Goal: Task Accomplishment & Management: Manage account settings

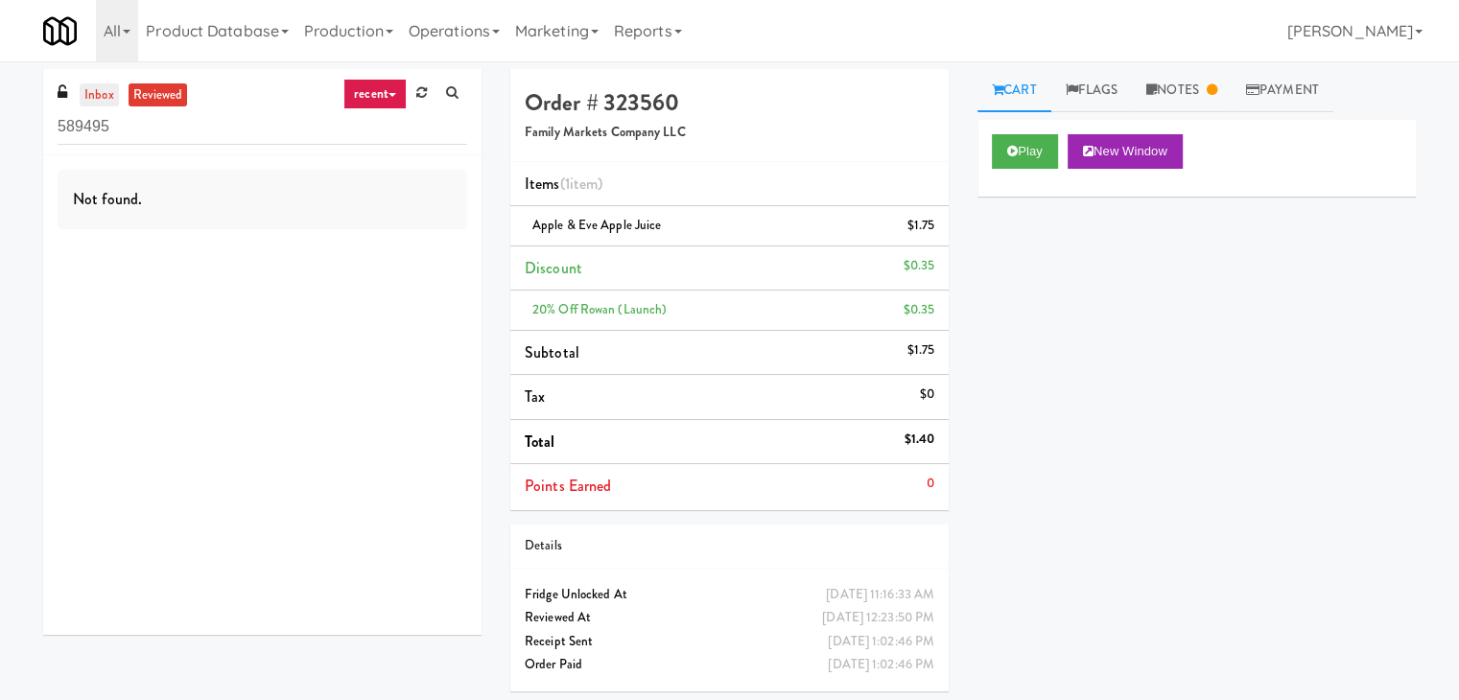
click at [111, 96] on link "inbox" at bounding box center [99, 95] width 39 height 24
click at [125, 119] on input "589495" at bounding box center [262, 126] width 409 height 35
paste input "1000 S [PERSON_NAME] - Left - Fridge"
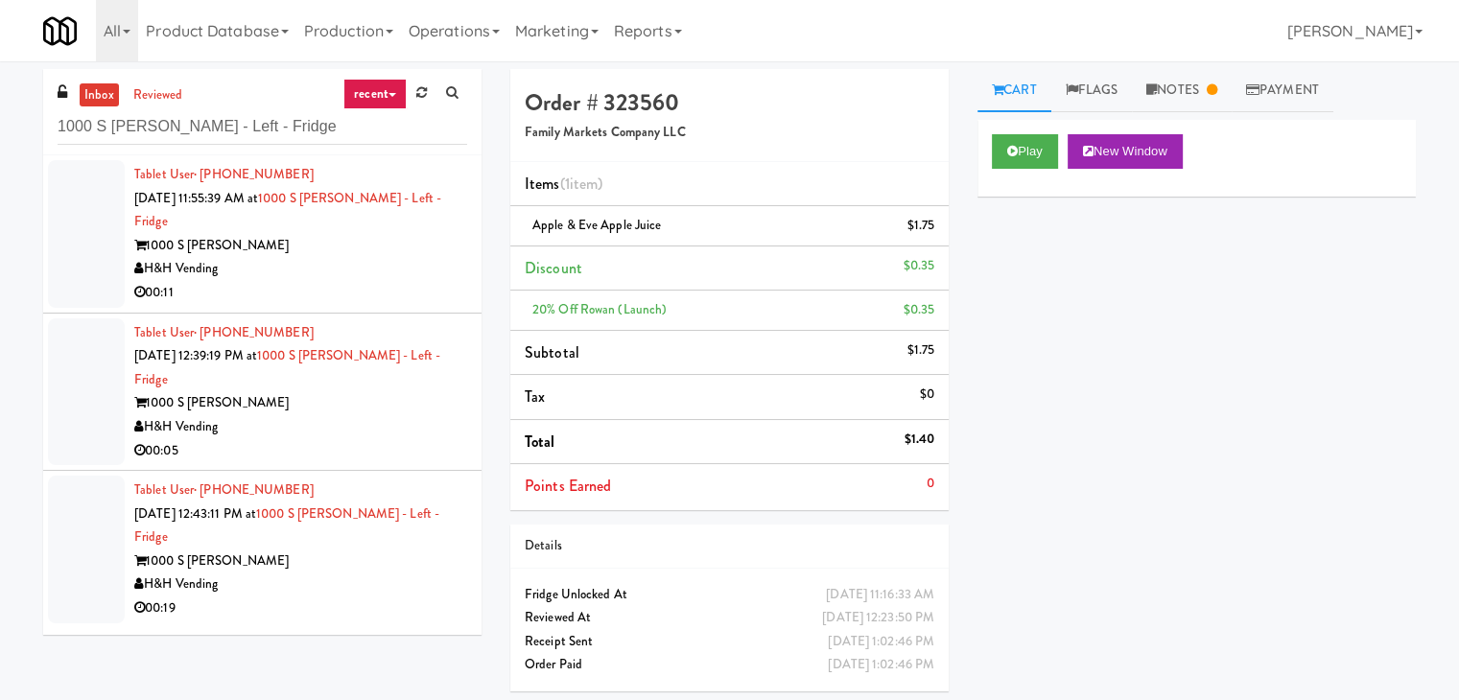
click at [379, 281] on div "00:11" at bounding box center [300, 293] width 333 height 24
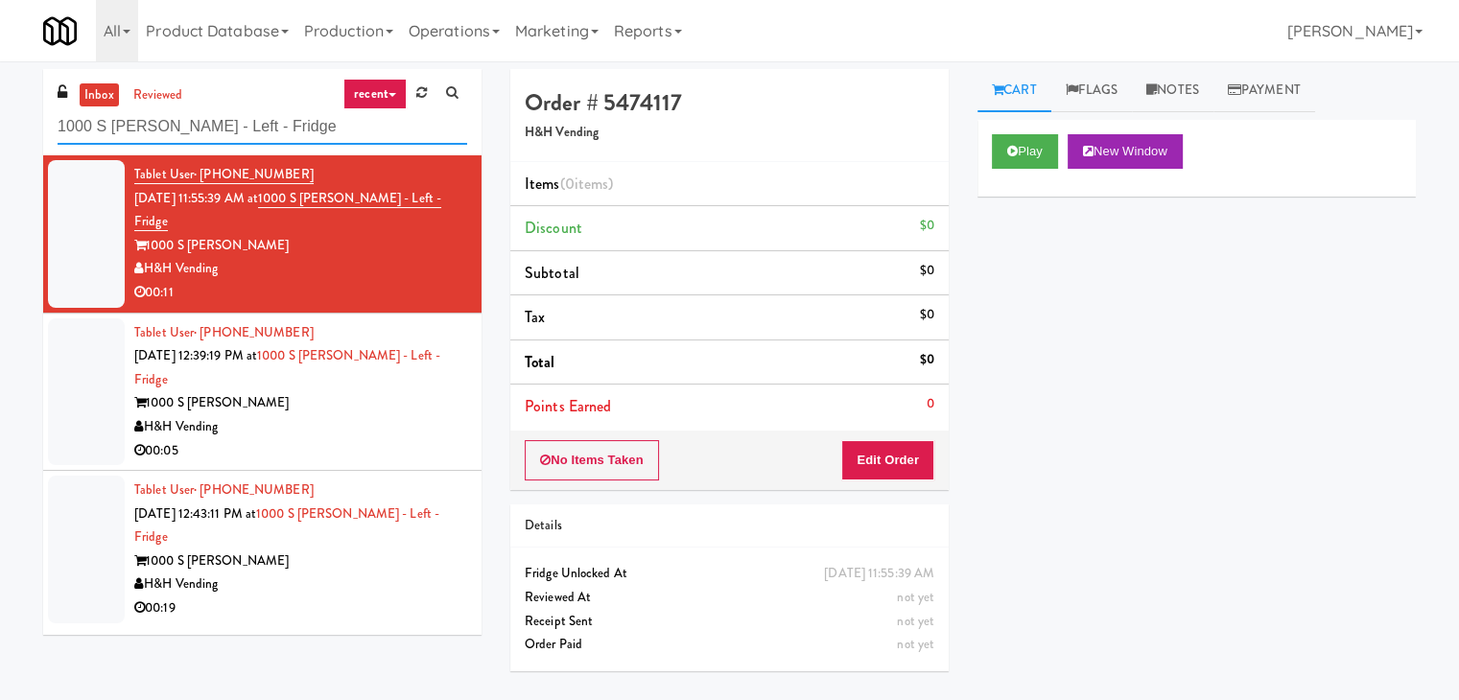
click at [194, 119] on input "1000 S [PERSON_NAME] - Left - Fridge" at bounding box center [262, 126] width 409 height 35
click at [194, 120] on input "1000 S [PERSON_NAME] - Left - Fridge" at bounding box center [262, 126] width 409 height 35
paste input "545 N [PERSON_NAME]"
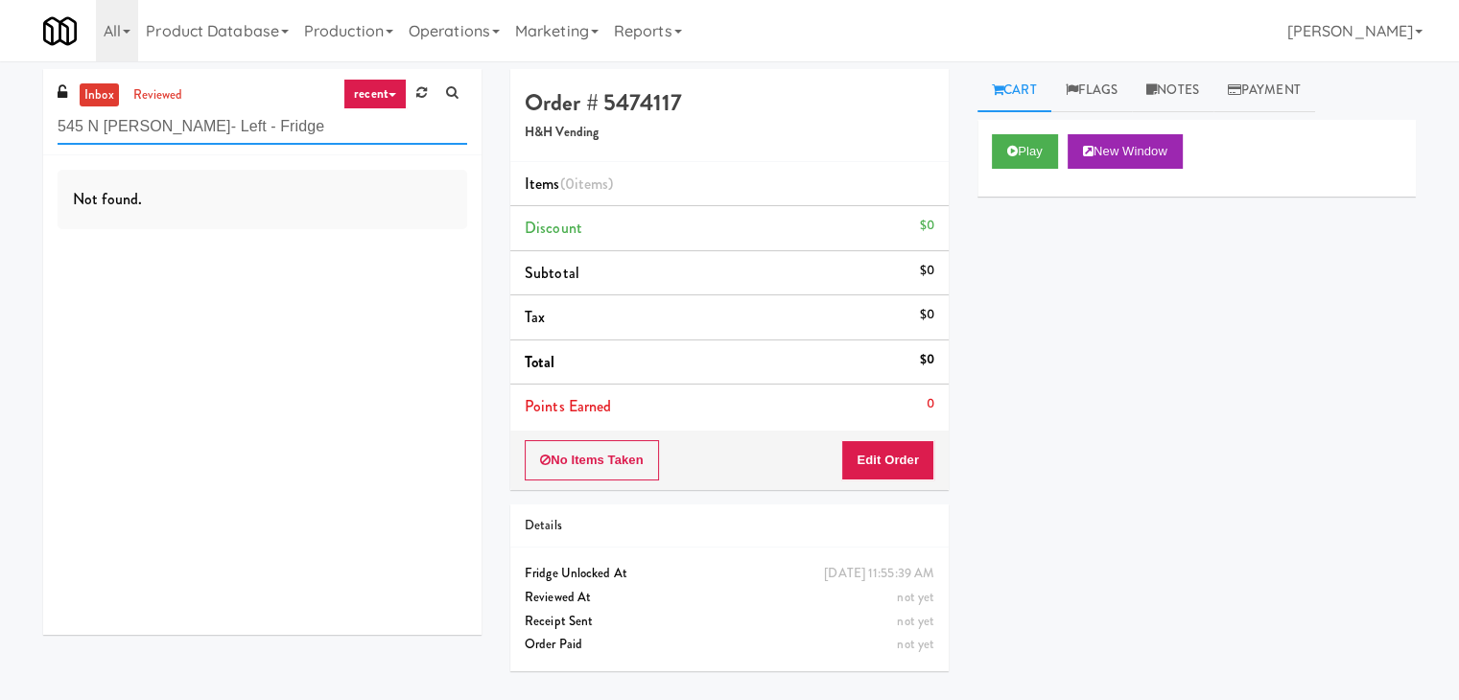
click at [202, 116] on input "545 N [PERSON_NAME]- Left - Fridge" at bounding box center [262, 126] width 409 height 35
paste input "Rowan - Pantry - Right"
click at [186, 120] on input "Rowan - Pantry - Right" at bounding box center [262, 126] width 409 height 35
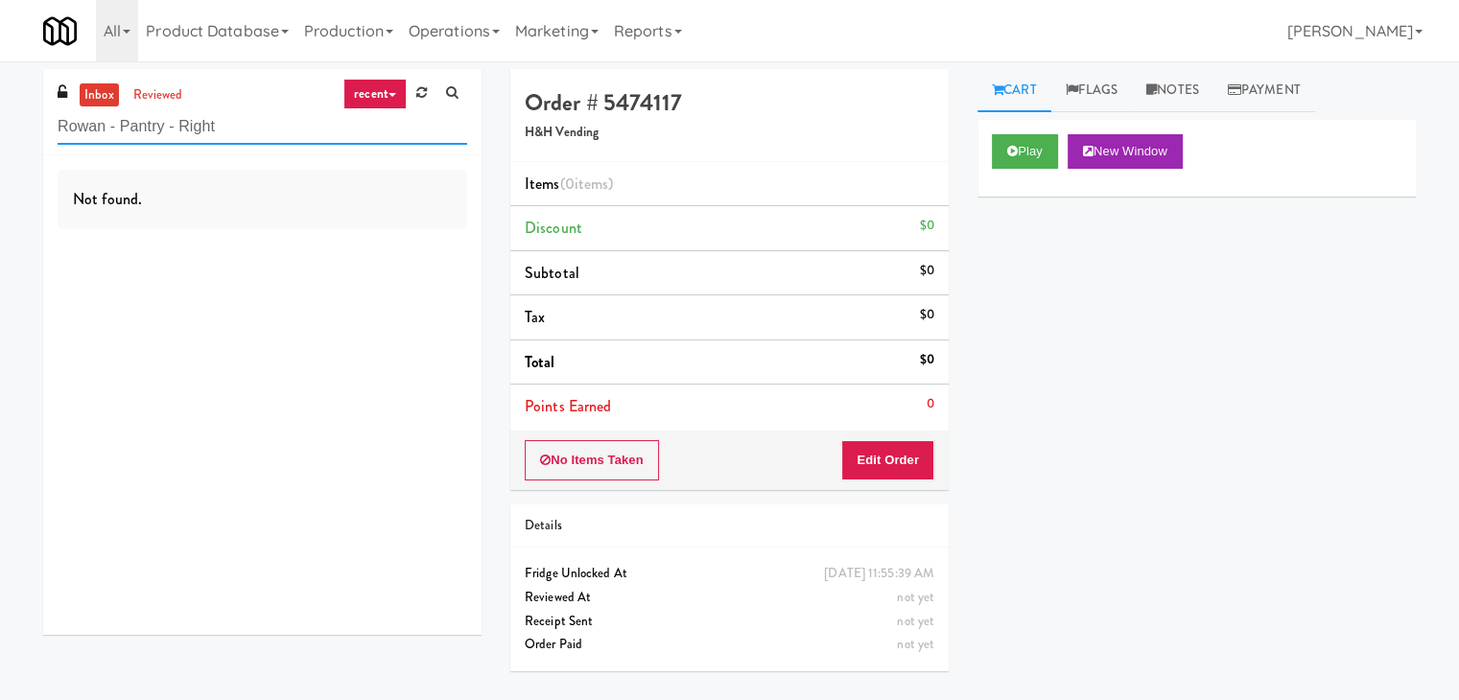
click at [186, 120] on input "Rowan - Pantry - Right" at bounding box center [262, 126] width 409 height 35
paste input "Fridge 1"
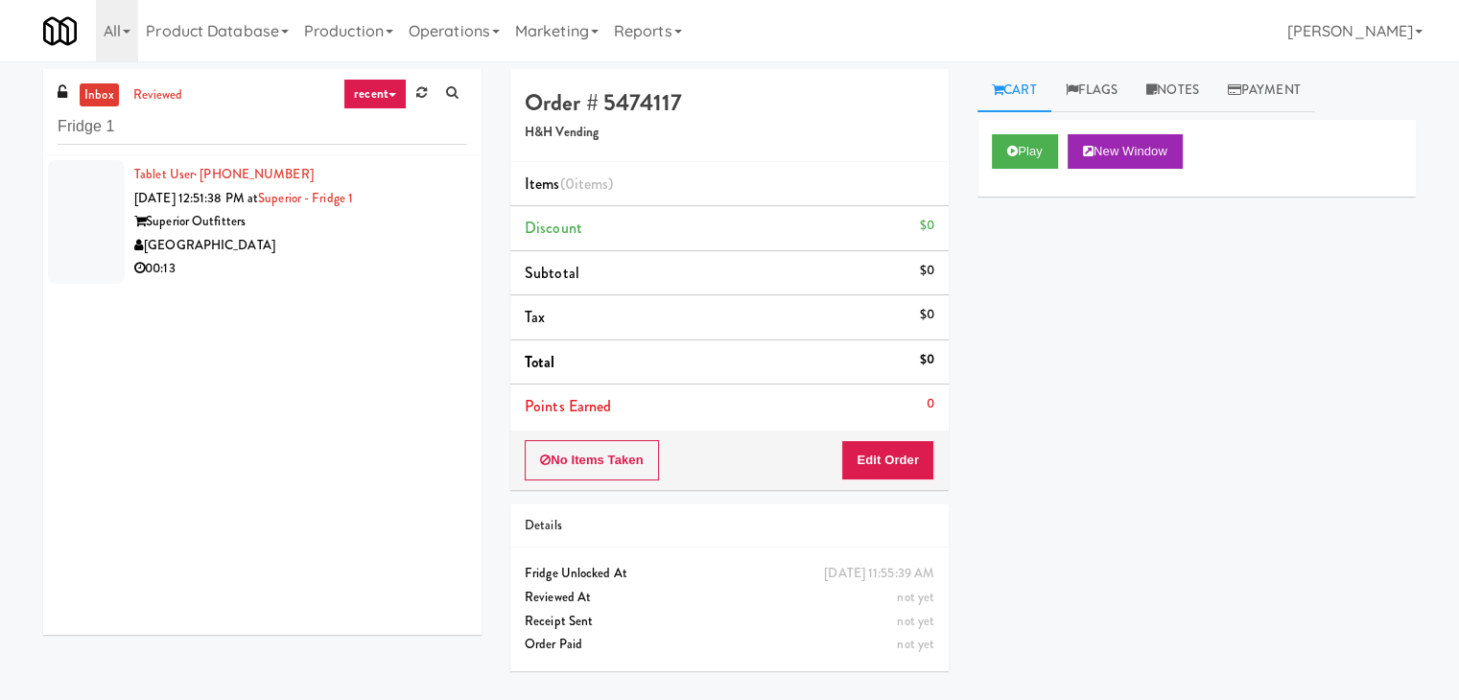
click at [313, 259] on div "00:13" at bounding box center [300, 269] width 333 height 24
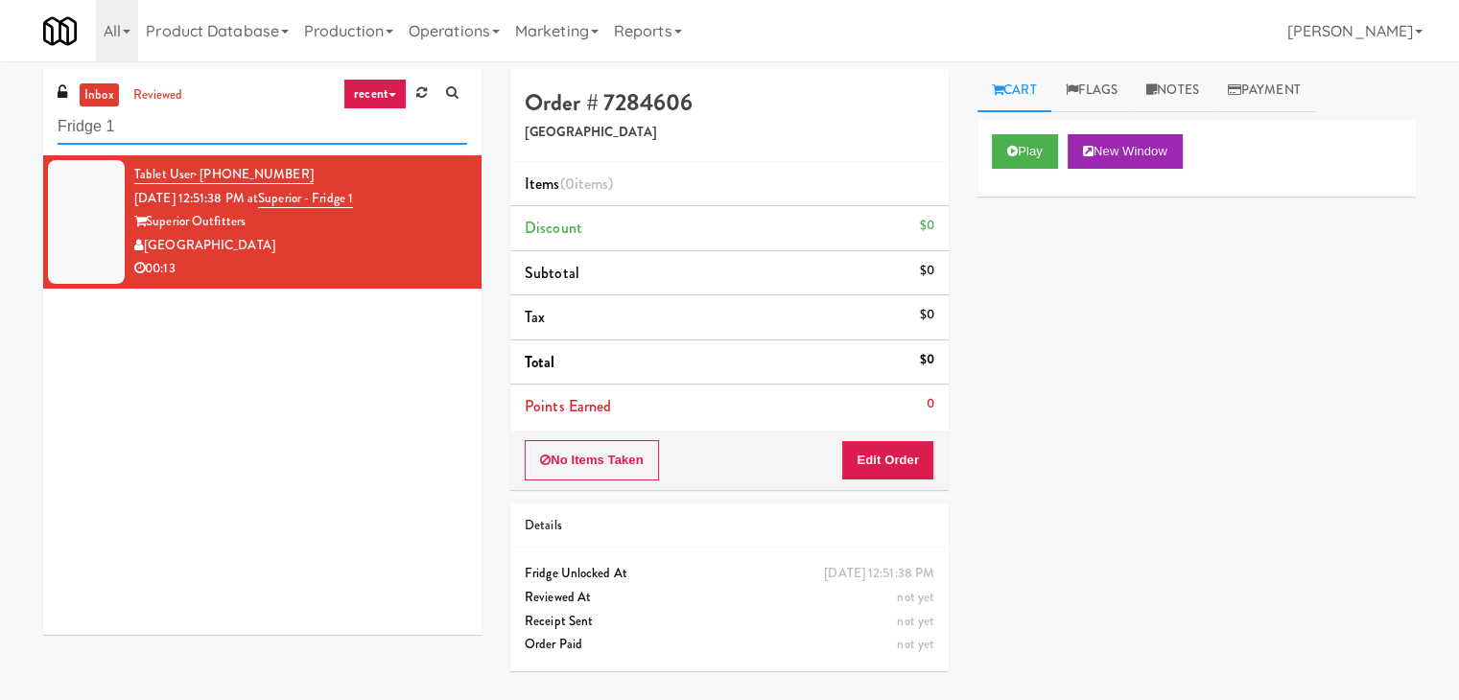
click at [225, 135] on input "Fridge 1" at bounding box center [262, 126] width 409 height 35
paste input "Alpha Fitness - [PERSON_NAME] [PERSON_NAME]"
type input "Alpha Fitness - [PERSON_NAME] [PERSON_NAME]"
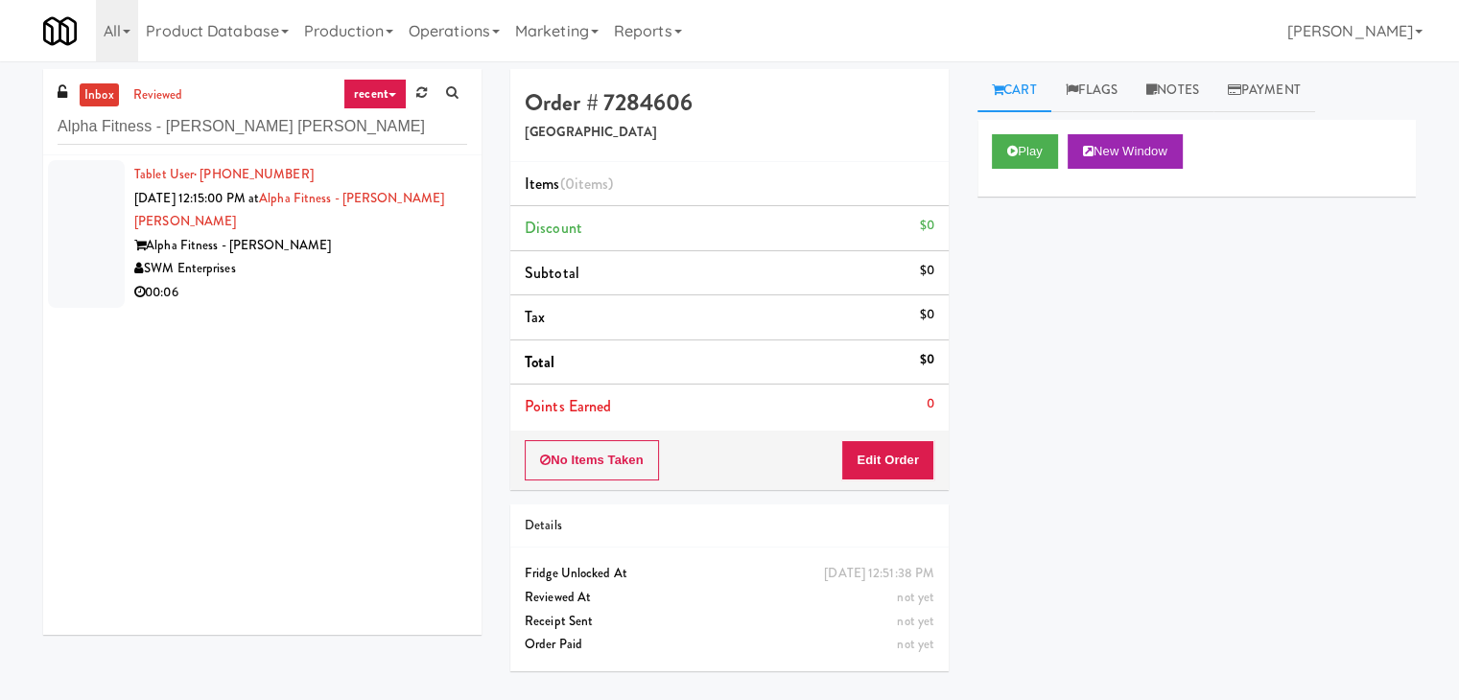
click at [411, 265] on div "SWM Enterprises" at bounding box center [300, 269] width 333 height 24
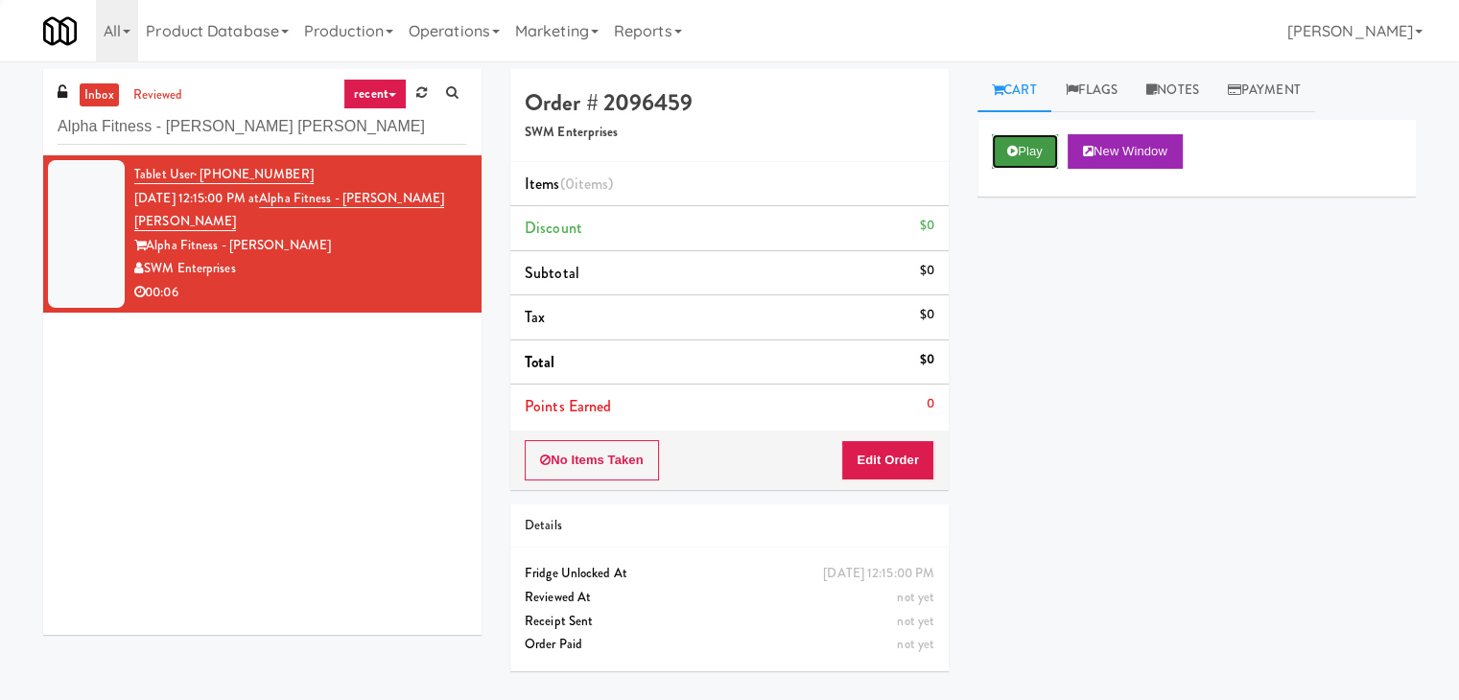
click at [1036, 146] on button "Play" at bounding box center [1025, 151] width 66 height 35
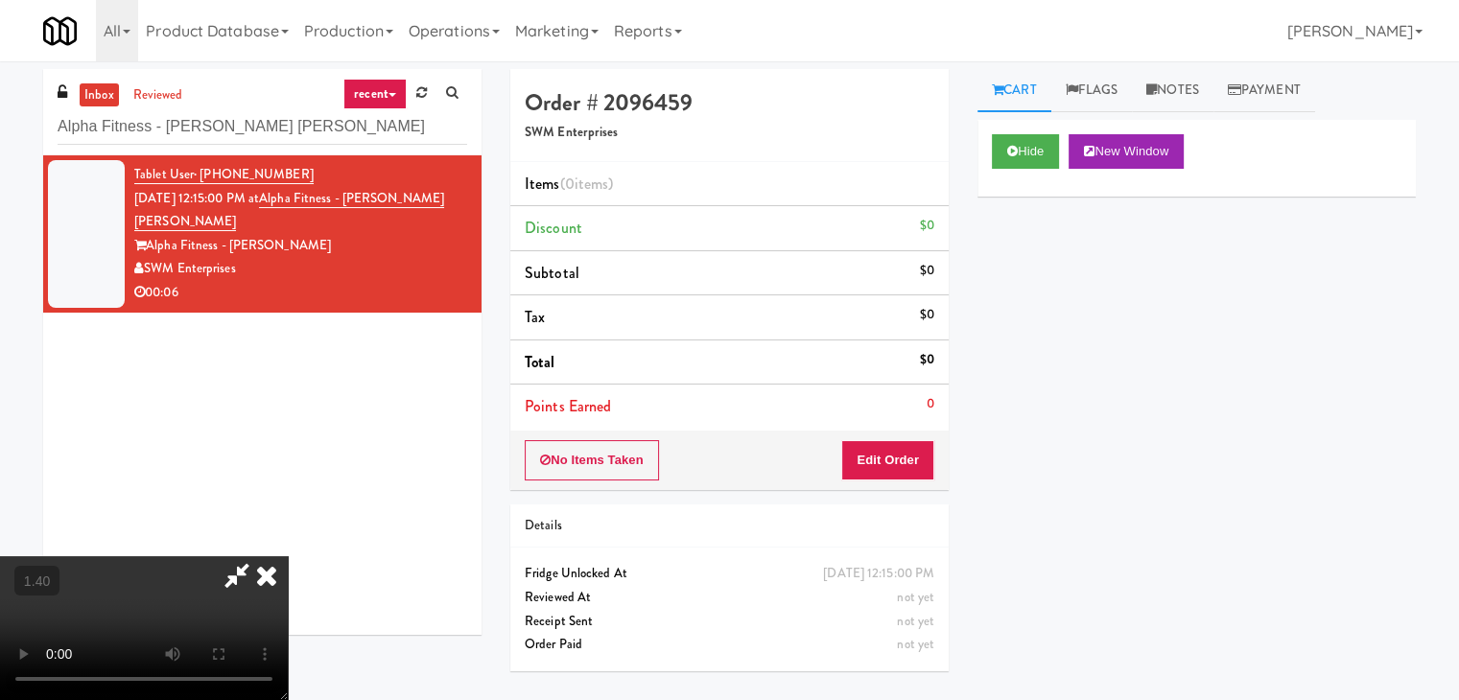
click at [288, 556] on video at bounding box center [144, 628] width 288 height 144
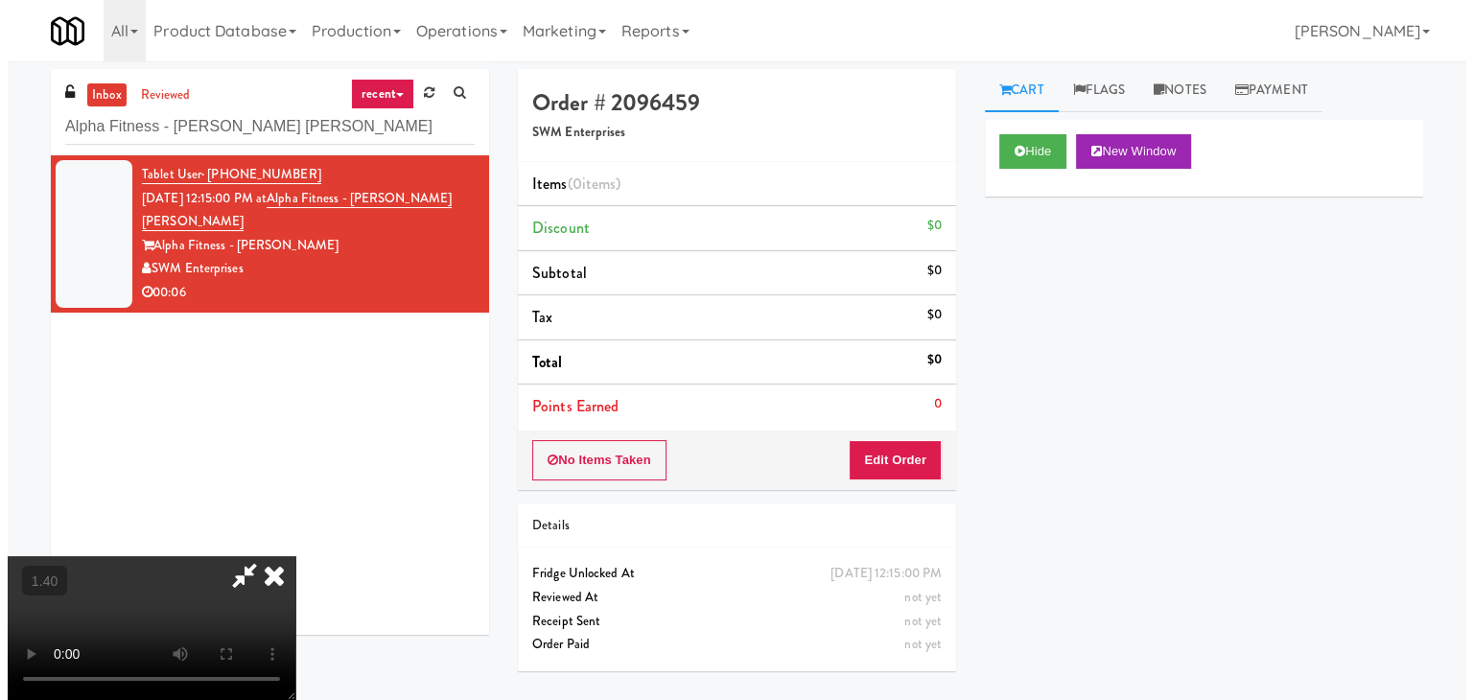
scroll to position [269, 0]
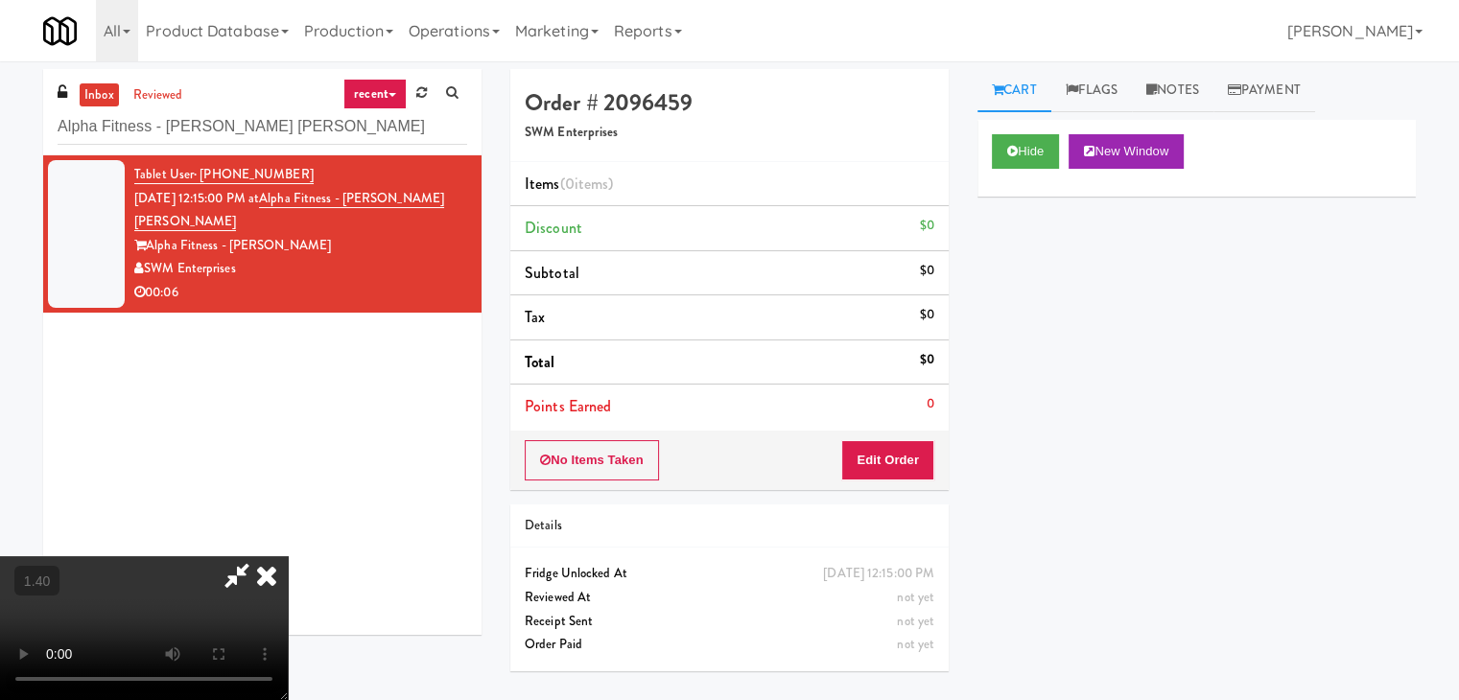
click at [288, 556] on video at bounding box center [144, 628] width 288 height 144
click at [890, 460] on button "Edit Order" at bounding box center [887, 460] width 93 height 40
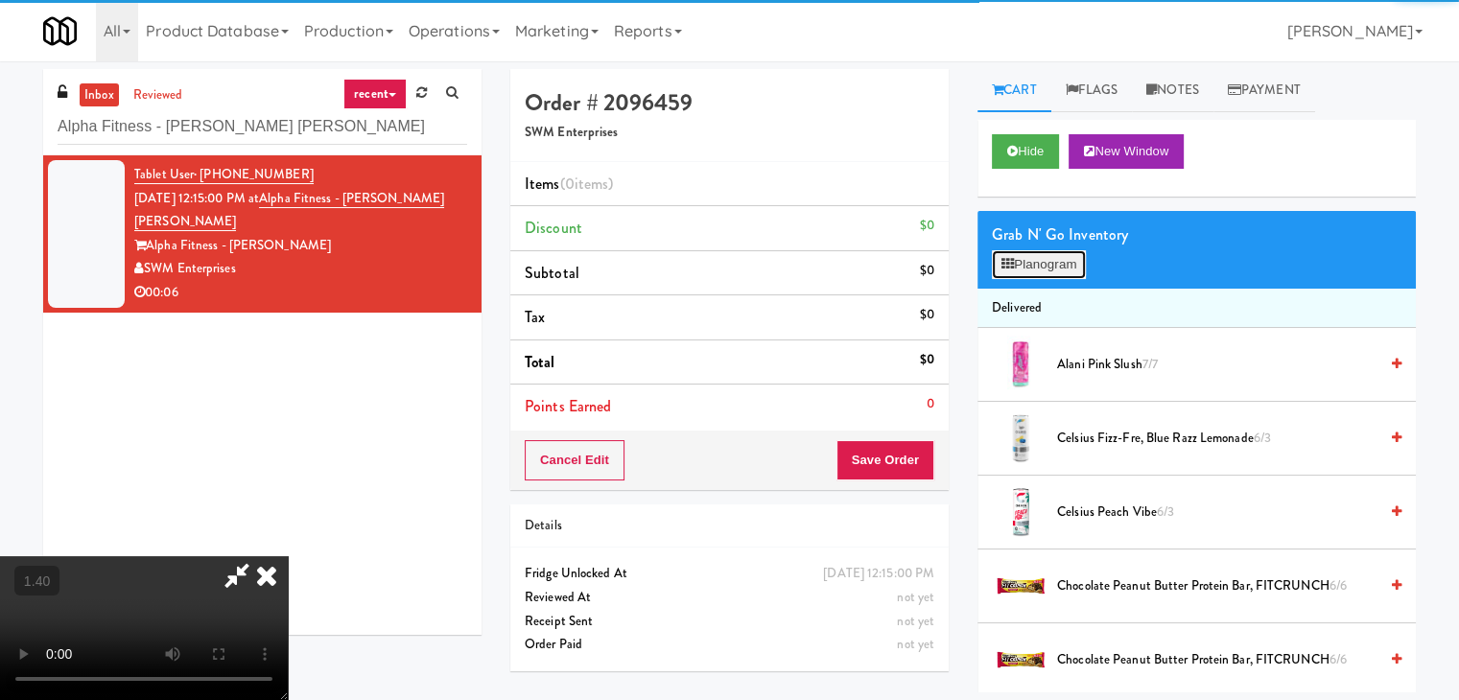
click at [1060, 267] on button "Planogram" at bounding box center [1039, 264] width 94 height 29
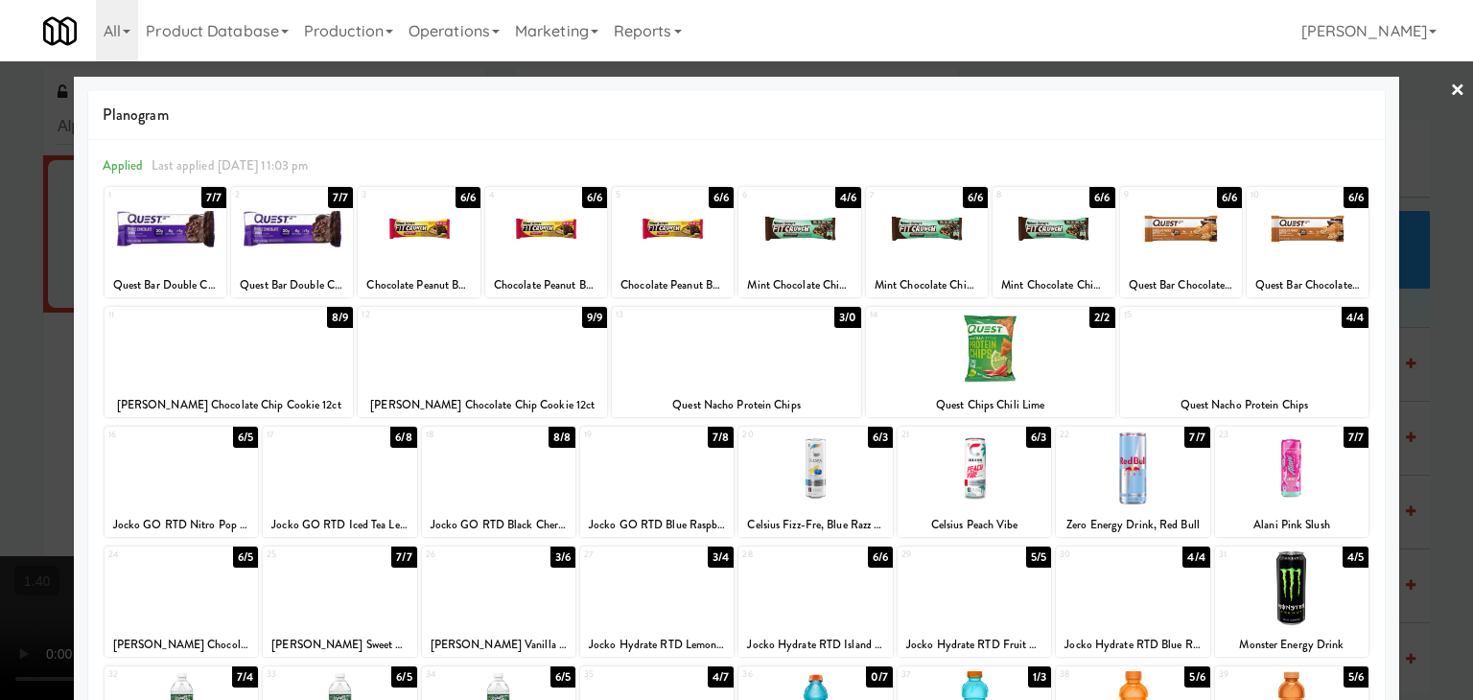
scroll to position [96, 0]
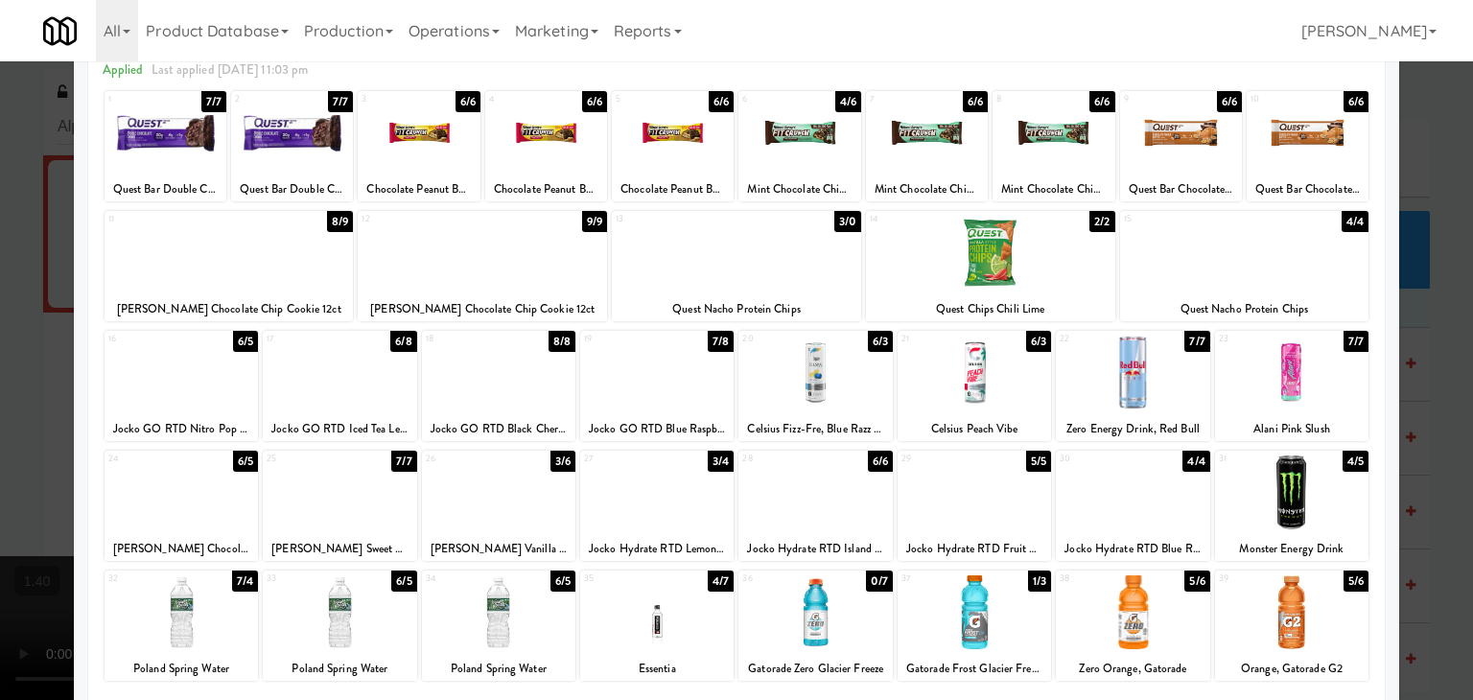
click at [979, 504] on div at bounding box center [974, 493] width 153 height 74
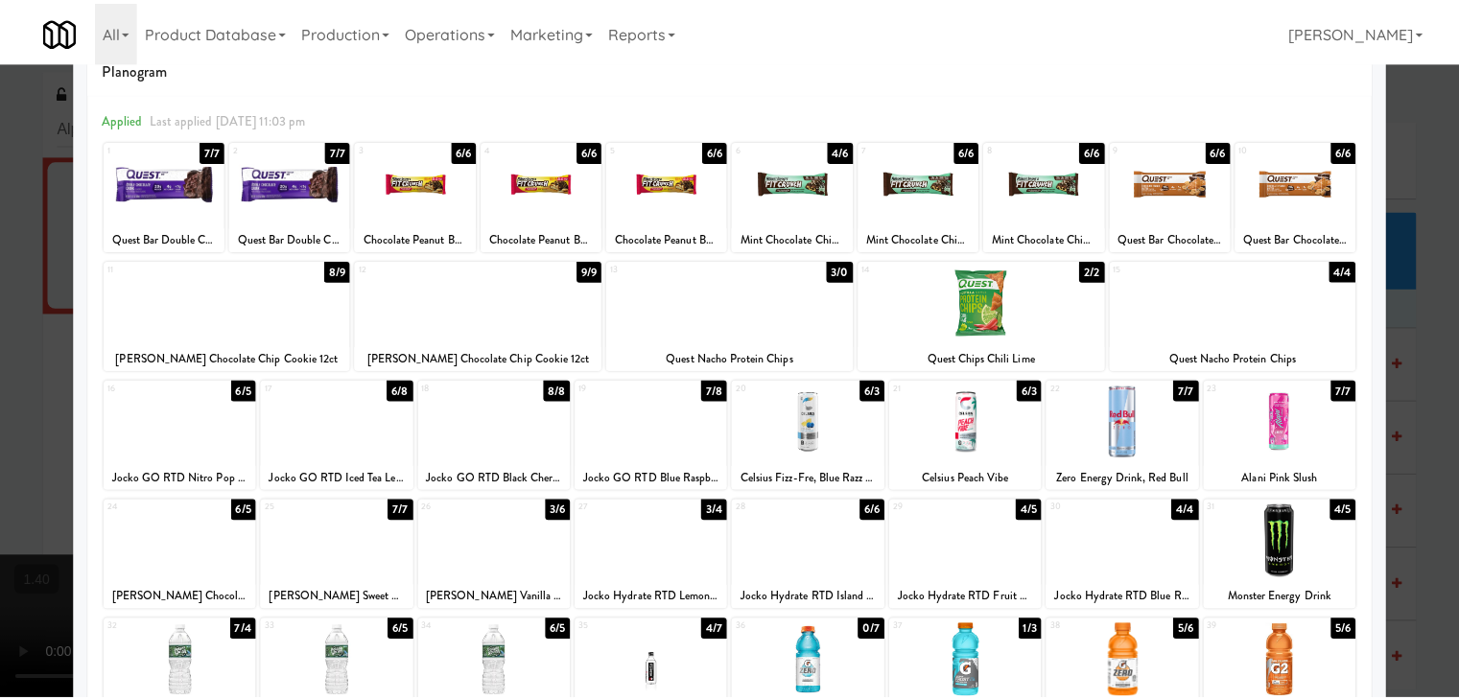
scroll to position [0, 0]
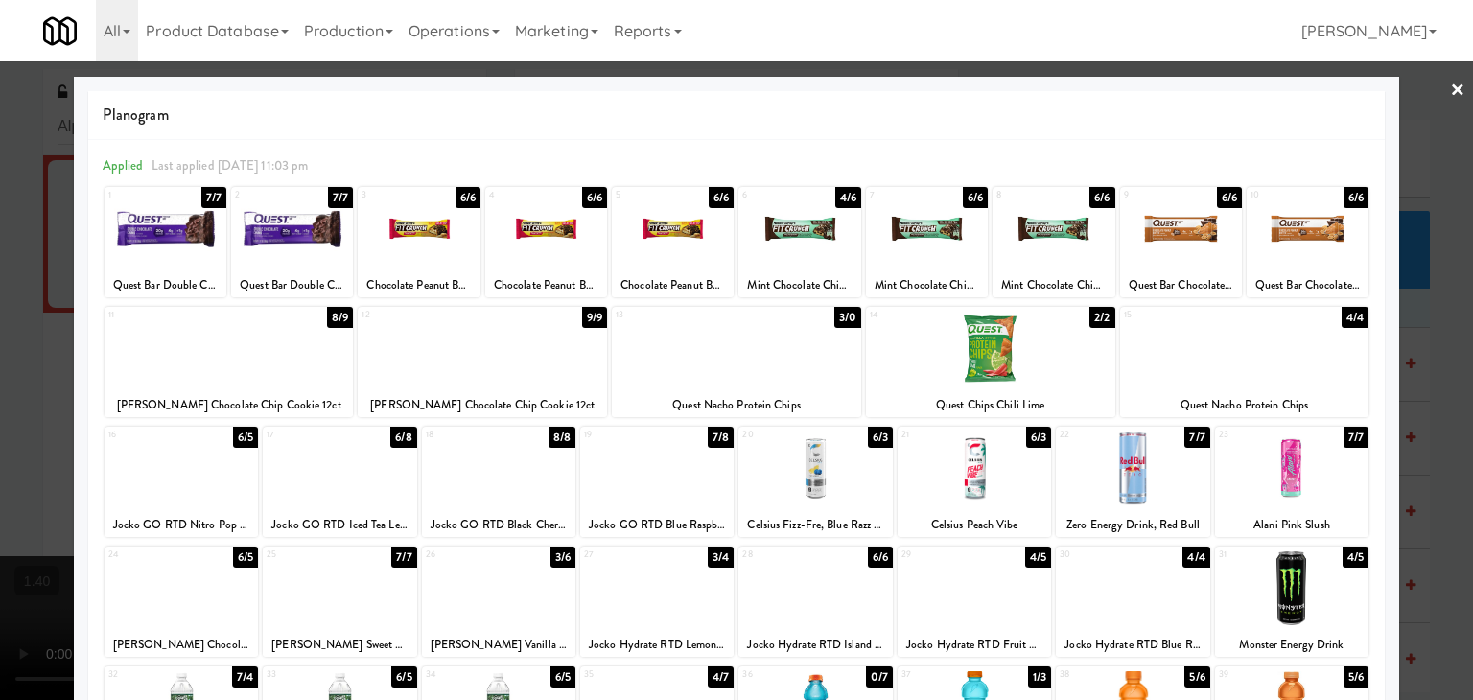
click at [1450, 89] on link "×" at bounding box center [1457, 90] width 15 height 59
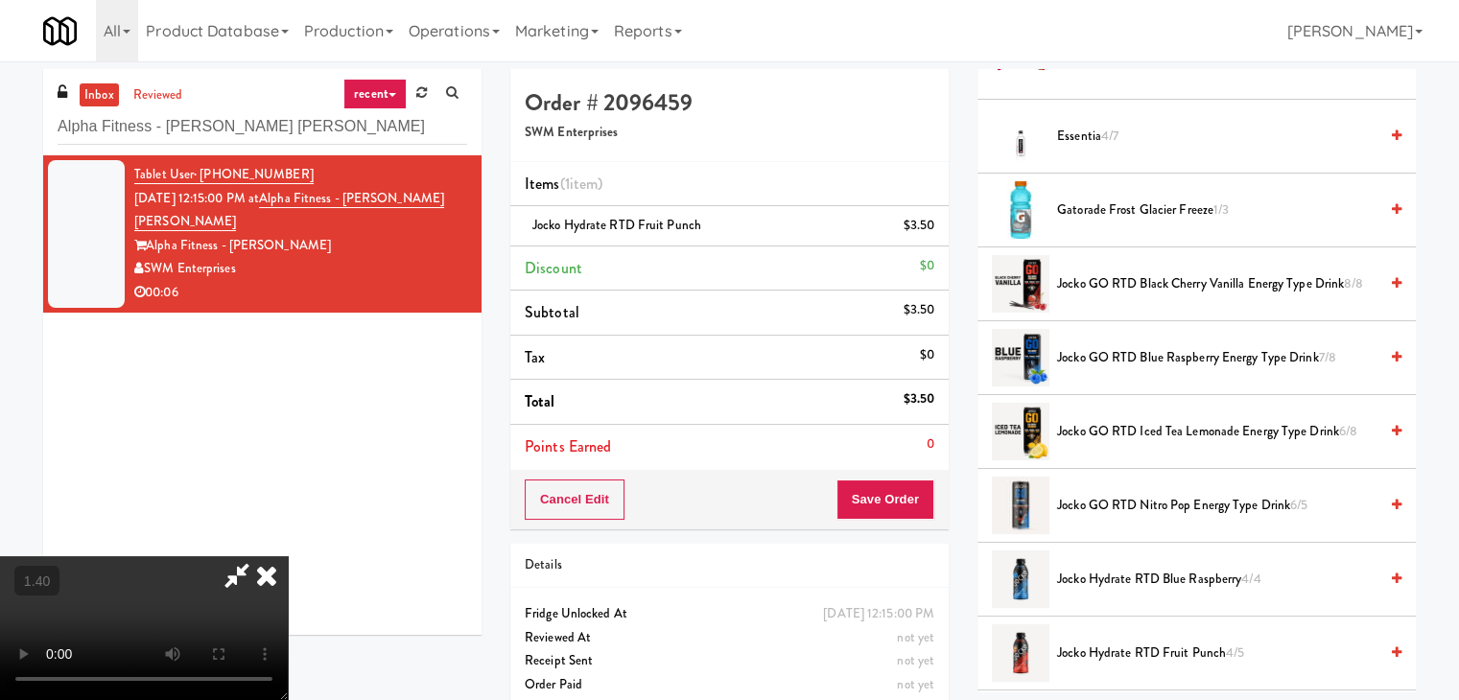
scroll to position [1055, 0]
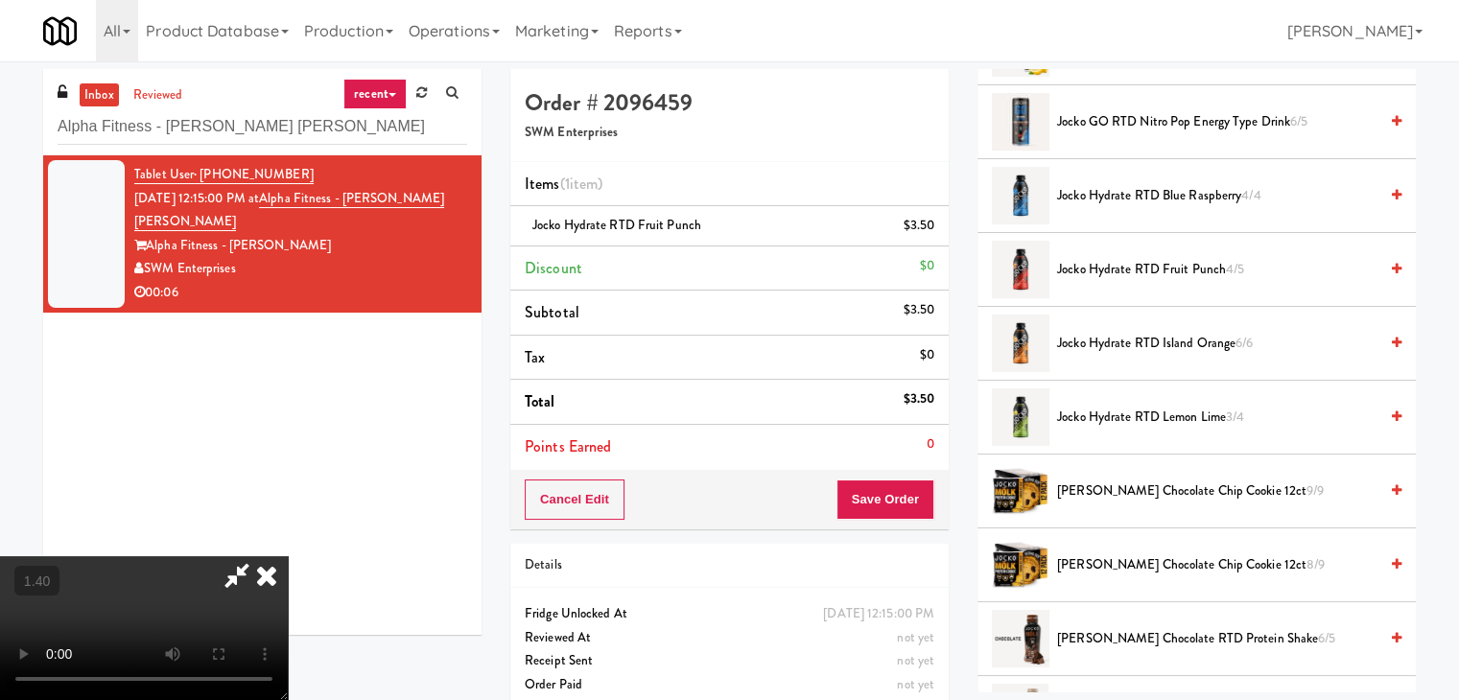
click at [288, 556] on video at bounding box center [144, 628] width 288 height 144
click at [288, 556] on icon at bounding box center [267, 575] width 42 height 38
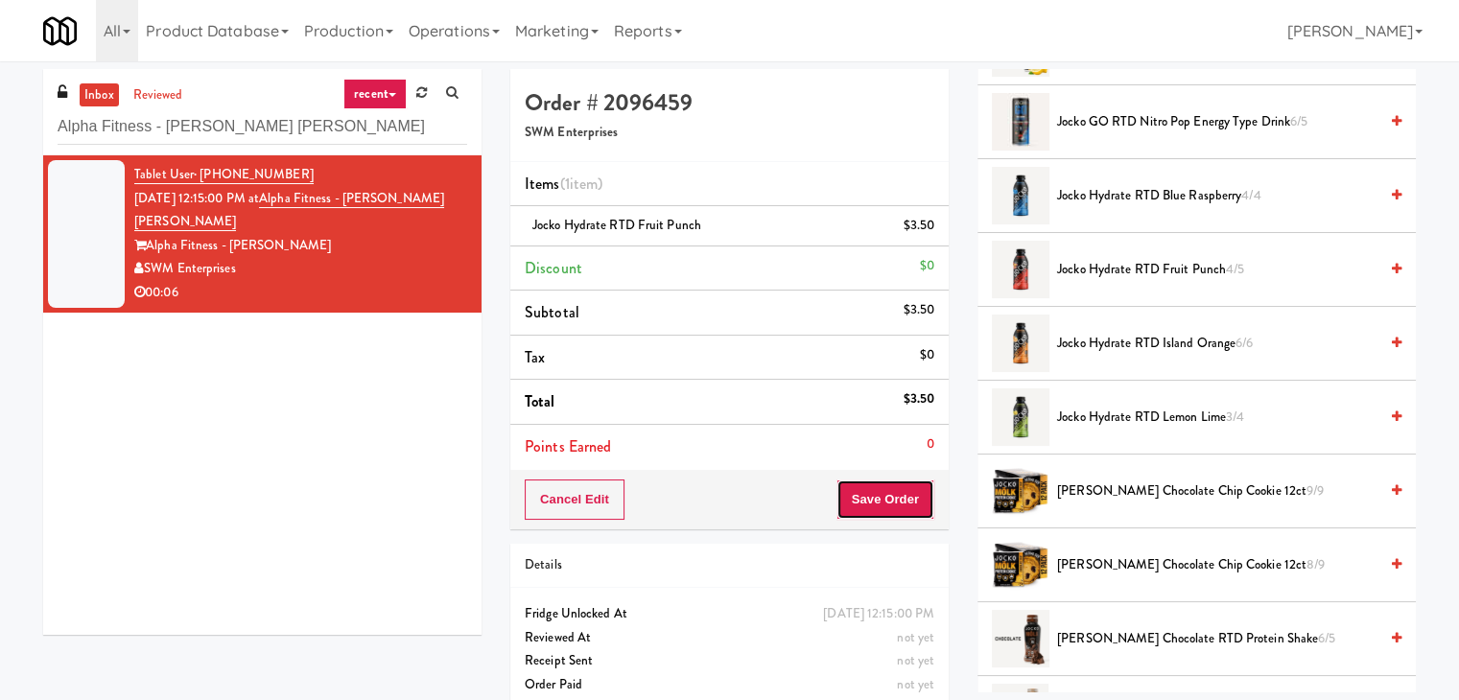
click at [891, 488] on button "Save Order" at bounding box center [885, 499] width 98 height 40
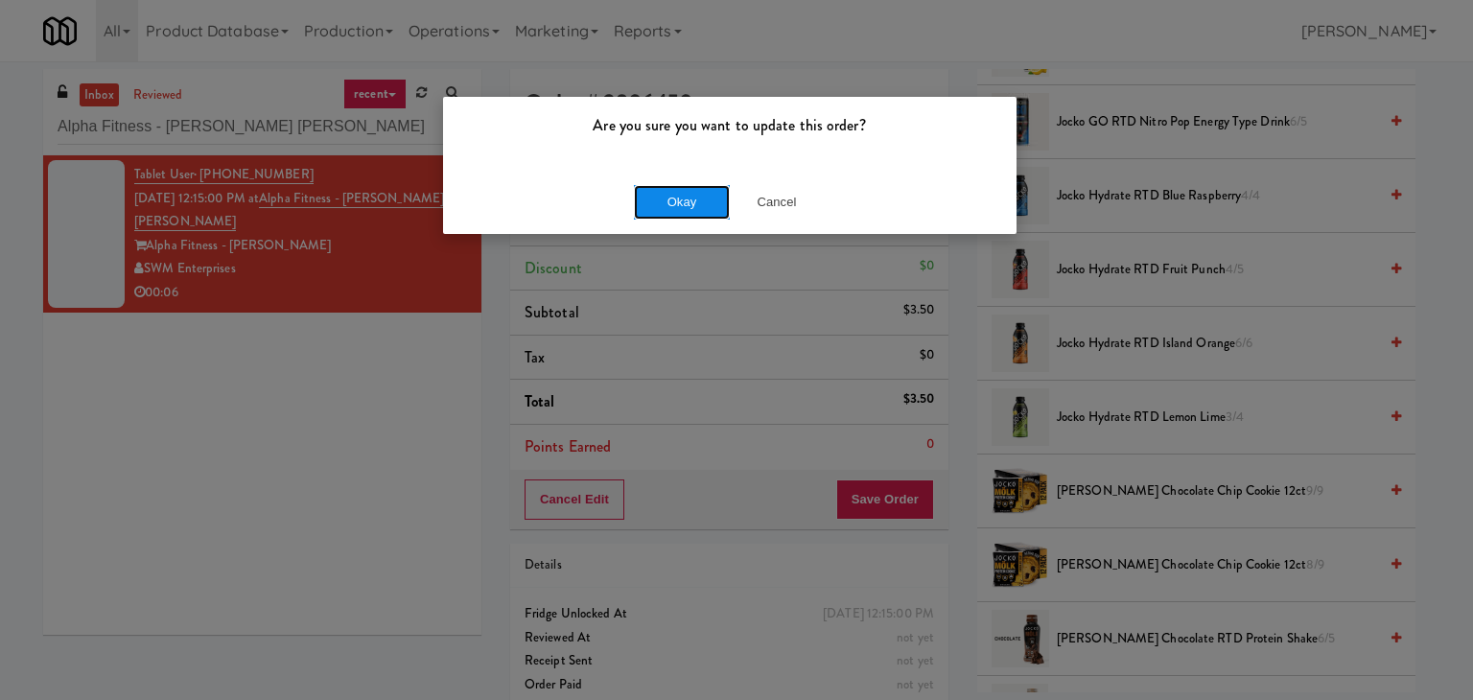
drag, startPoint x: 677, startPoint y: 200, endPoint x: 643, endPoint y: 166, distance: 48.2
click at [675, 199] on button "Okay" at bounding box center [682, 202] width 96 height 35
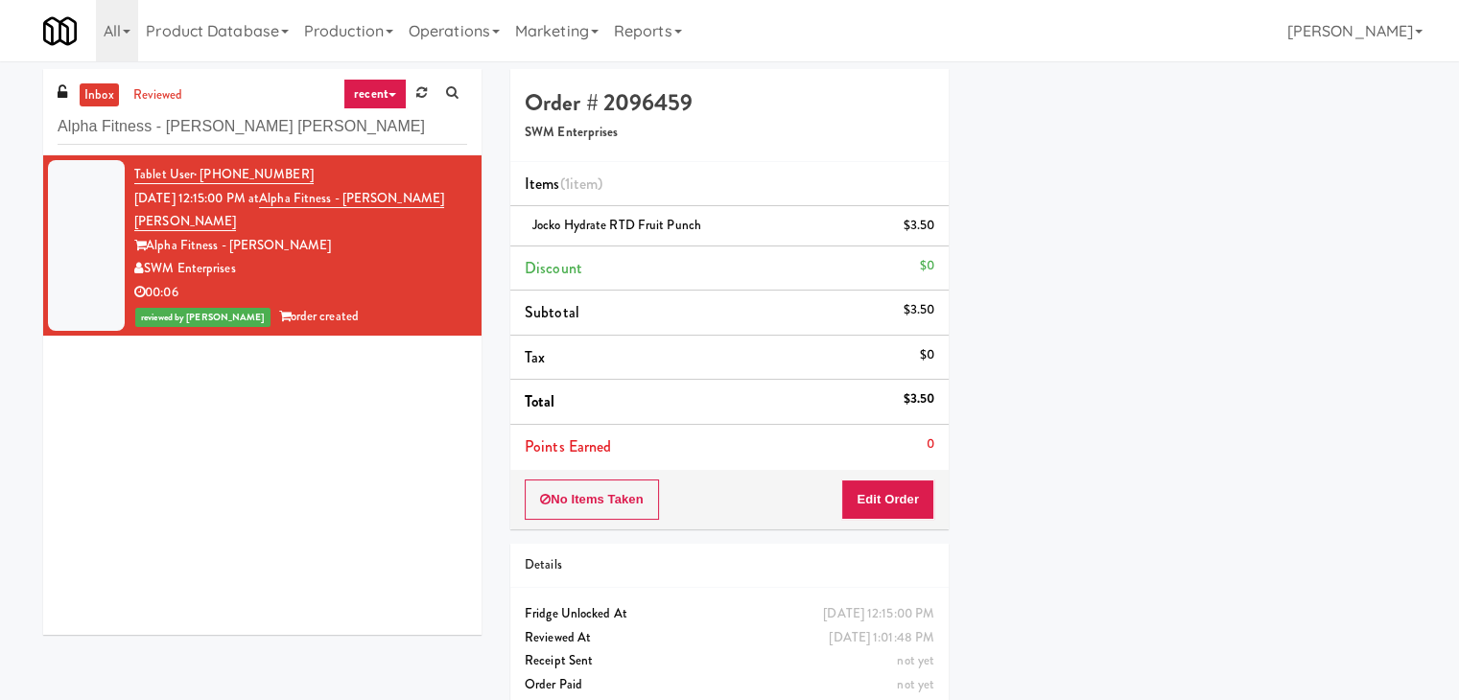
scroll to position [146, 0]
drag, startPoint x: 171, startPoint y: 154, endPoint x: 174, endPoint y: 139, distance: 15.6
click at [171, 150] on div "inbox reviewed recent all unclear take inventory issue suspicious failed recent…" at bounding box center [262, 352] width 438 height 566
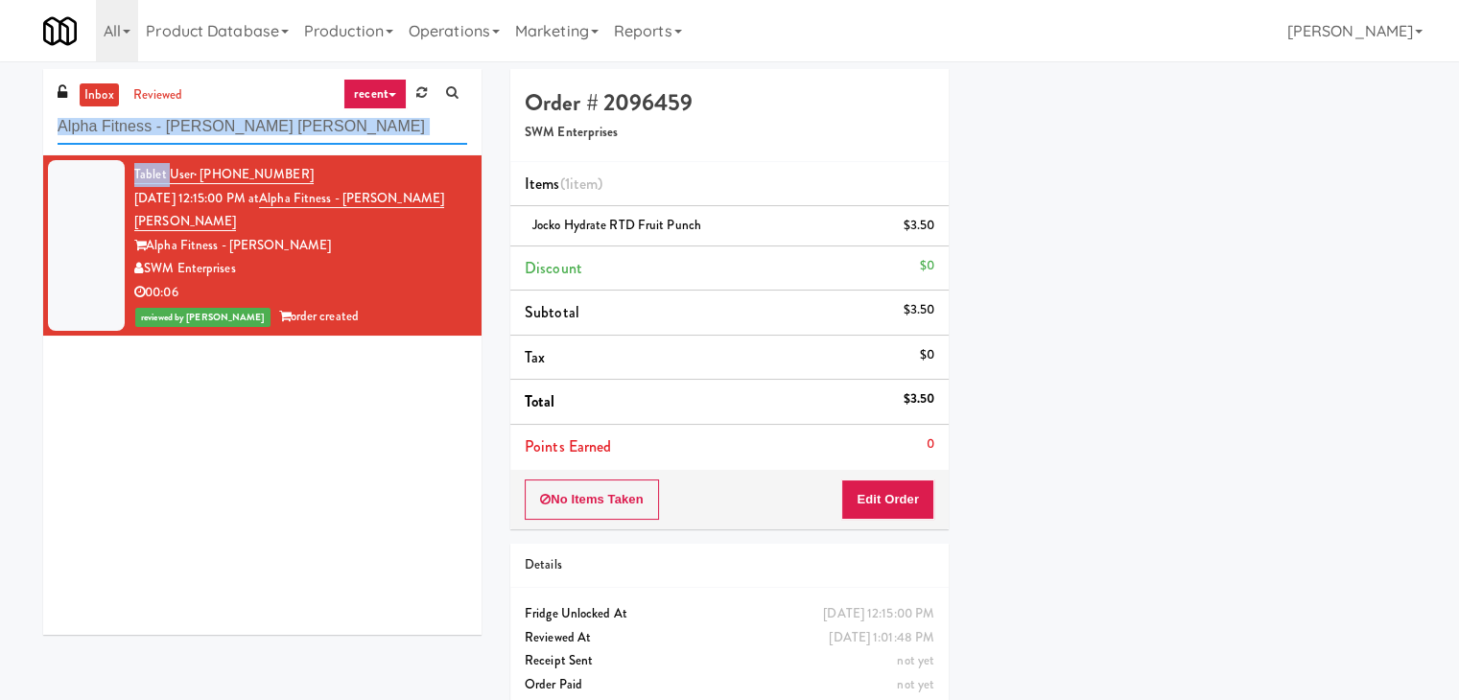
click at [180, 128] on input "Alpha Fitness - [PERSON_NAME] [PERSON_NAME]" at bounding box center [262, 126] width 409 height 35
click at [181, 128] on input "Alpha Fitness - [PERSON_NAME] [PERSON_NAME]" at bounding box center [262, 126] width 409 height 35
paste input "Westgate on University - Snack"
type input "Westgate on University - Snack"
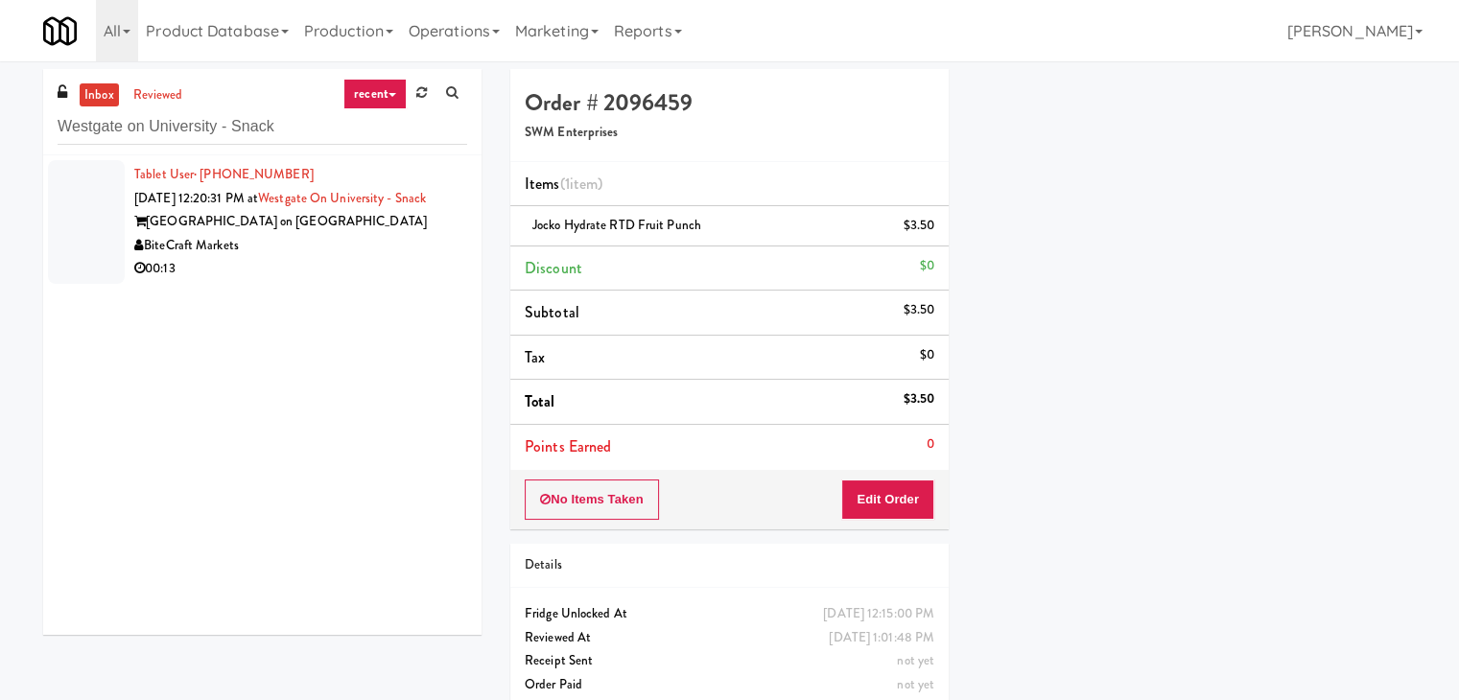
click at [389, 233] on div "[GEOGRAPHIC_DATA] on [GEOGRAPHIC_DATA]" at bounding box center [300, 222] width 333 height 24
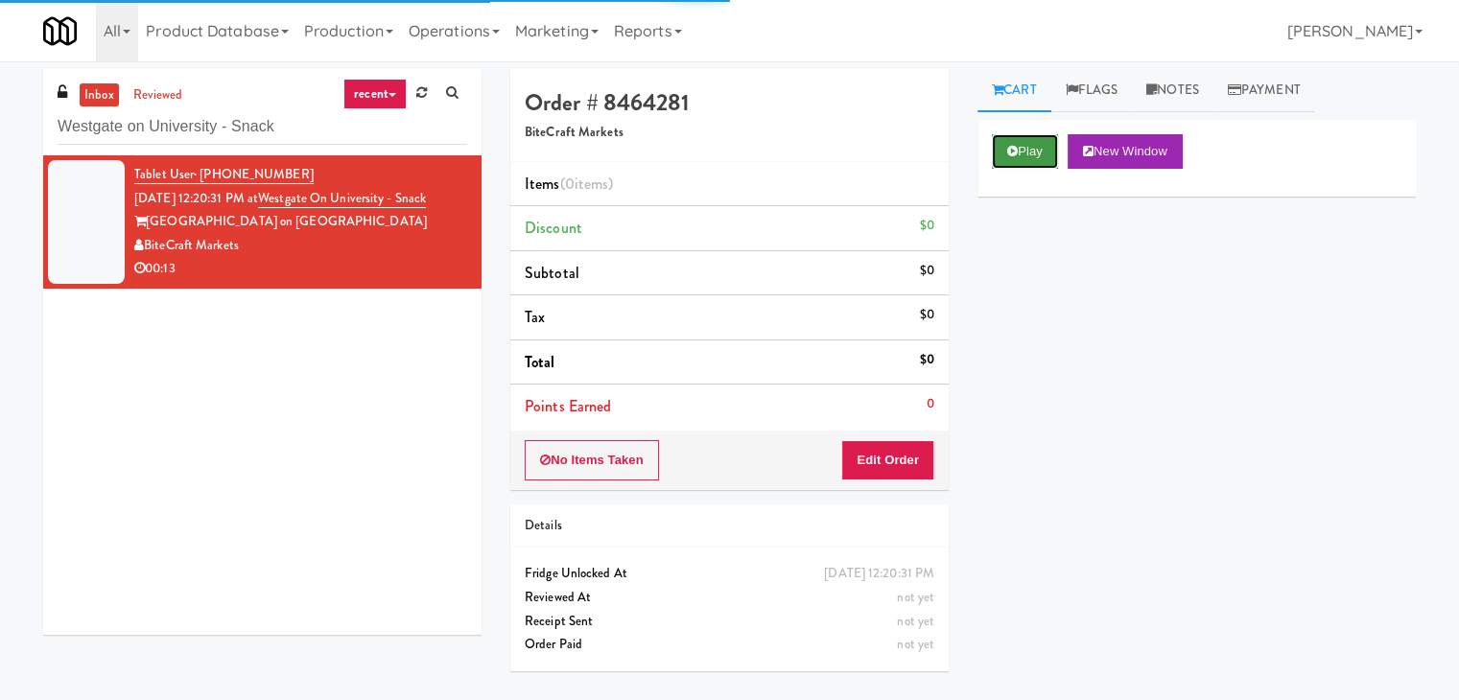
drag, startPoint x: 1041, startPoint y: 157, endPoint x: 796, endPoint y: 84, distance: 255.2
click at [1040, 157] on button "Play" at bounding box center [1025, 151] width 66 height 35
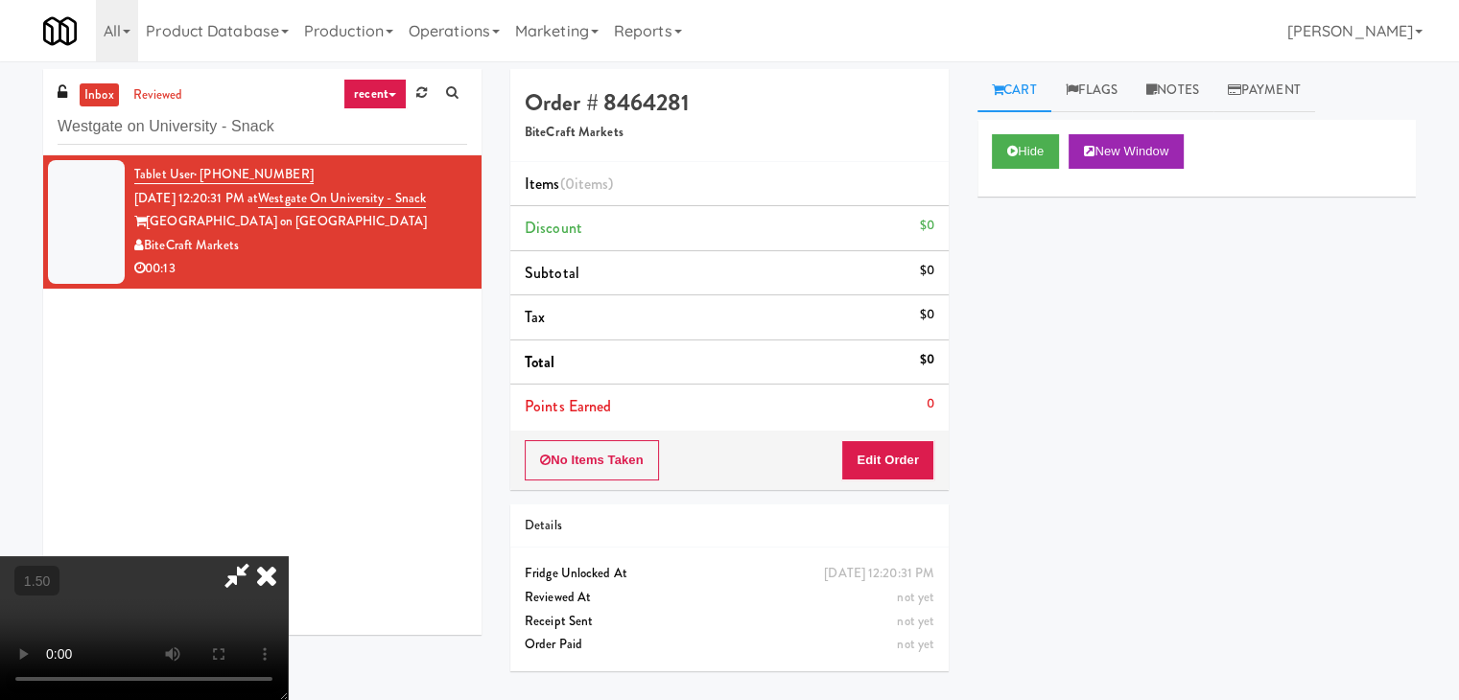
click at [288, 556] on video at bounding box center [144, 628] width 288 height 144
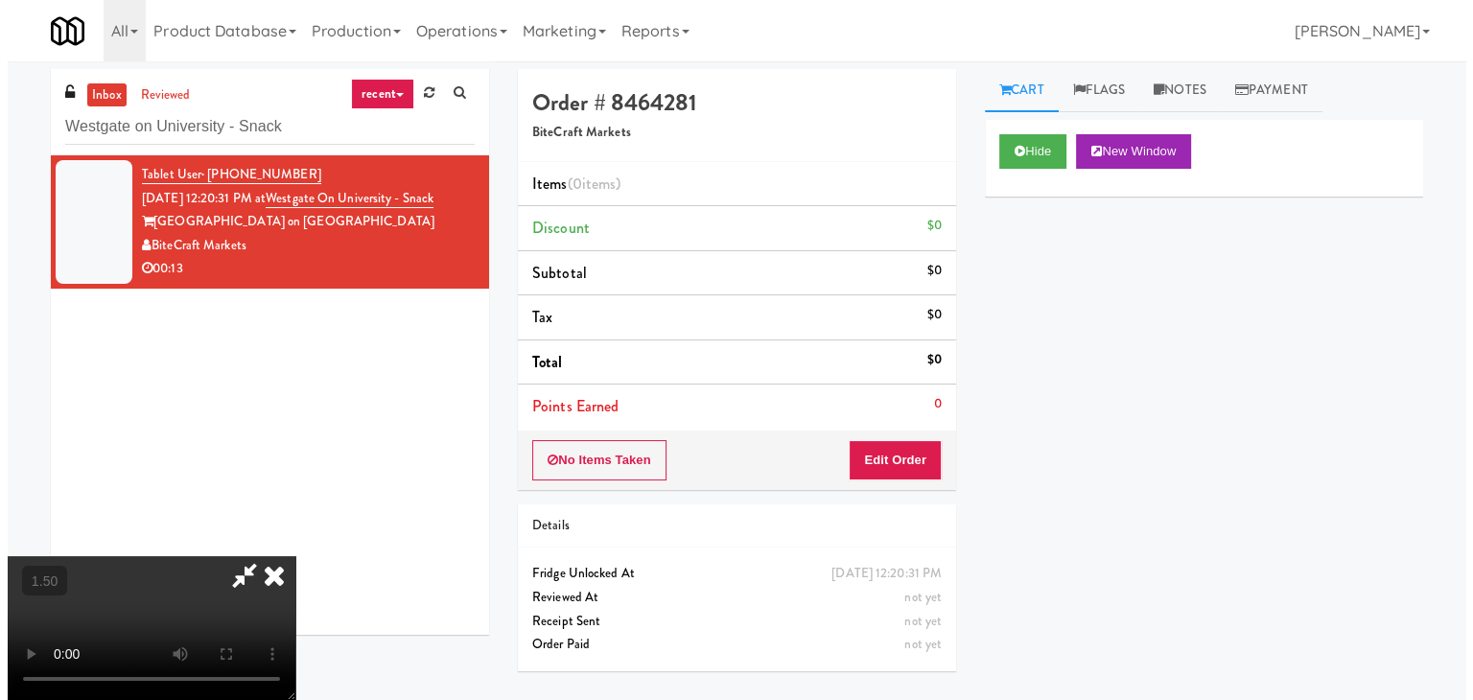
scroll to position [0, 0]
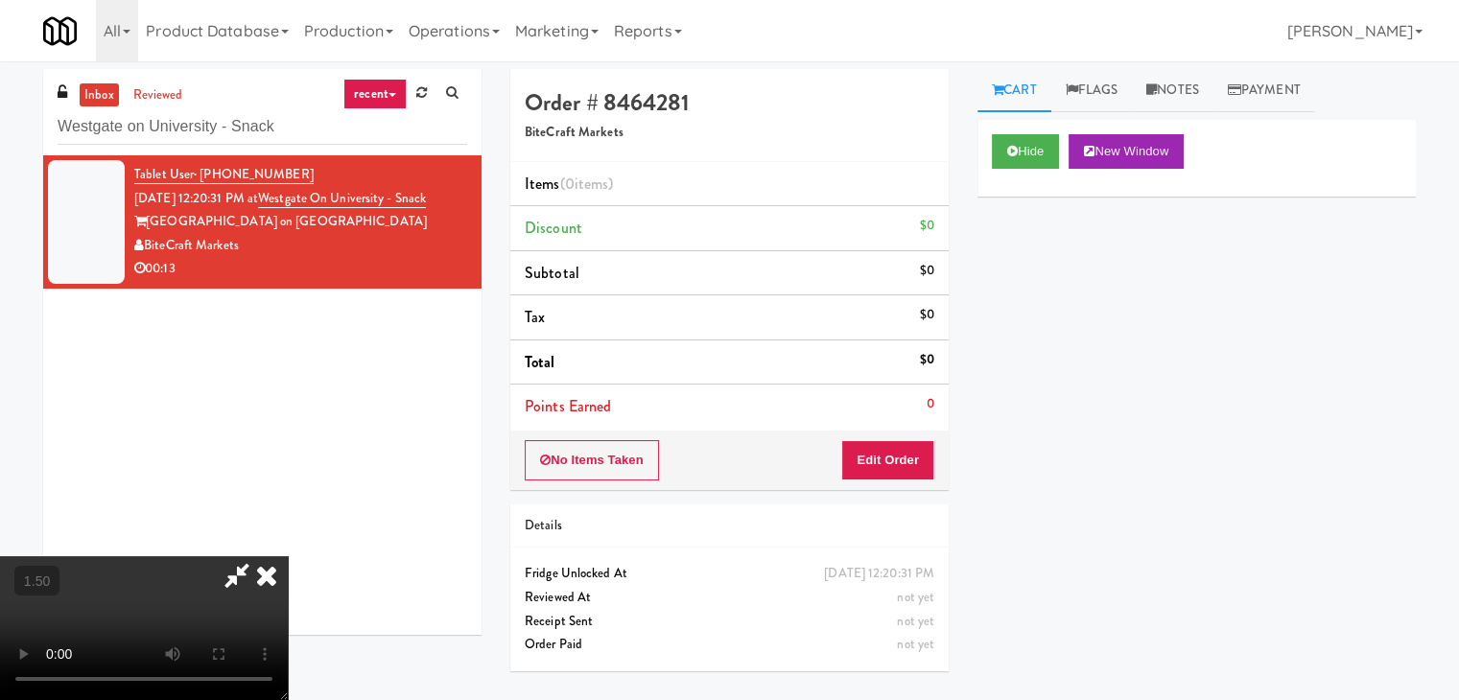
click at [288, 556] on icon at bounding box center [267, 575] width 42 height 38
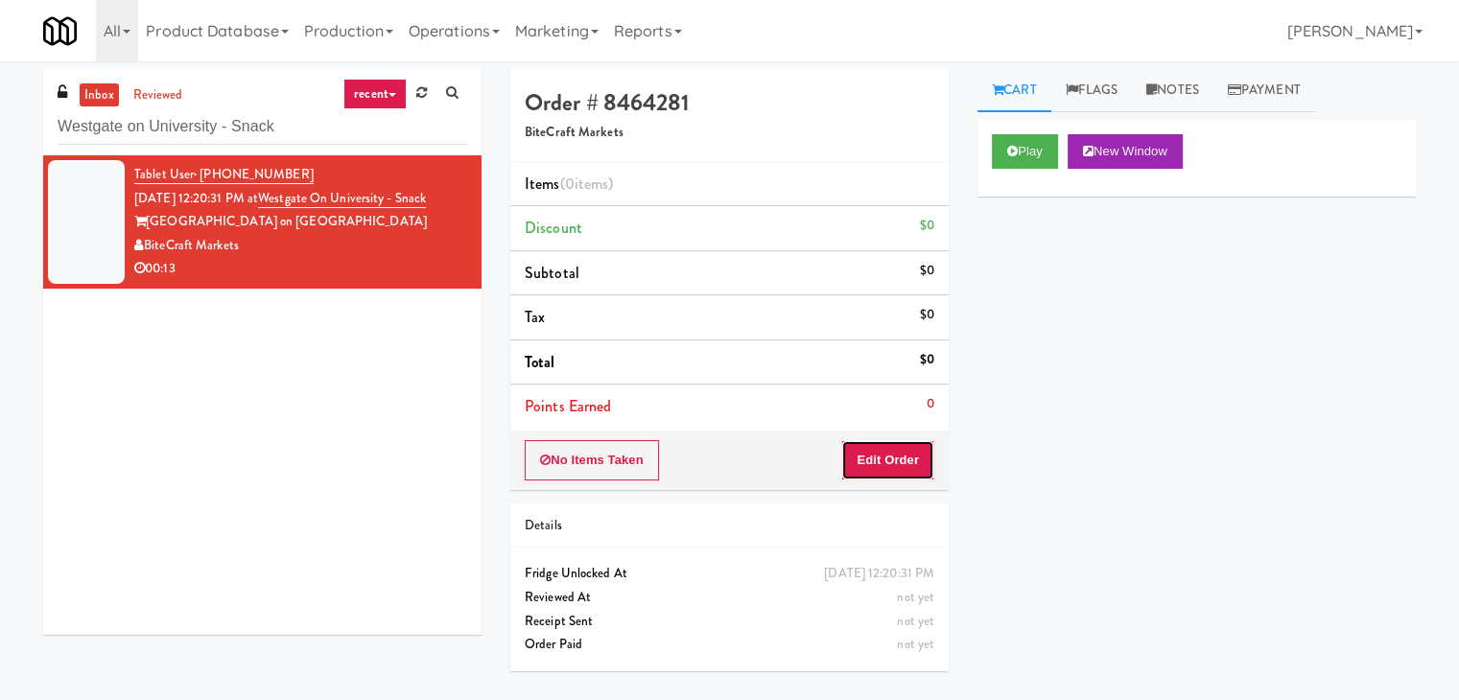
click at [905, 459] on button "Edit Order" at bounding box center [887, 460] width 93 height 40
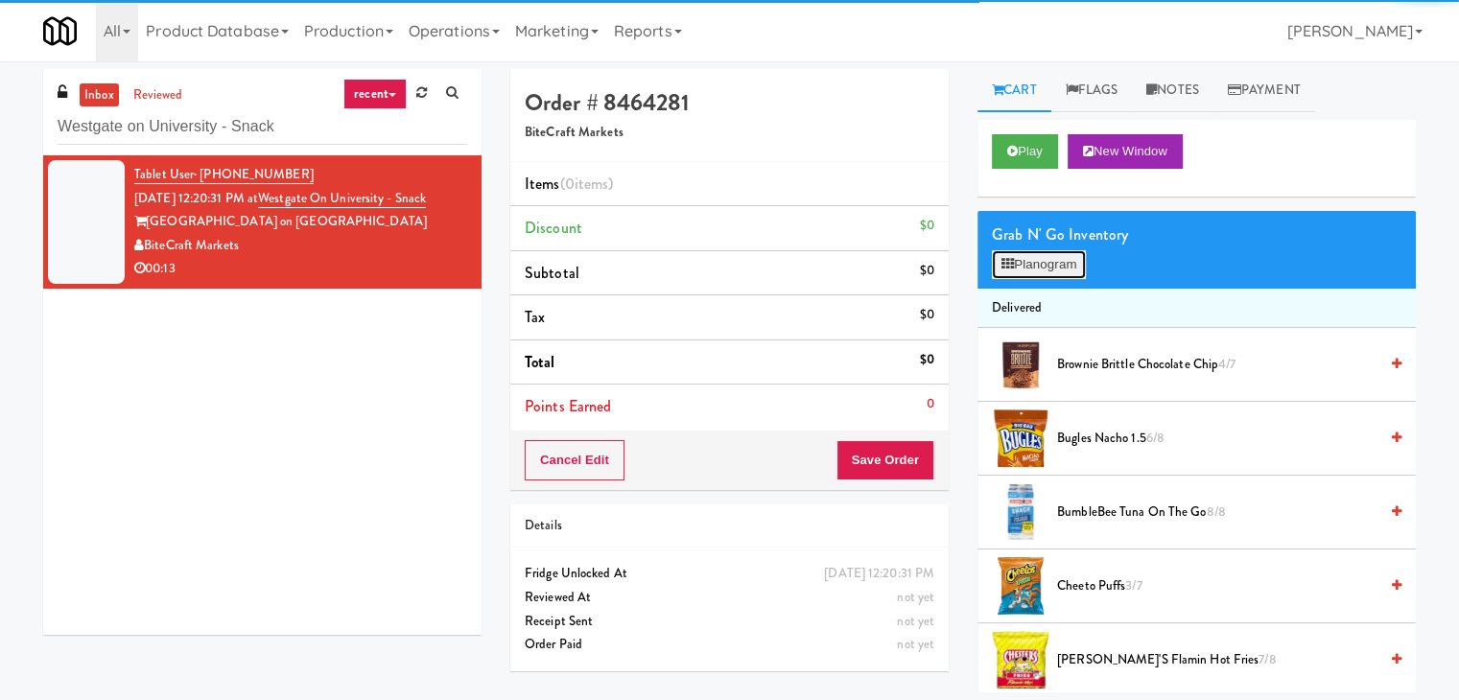
click at [1038, 256] on button "Planogram" at bounding box center [1039, 264] width 94 height 29
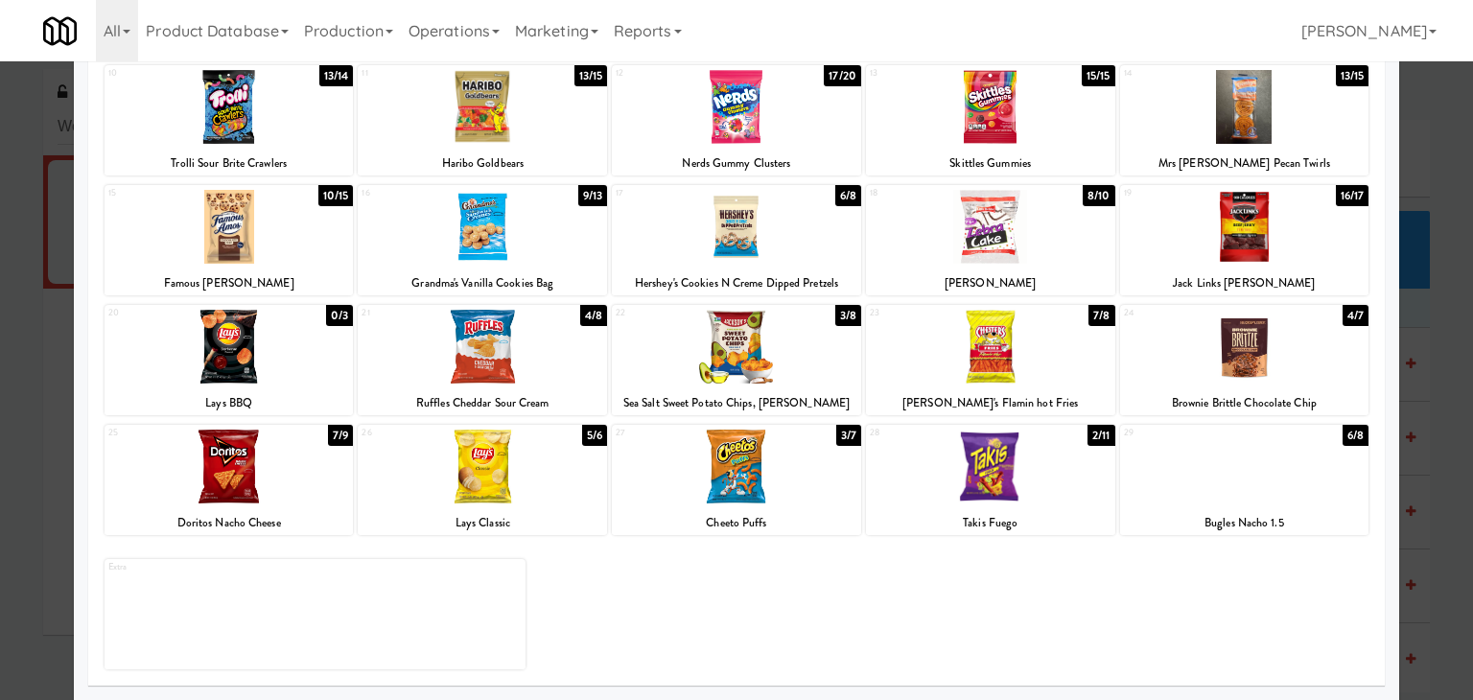
click at [254, 485] on div at bounding box center [229, 467] width 249 height 74
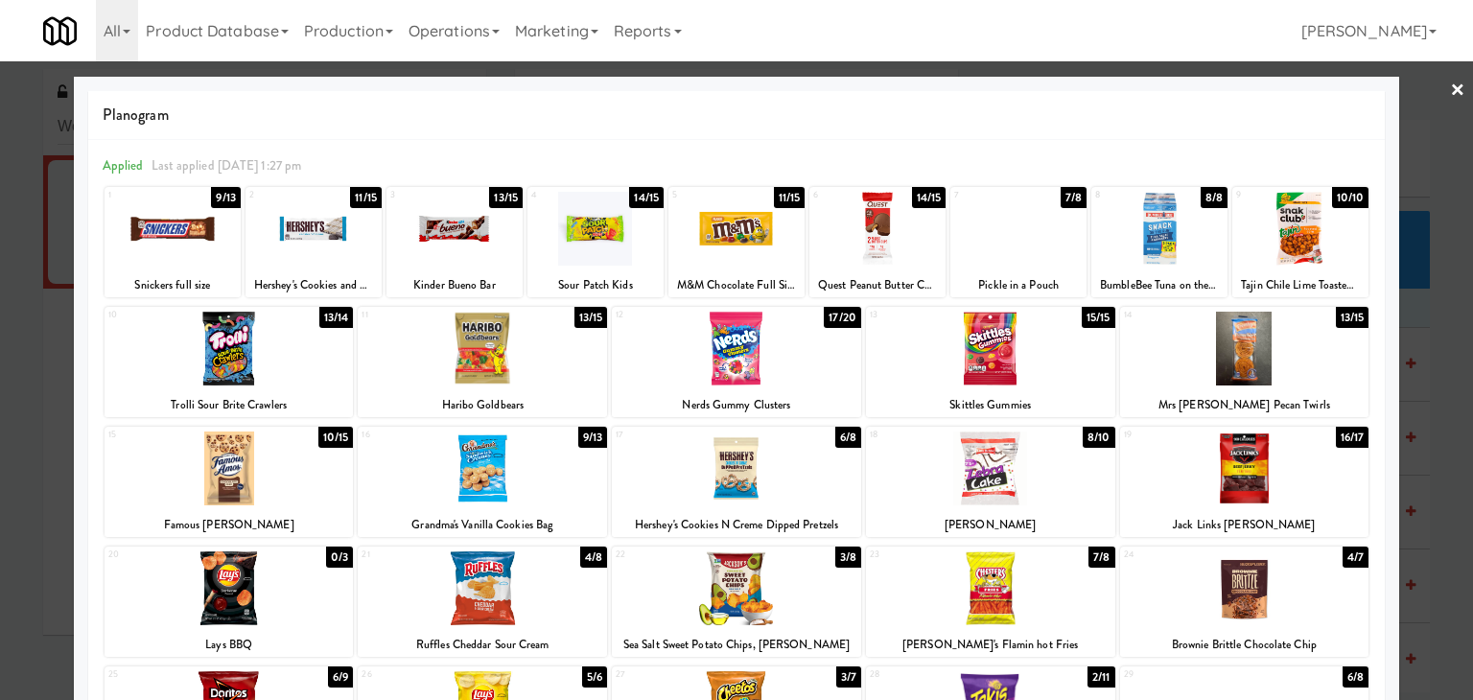
click at [1434, 85] on div at bounding box center [736, 350] width 1473 height 700
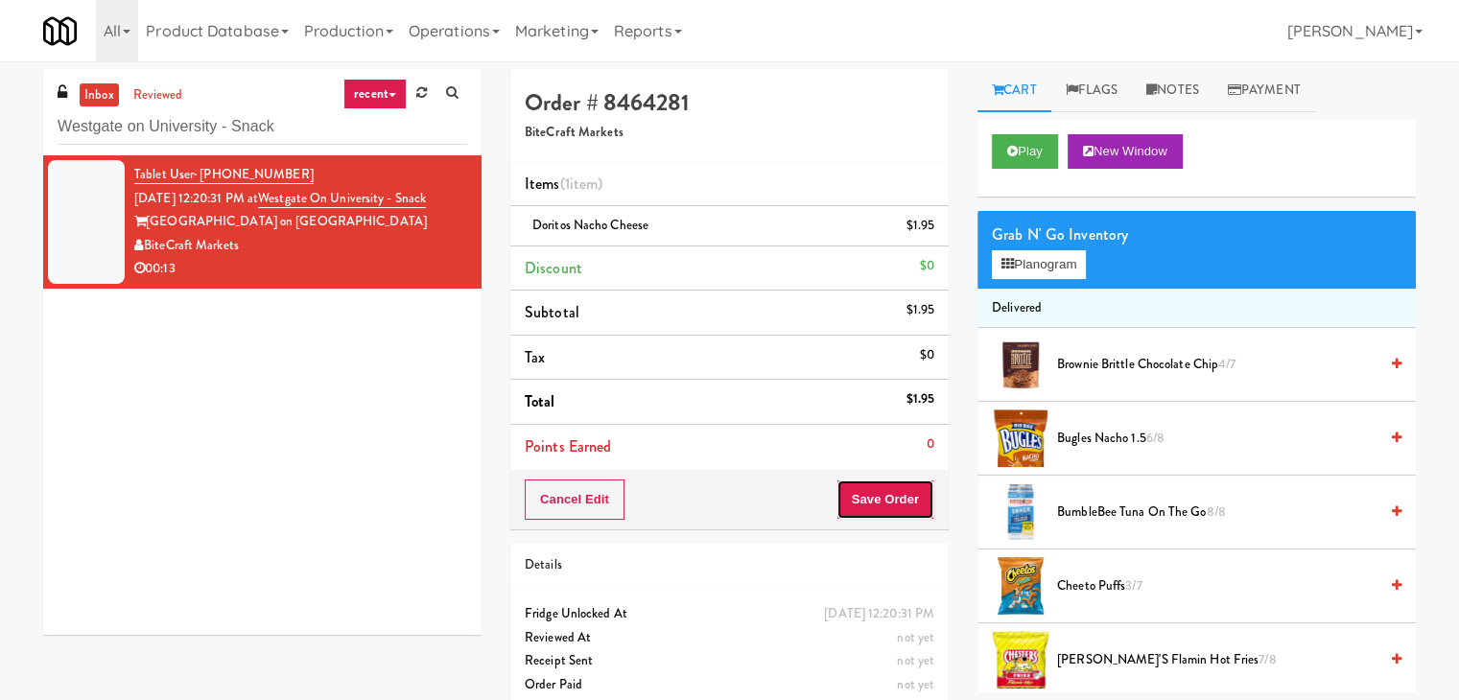
click at [875, 494] on button "Save Order" at bounding box center [885, 499] width 98 height 40
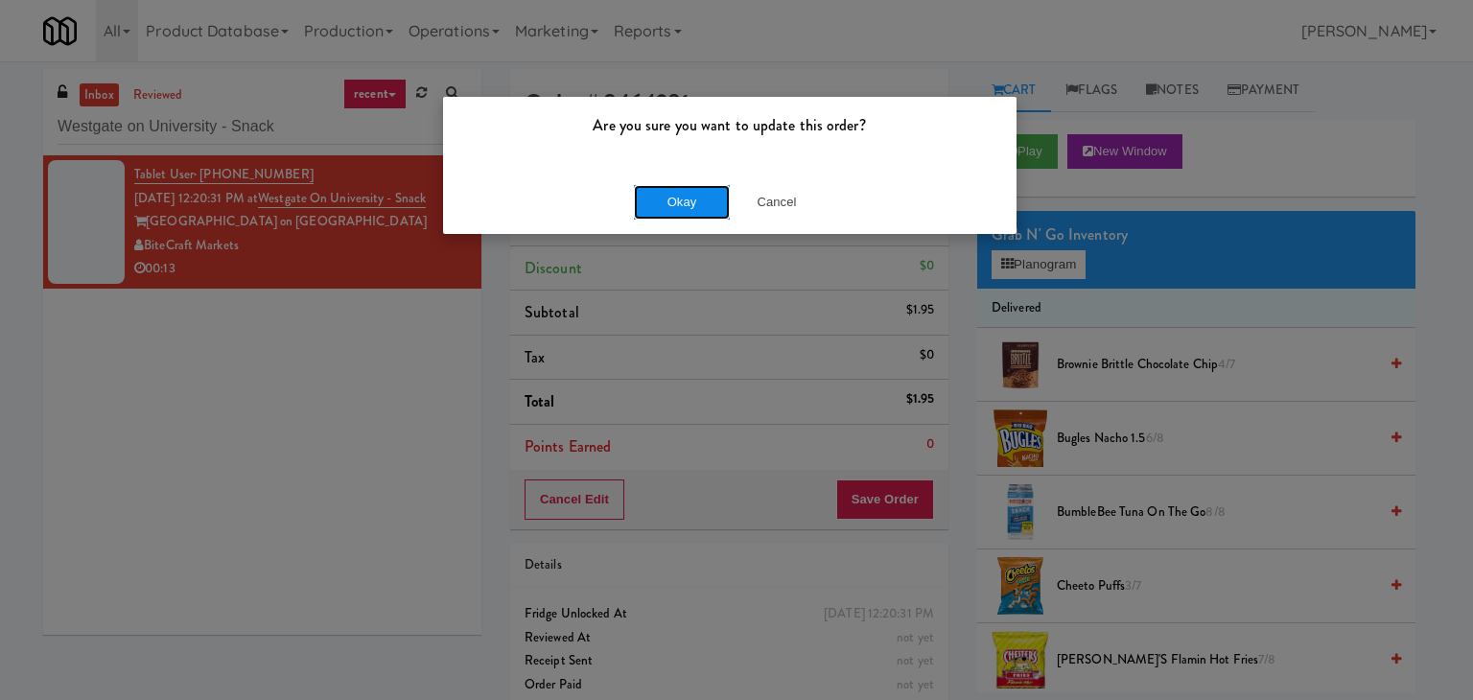
drag, startPoint x: 678, startPoint y: 210, endPoint x: 665, endPoint y: 184, distance: 29.2
click at [675, 207] on button "Okay" at bounding box center [682, 202] width 96 height 35
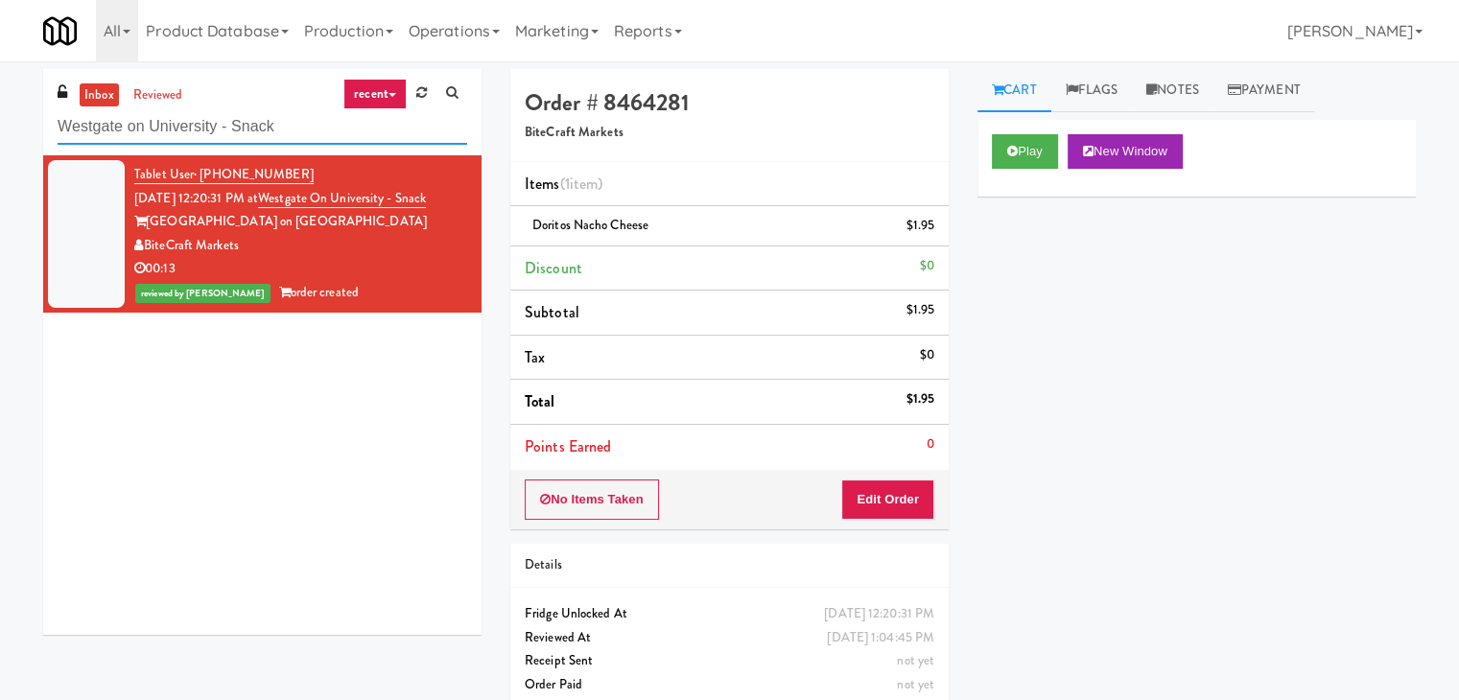
click at [286, 120] on input "Westgate on University - Snack" at bounding box center [262, 126] width 409 height 35
paste input "The 87 - Pantry - Right"
type input "The 87 - Pantry - Right"
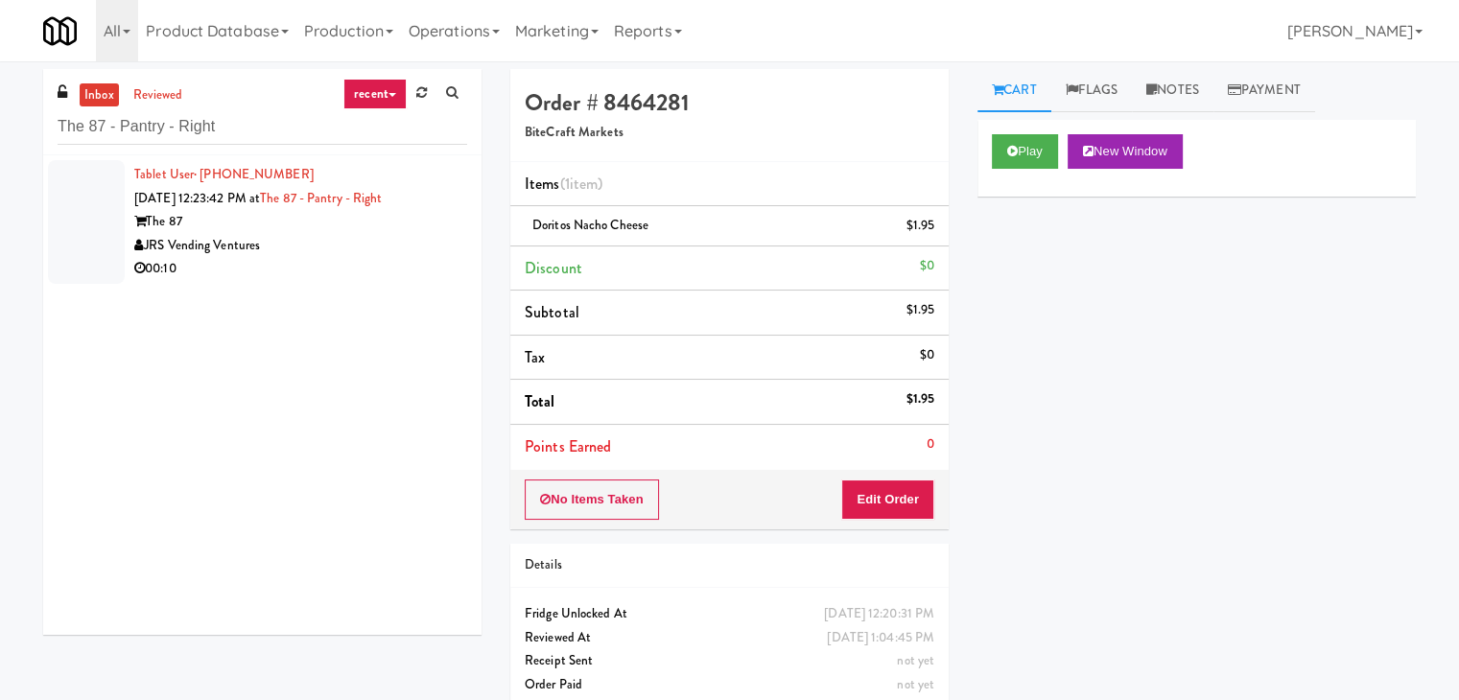
click at [410, 258] on div "00:10" at bounding box center [300, 269] width 333 height 24
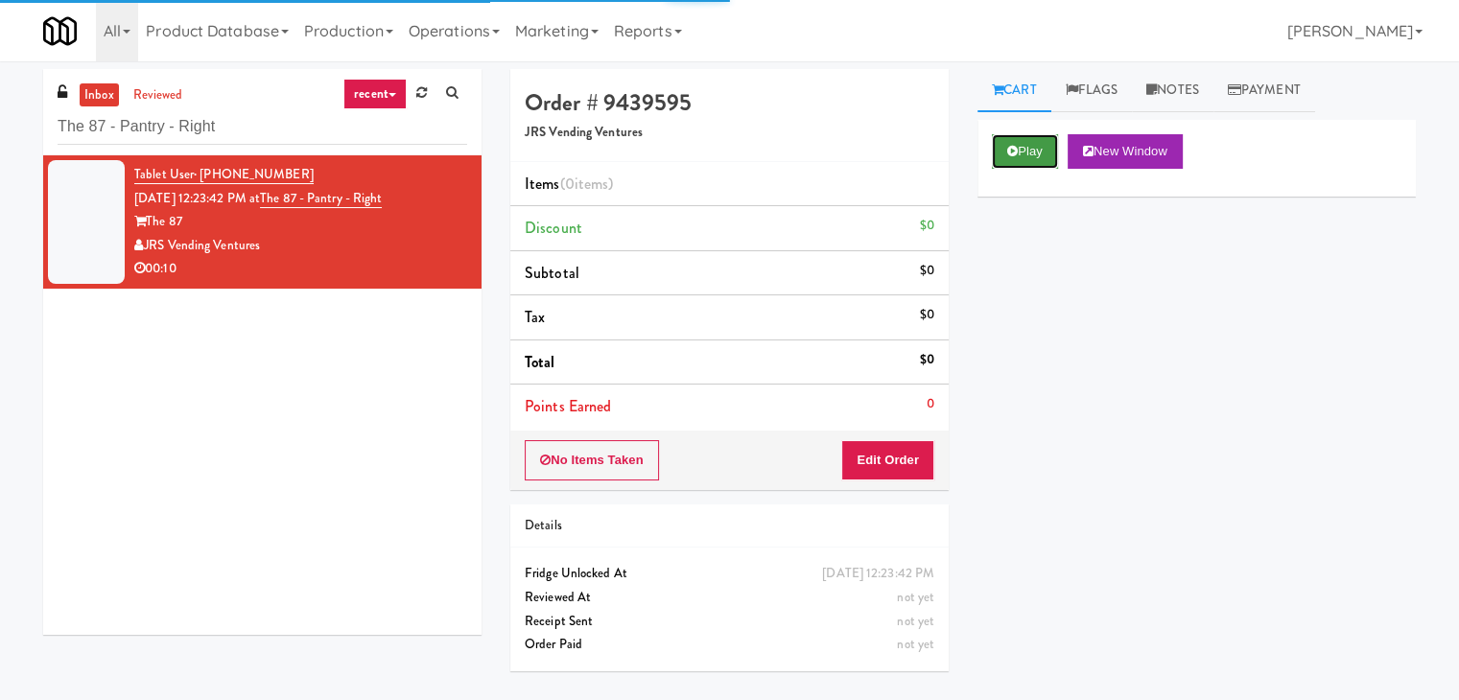
click at [1045, 147] on button "Play" at bounding box center [1025, 151] width 66 height 35
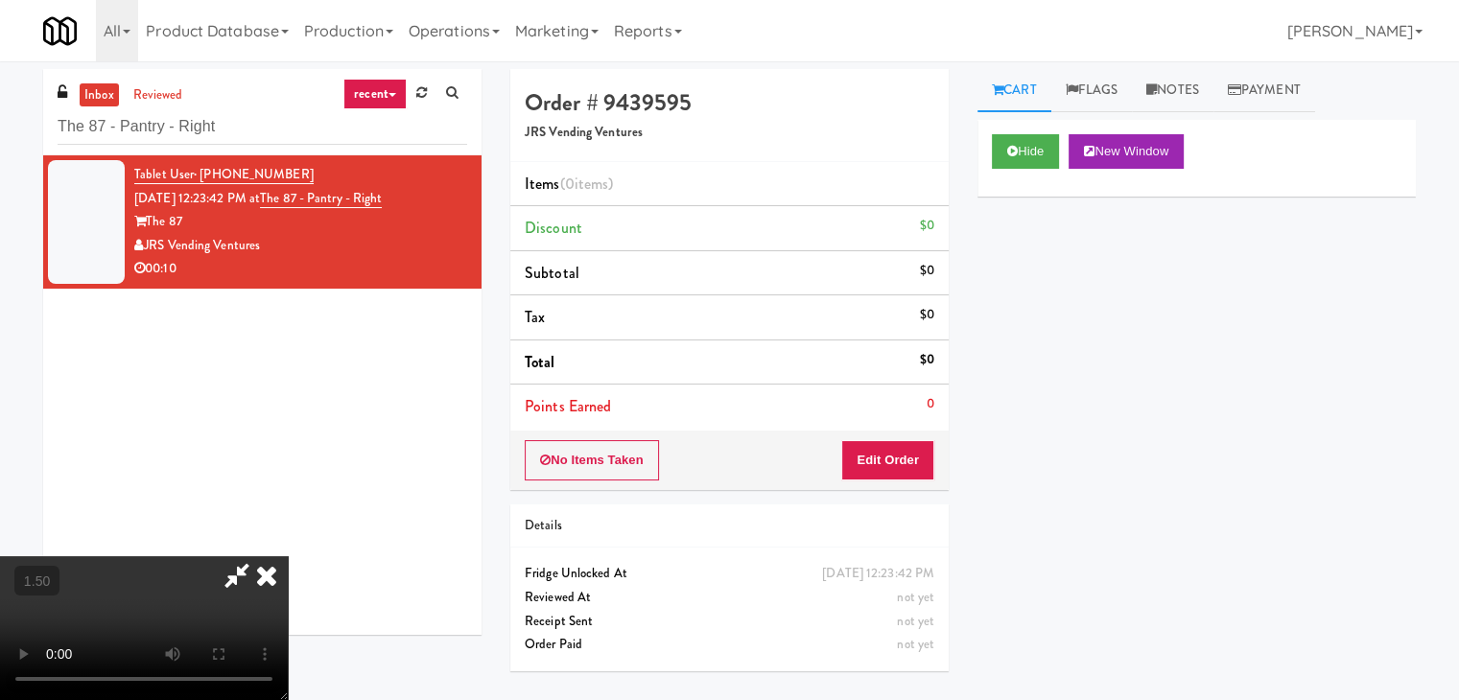
click at [288, 556] on video at bounding box center [144, 628] width 288 height 144
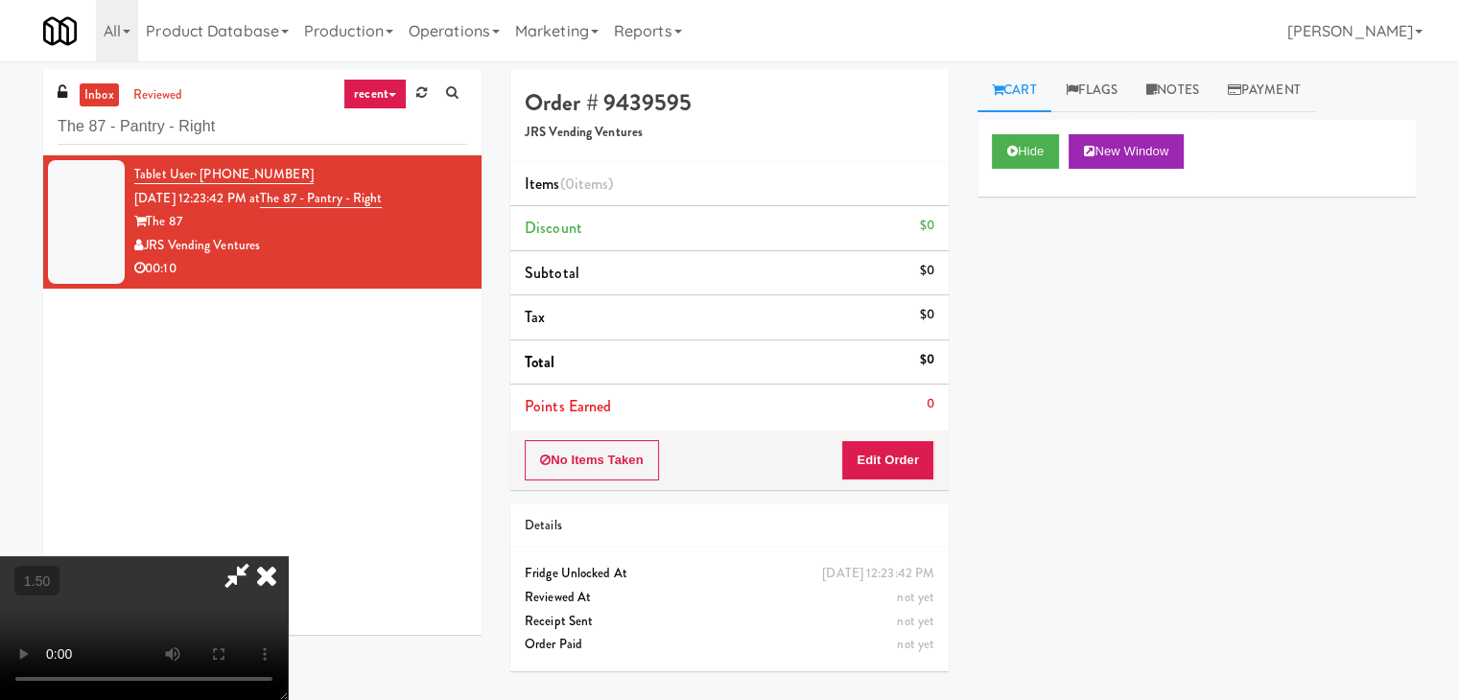
click at [288, 556] on video at bounding box center [144, 628] width 288 height 144
drag, startPoint x: 917, startPoint y: 462, endPoint x: 974, endPoint y: 403, distance: 82.7
click at [918, 457] on button "Edit Order" at bounding box center [887, 460] width 93 height 40
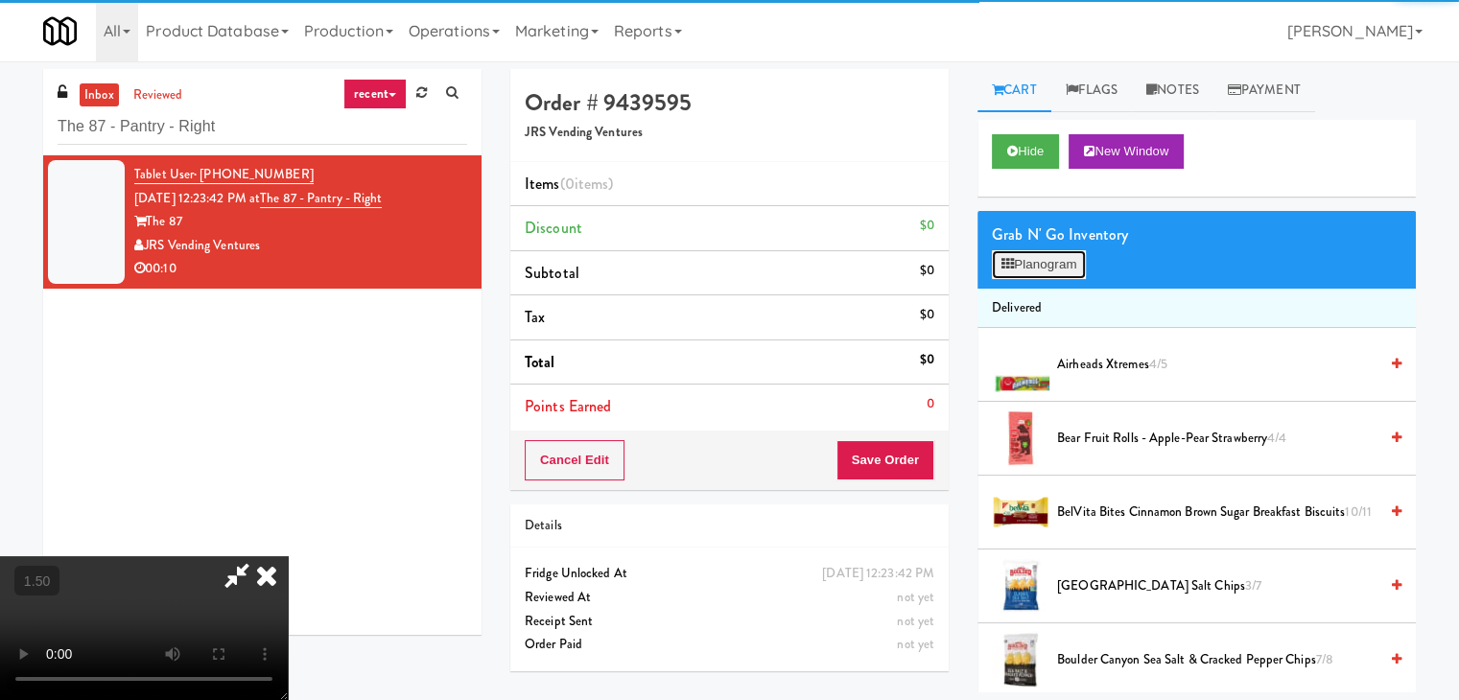
click at [1057, 272] on button "Planogram" at bounding box center [1039, 264] width 94 height 29
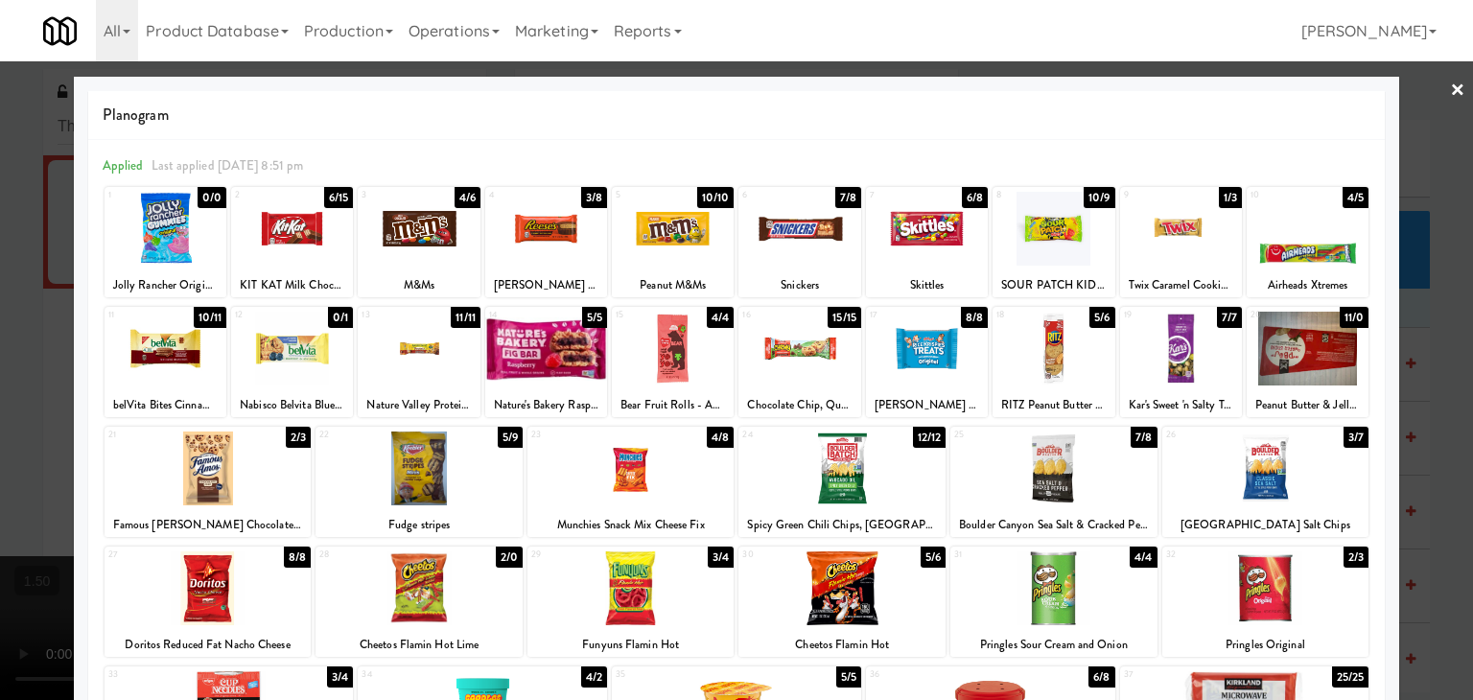
click at [777, 362] on div at bounding box center [799, 349] width 122 height 74
click at [1450, 82] on link "×" at bounding box center [1457, 90] width 15 height 59
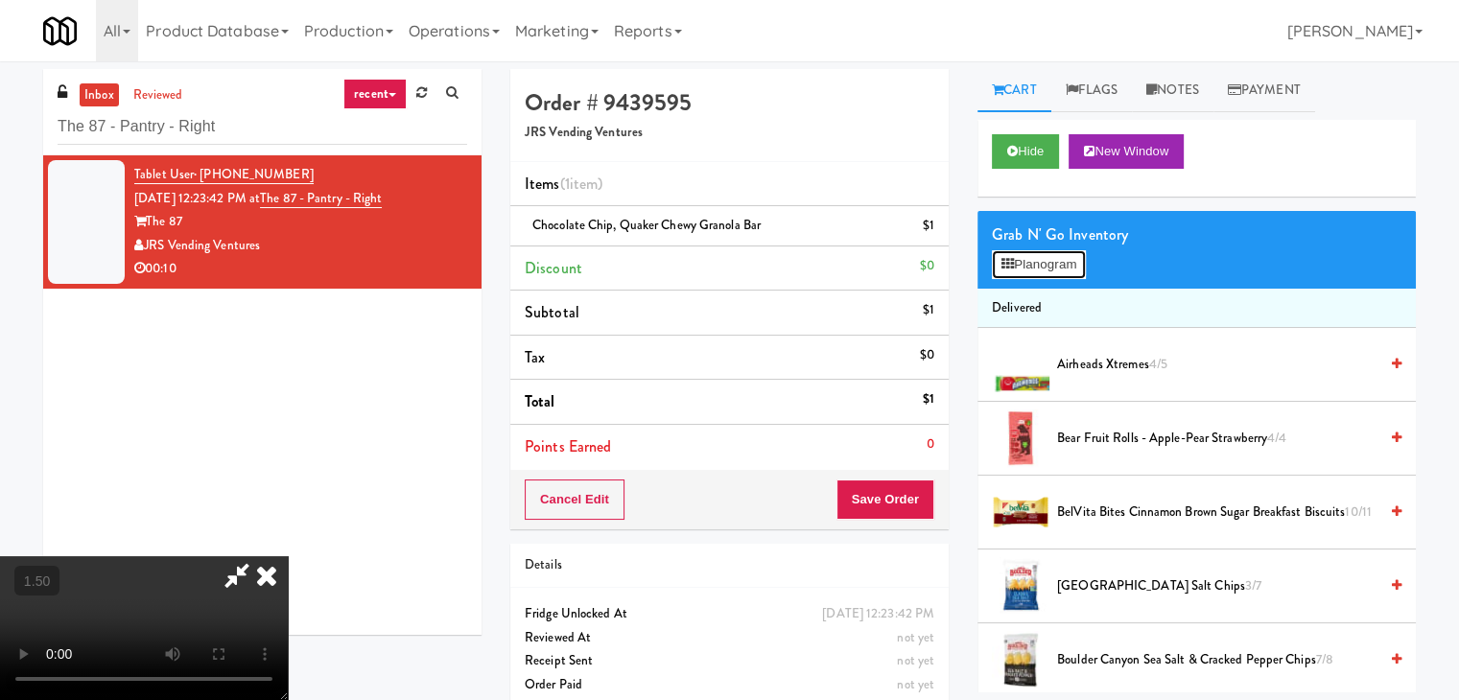
click at [1050, 260] on button "Planogram" at bounding box center [1039, 264] width 94 height 29
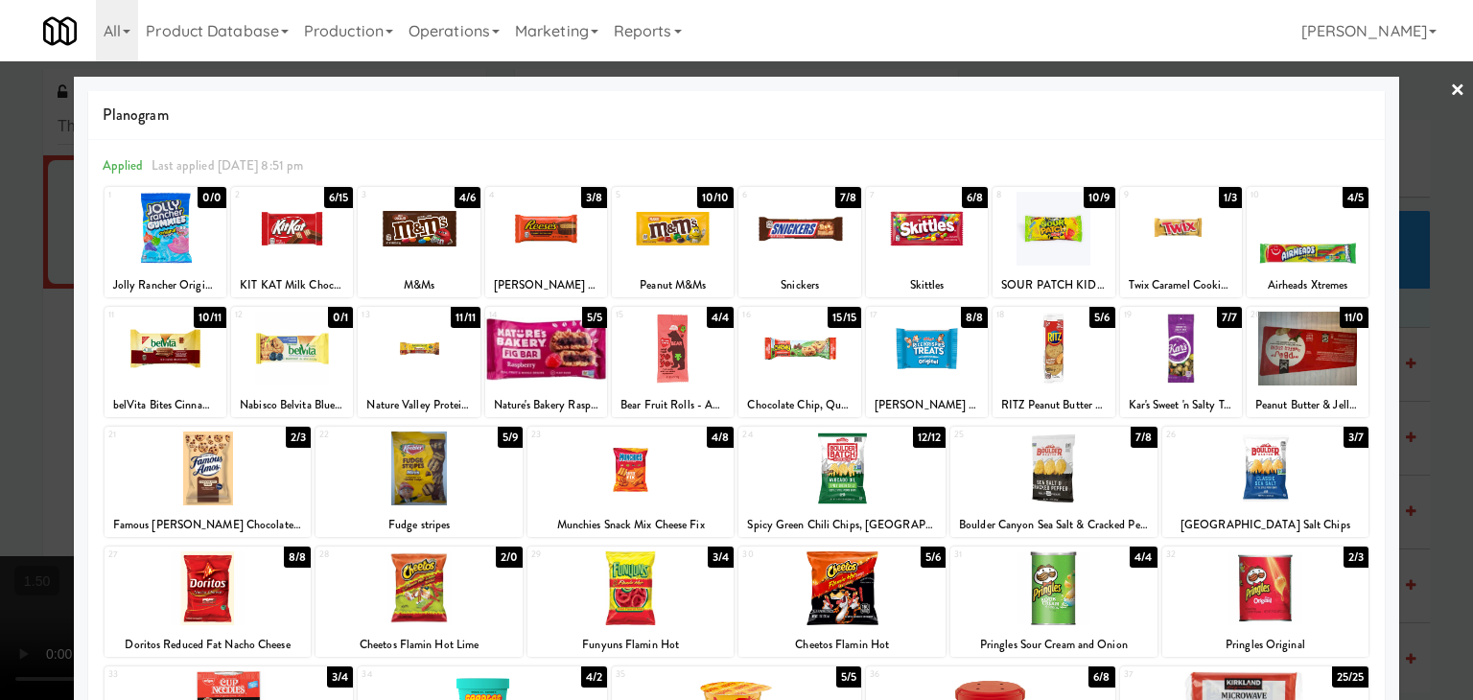
click at [1450, 97] on link "×" at bounding box center [1457, 90] width 15 height 59
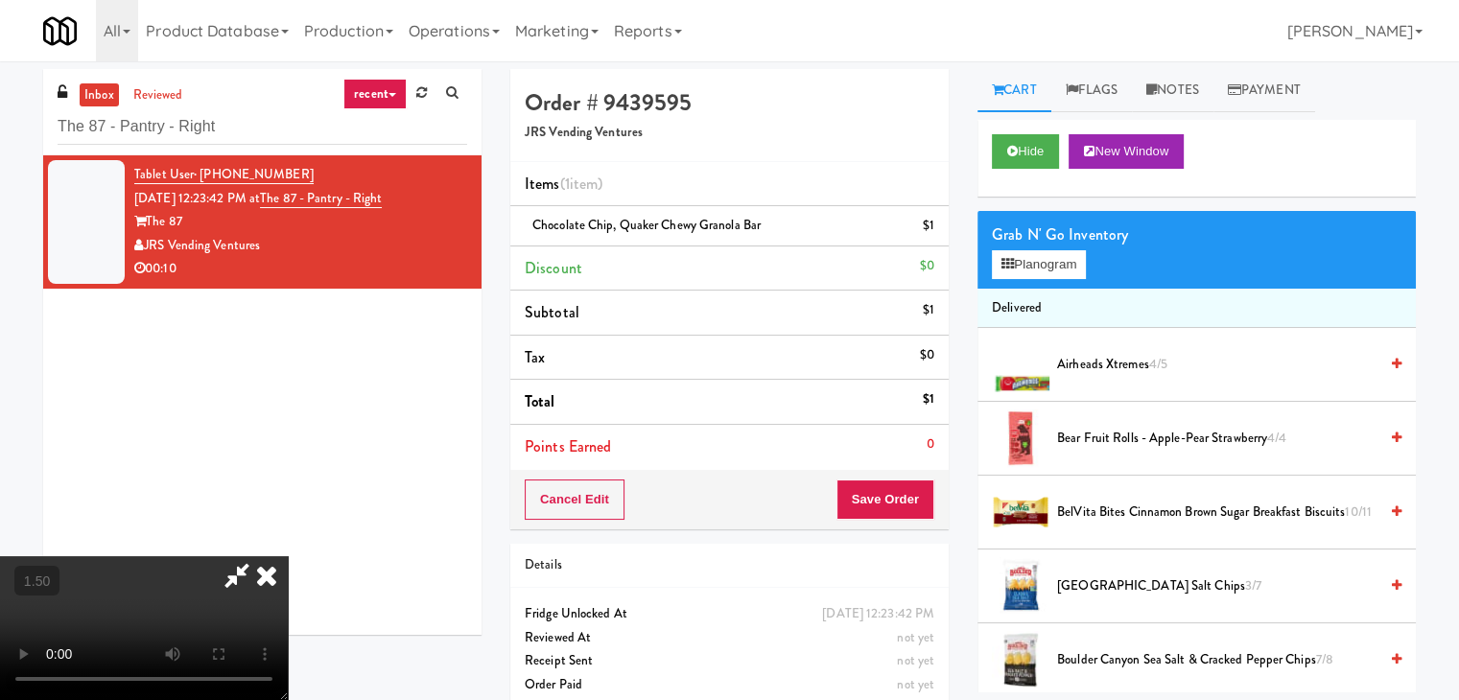
click at [288, 556] on video at bounding box center [144, 628] width 288 height 144
click at [288, 556] on icon at bounding box center [267, 575] width 42 height 38
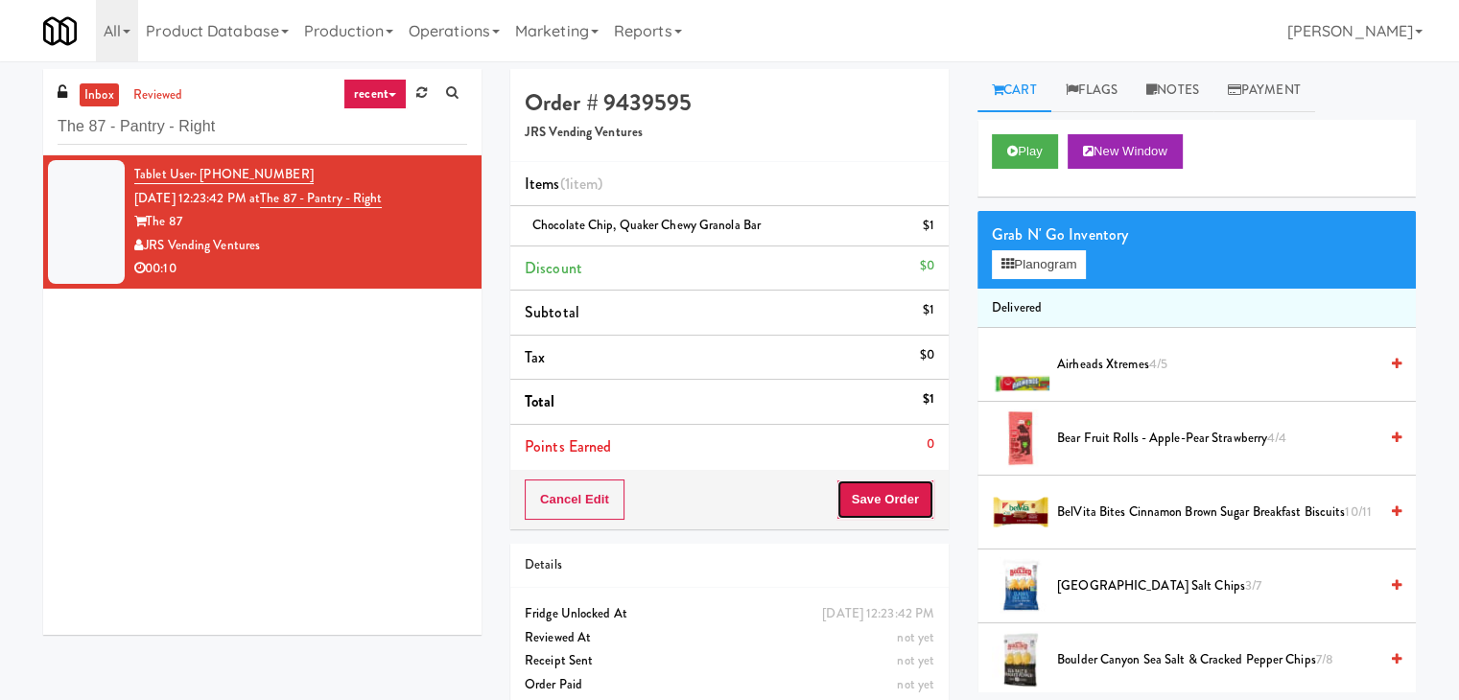
click at [875, 491] on button "Save Order" at bounding box center [885, 499] width 98 height 40
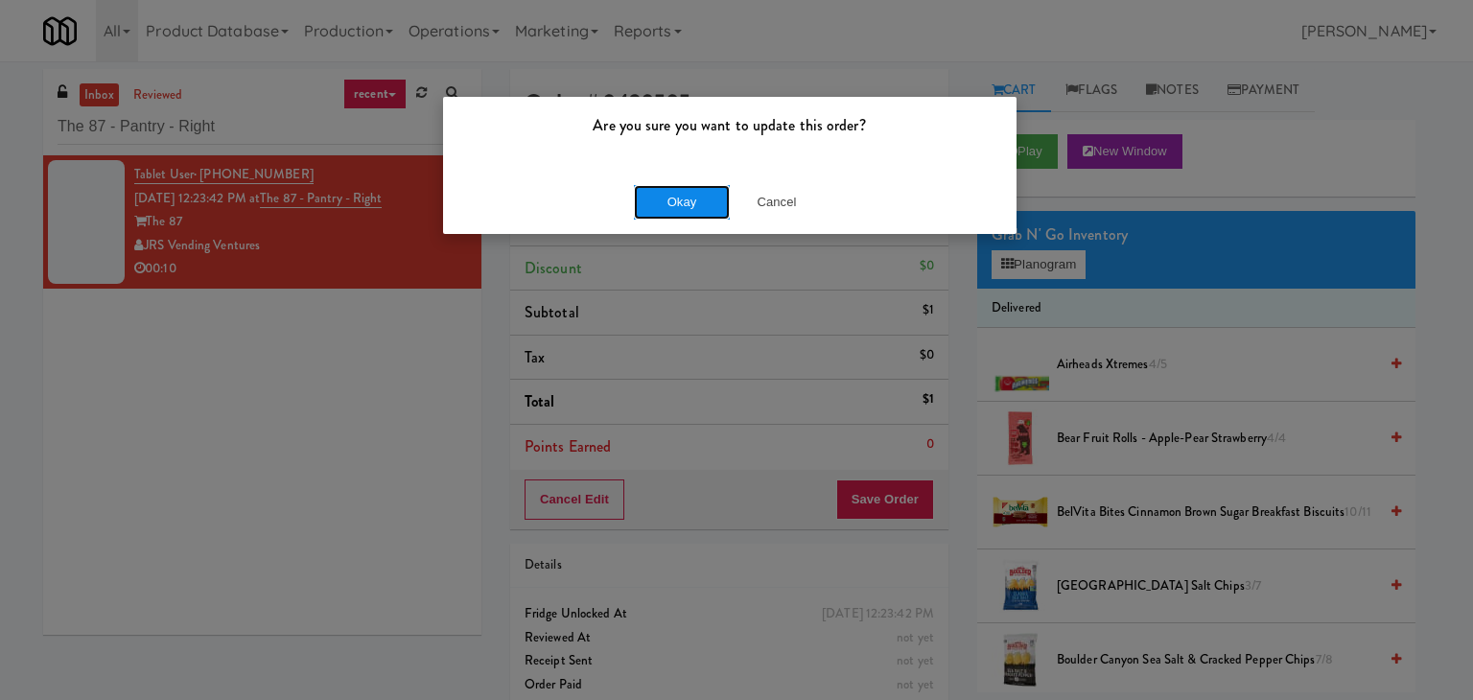
click at [707, 199] on button "Okay" at bounding box center [682, 202] width 96 height 35
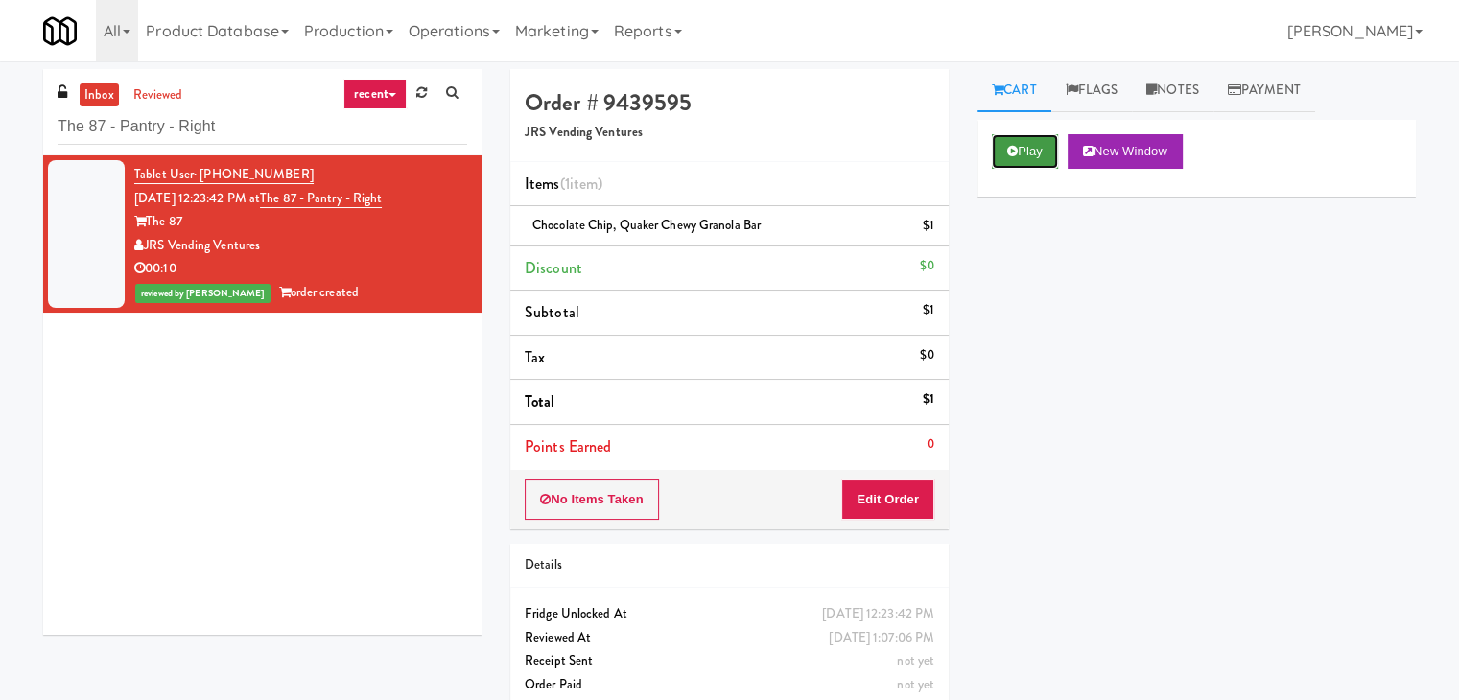
click at [1034, 147] on button "Play" at bounding box center [1025, 151] width 66 height 35
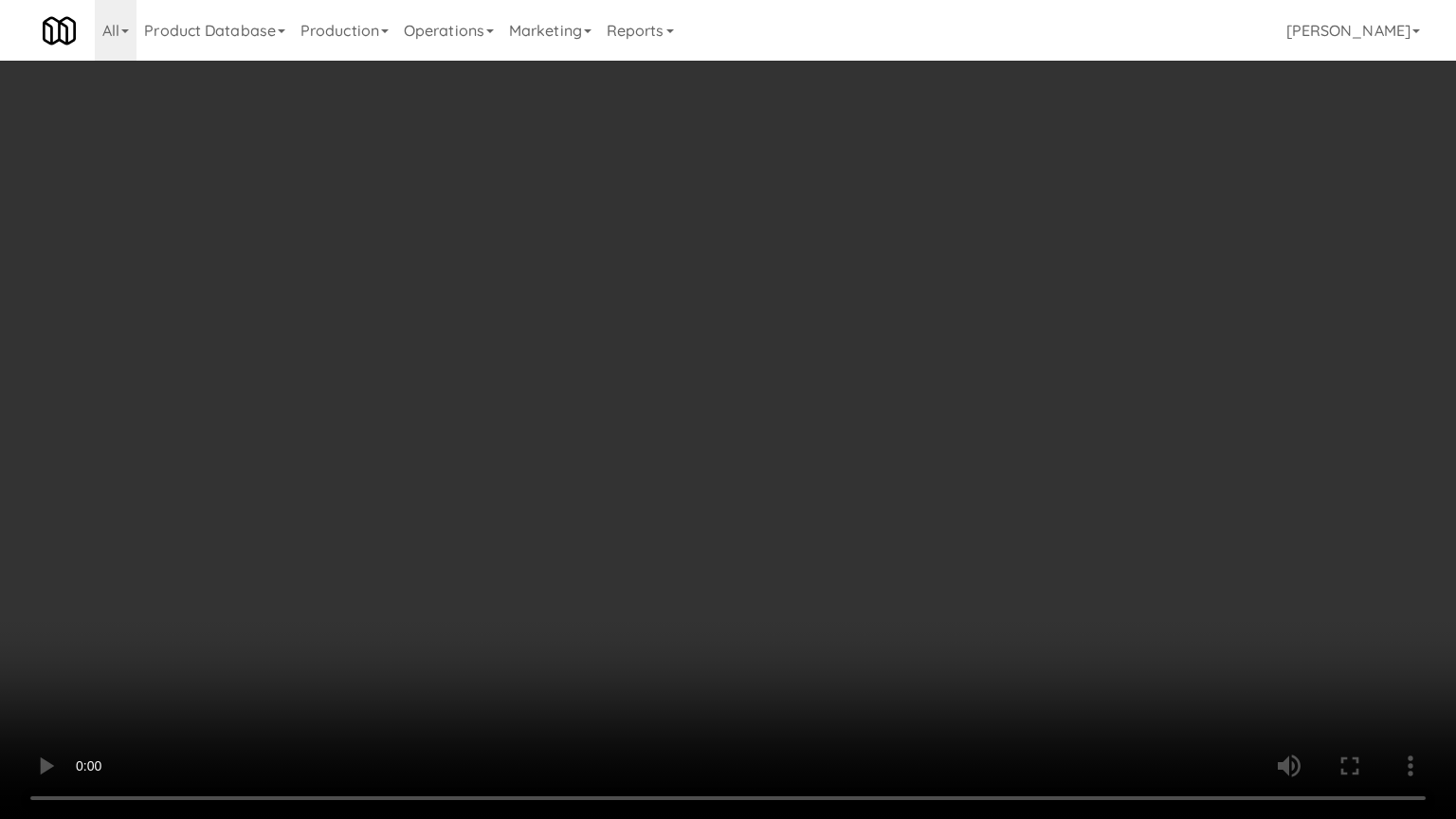
click at [745, 532] on video at bounding box center [728, 409] width 1456 height 819
click at [948, 411] on video at bounding box center [728, 409] width 1456 height 819
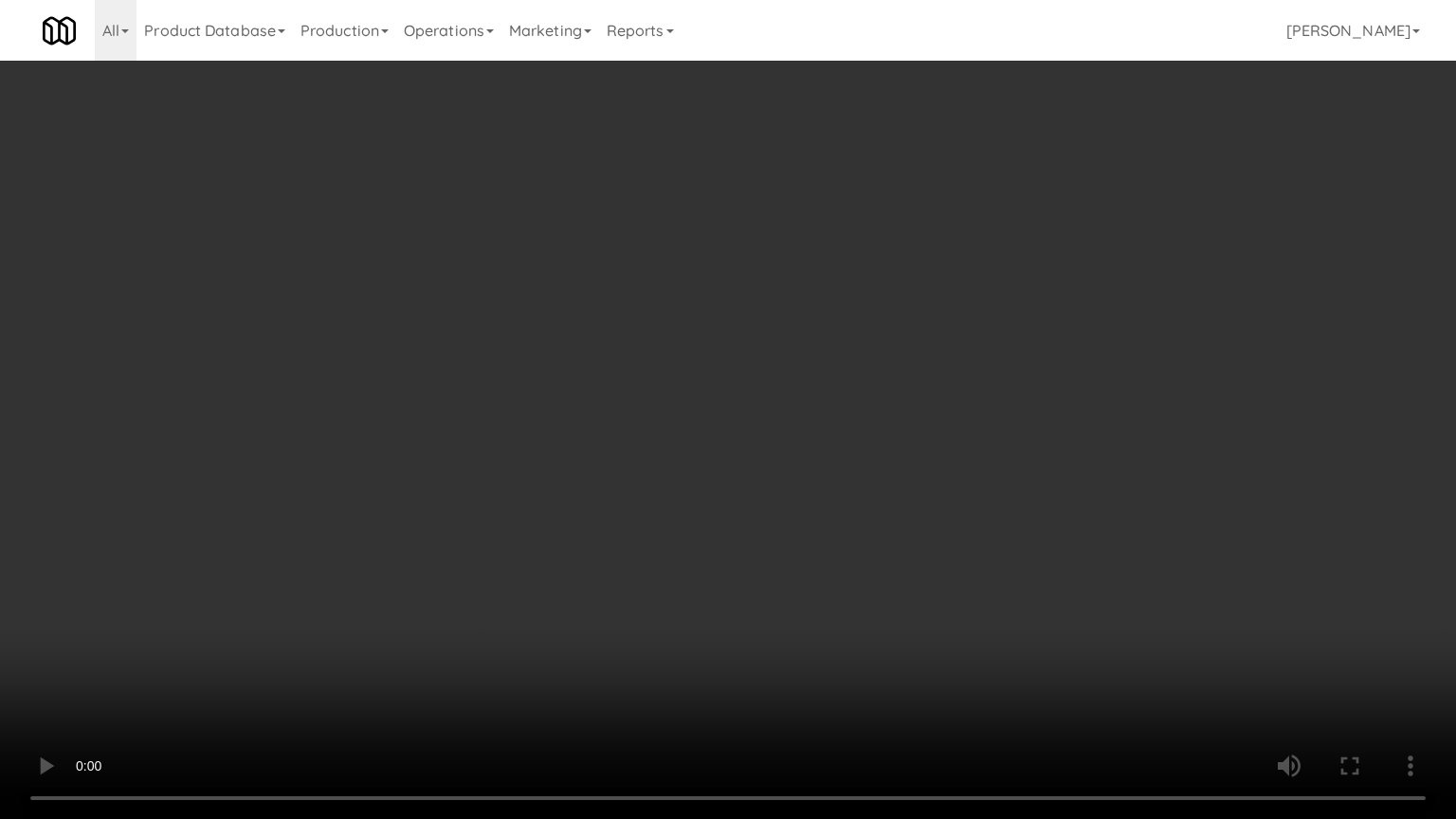
click at [948, 411] on video at bounding box center [728, 409] width 1456 height 819
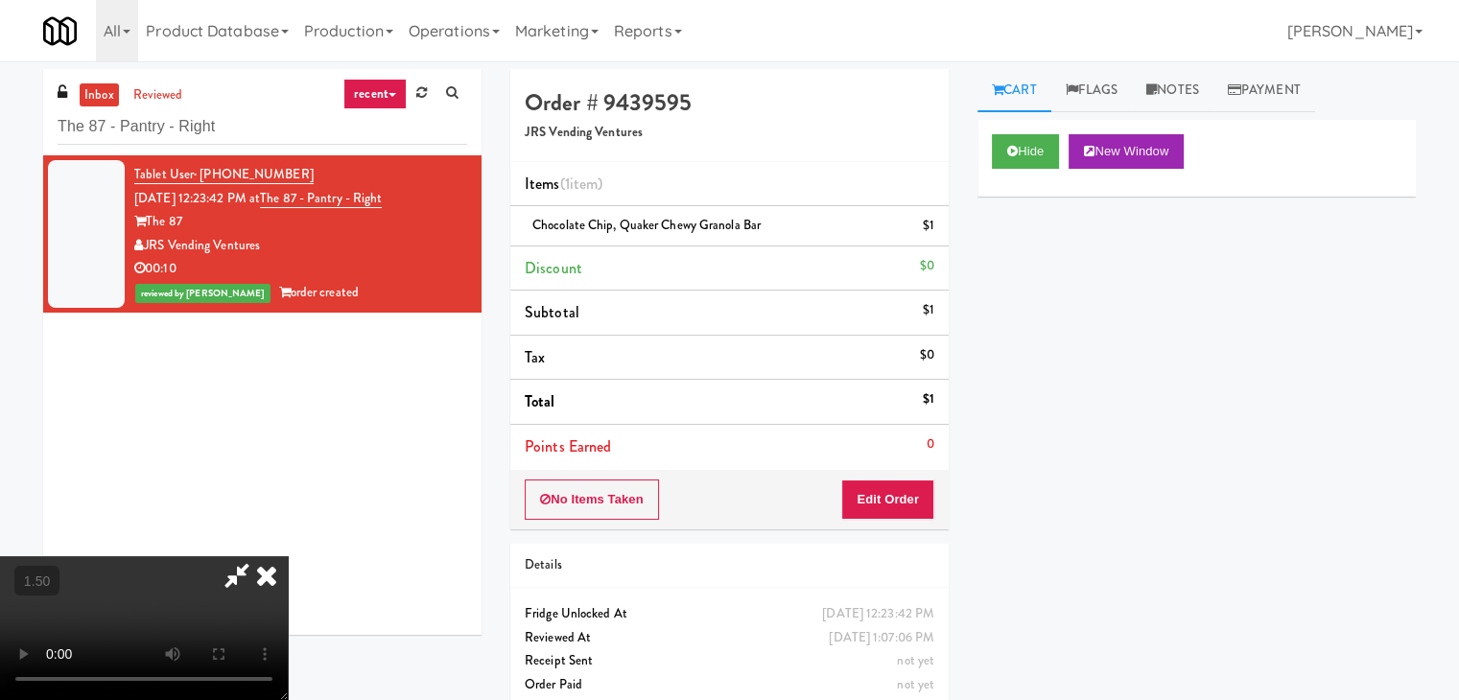
click at [288, 556] on icon at bounding box center [267, 575] width 42 height 38
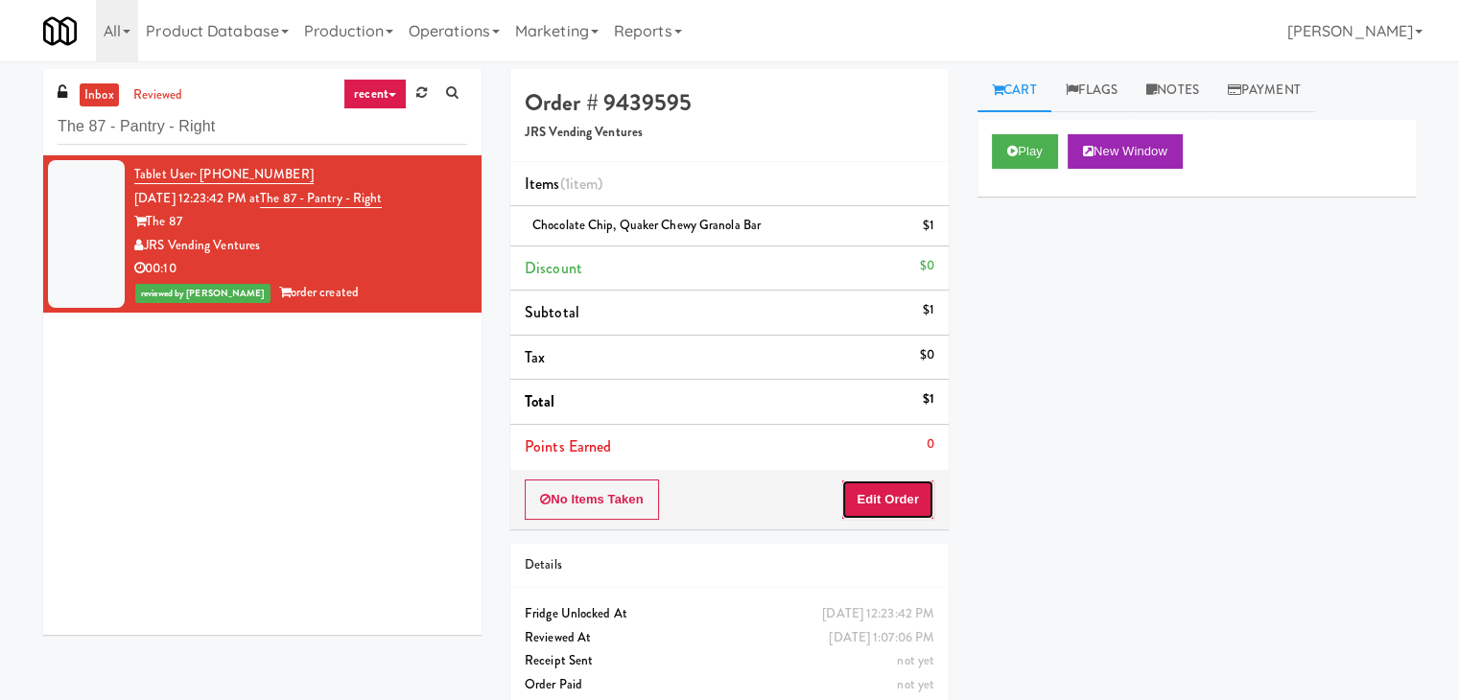
drag, startPoint x: 878, startPoint y: 483, endPoint x: 967, endPoint y: 392, distance: 126.8
click at [878, 481] on button "Edit Order" at bounding box center [887, 499] width 93 height 40
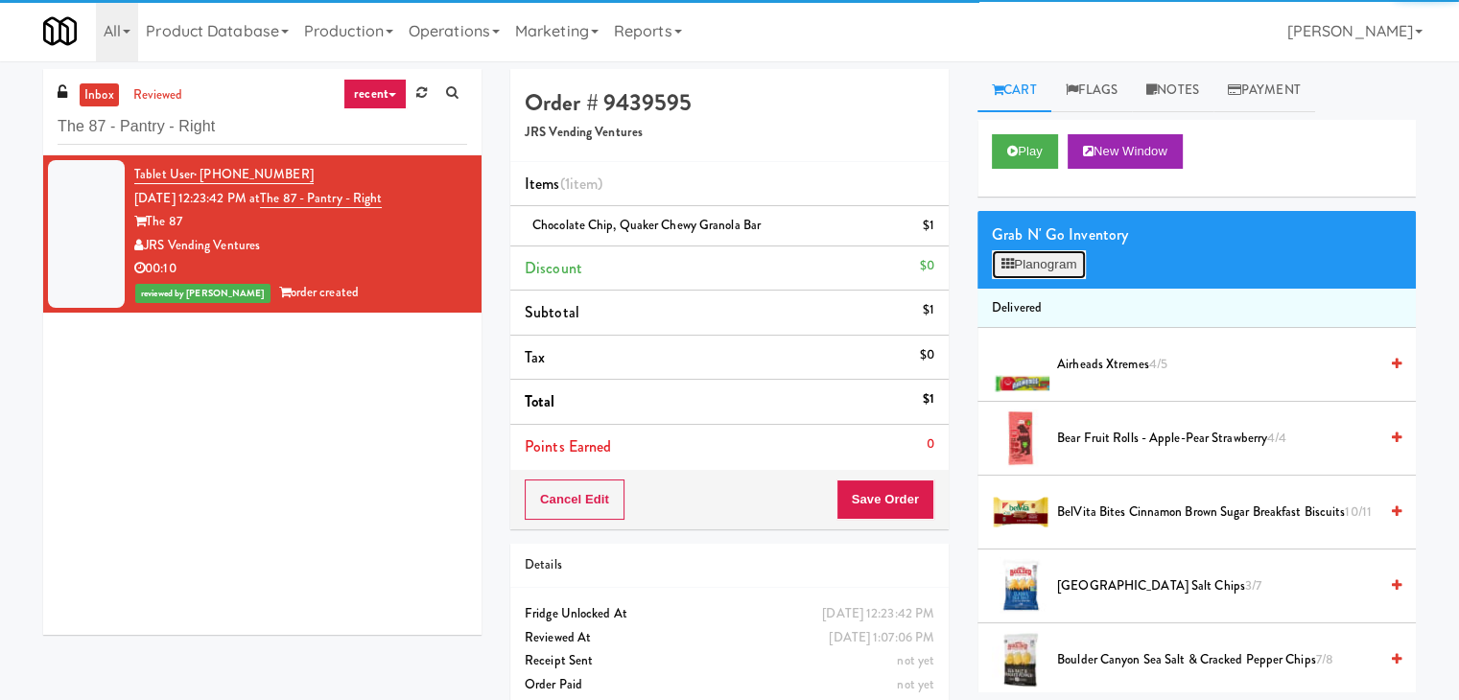
click at [1051, 253] on button "Planogram" at bounding box center [1039, 264] width 94 height 29
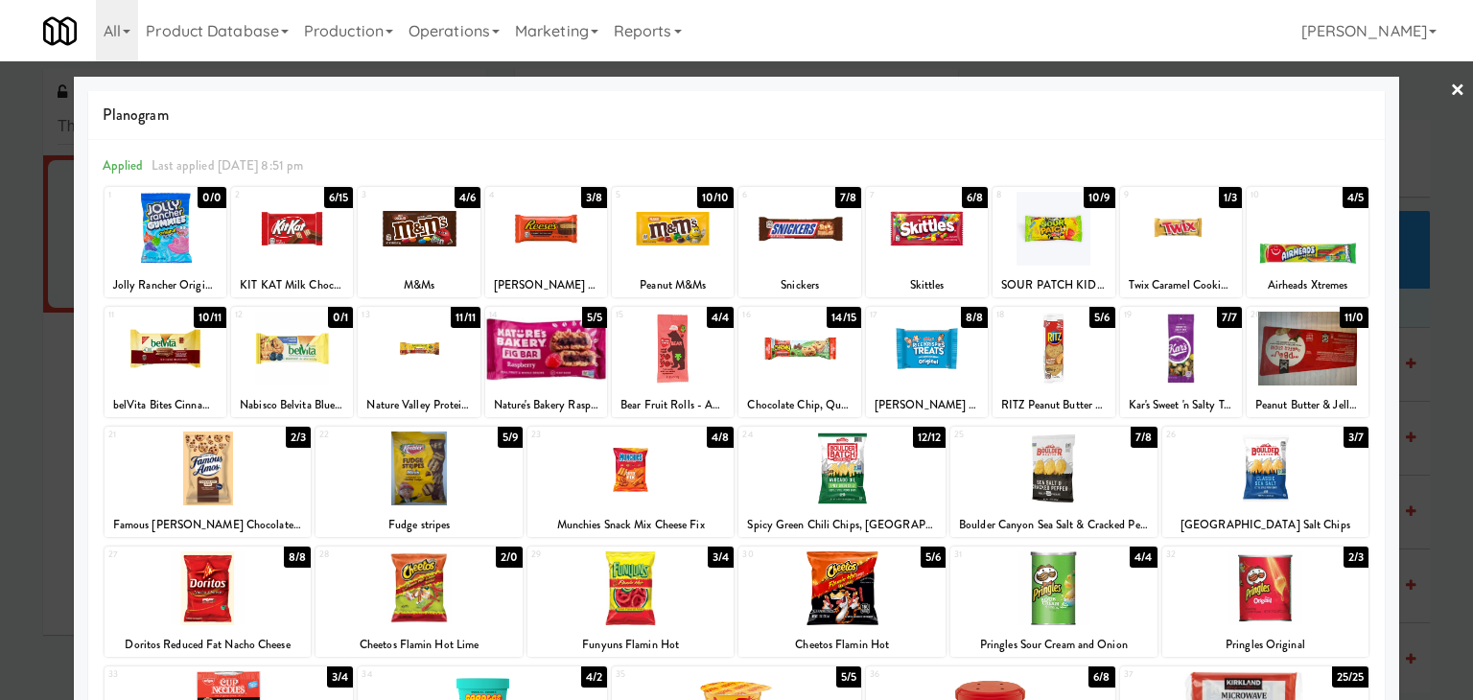
click at [1450, 83] on link "×" at bounding box center [1457, 90] width 15 height 59
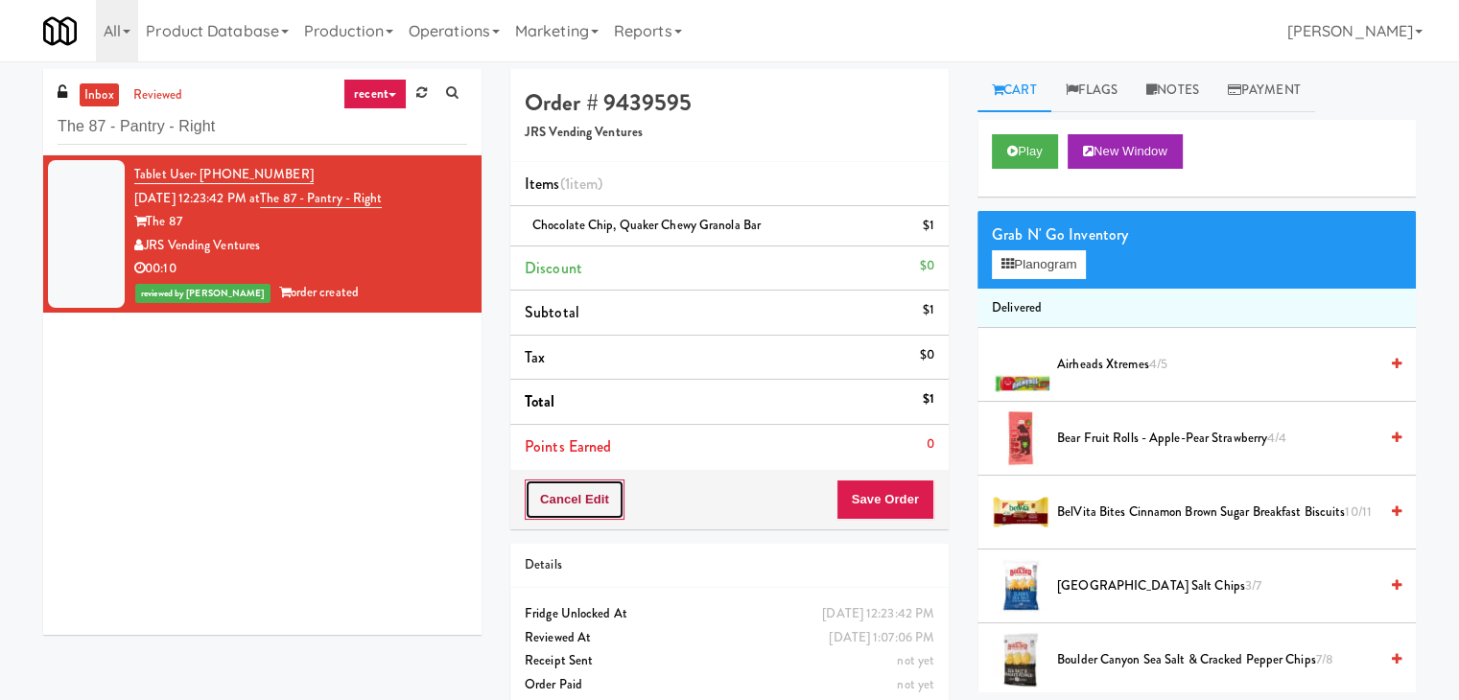
click at [599, 500] on button "Cancel Edit" at bounding box center [575, 499] width 100 height 40
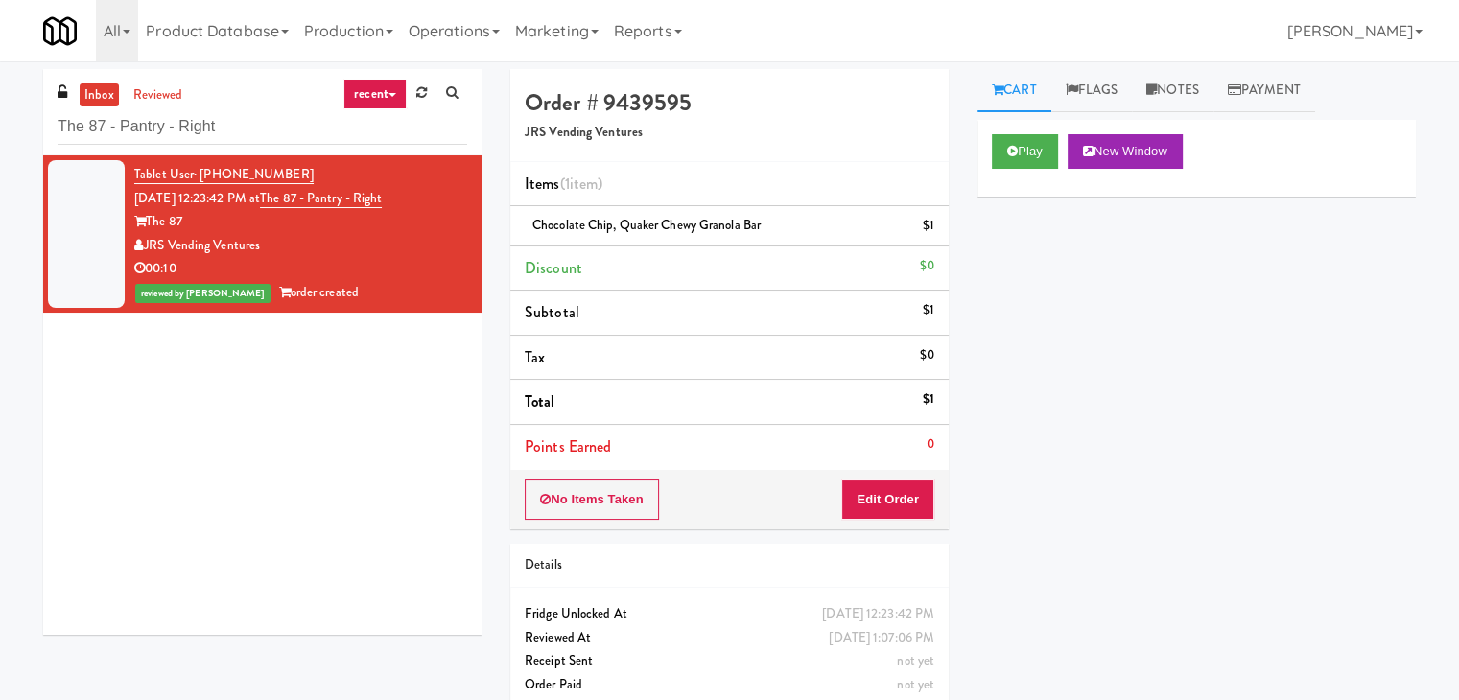
drag, startPoint x: 263, startPoint y: 243, endPoint x: 145, endPoint y: 251, distance: 118.3
click at [145, 251] on div "JRS Vending Ventures" at bounding box center [300, 246] width 333 height 24
copy div "JRS Vending Ventures"
drag, startPoint x: 186, startPoint y: 216, endPoint x: 149, endPoint y: 220, distance: 37.6
click at [149, 220] on div "The 87" at bounding box center [300, 222] width 333 height 24
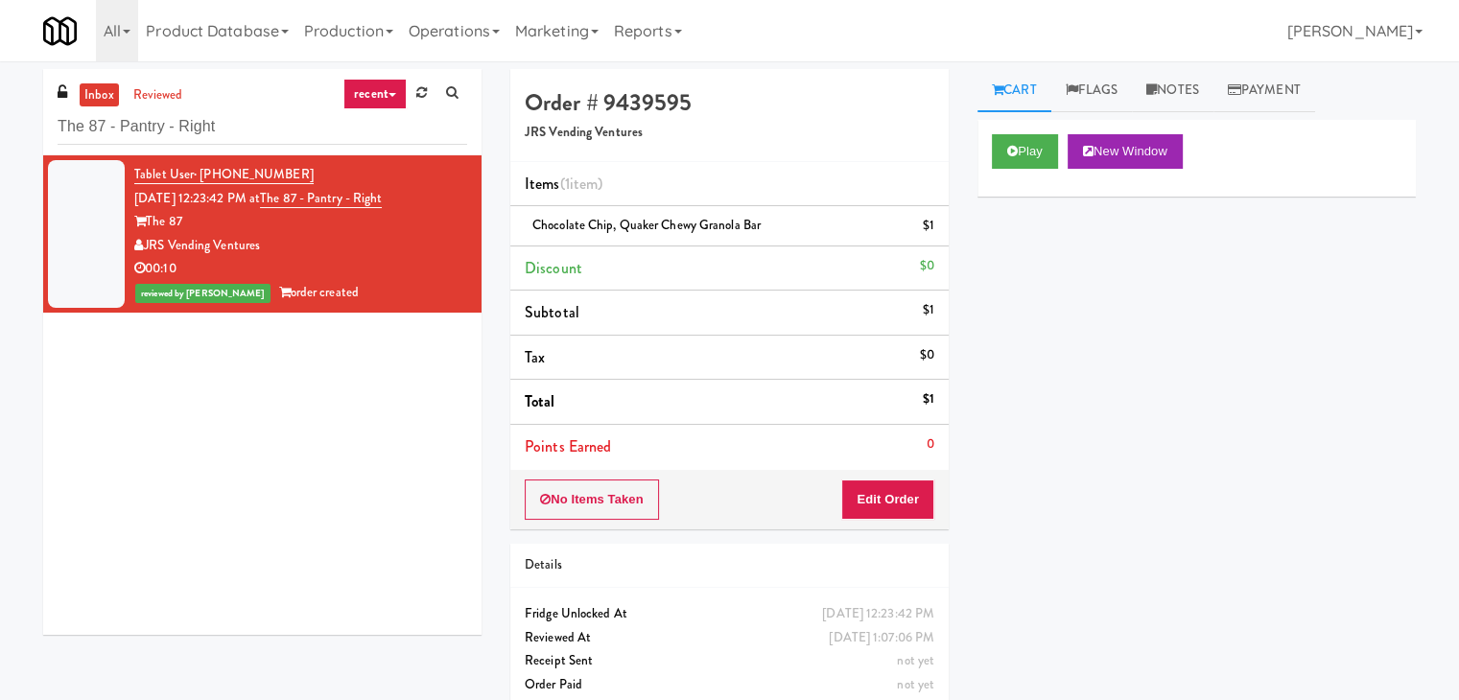
copy div "The 87"
click at [245, 137] on input "The 87 - Pantry - Right" at bounding box center [262, 126] width 409 height 35
paste input "[GEOGRAPHIC_DATA] - Cooler"
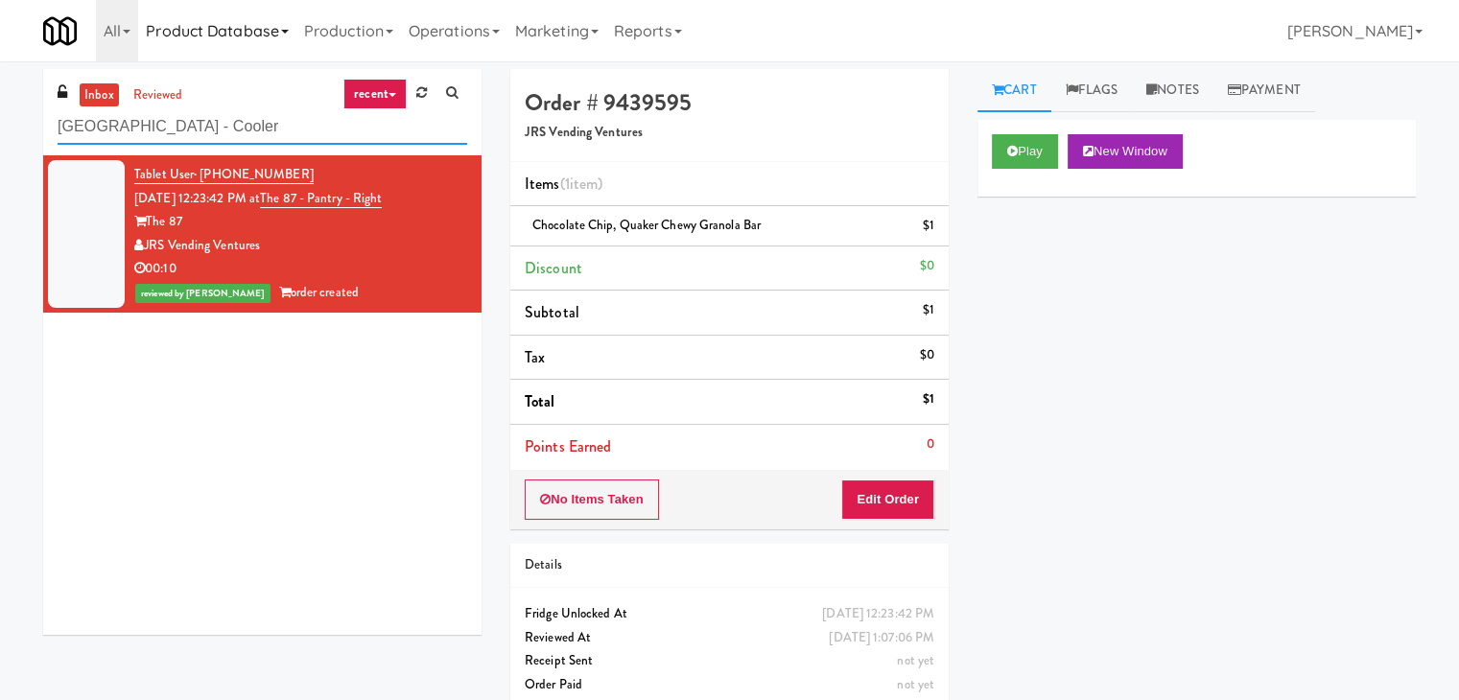
type input "[GEOGRAPHIC_DATA] - Cooler"
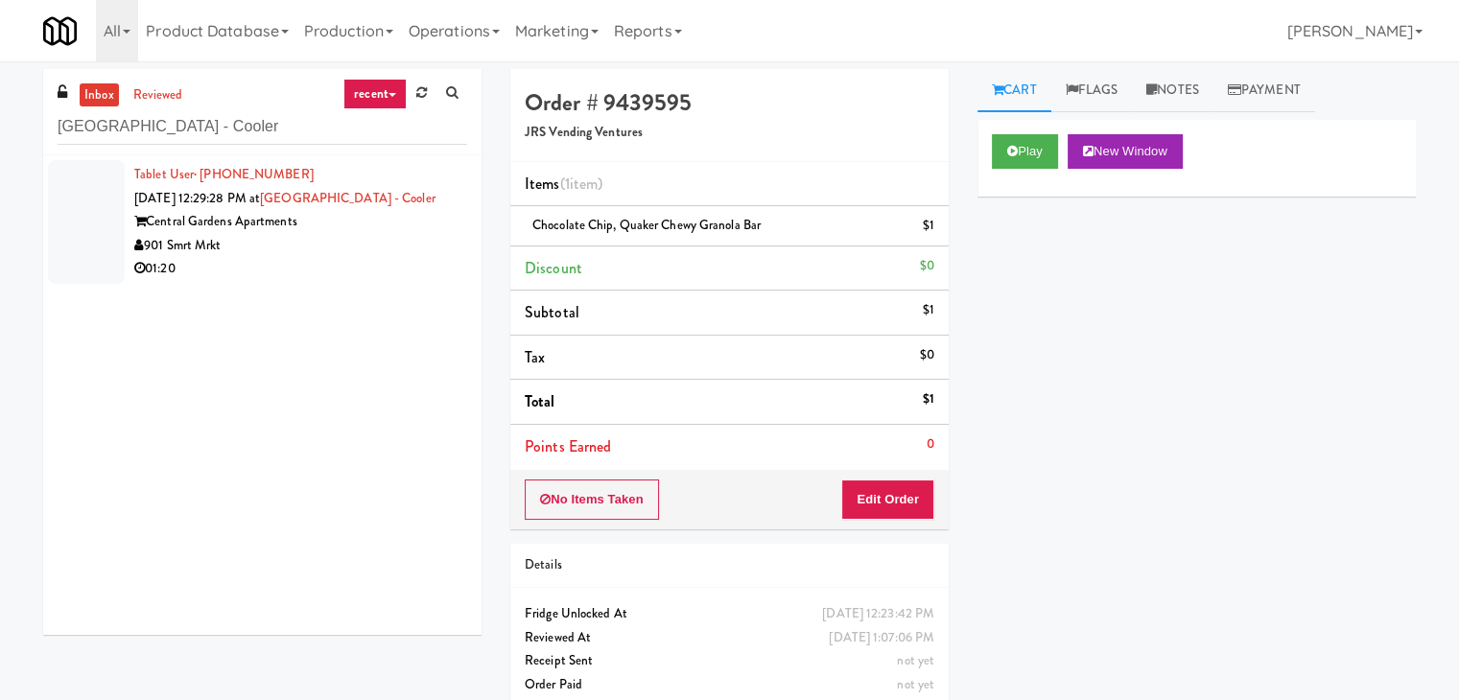
click at [386, 255] on div "901 Smrt Mrkt" at bounding box center [300, 246] width 333 height 24
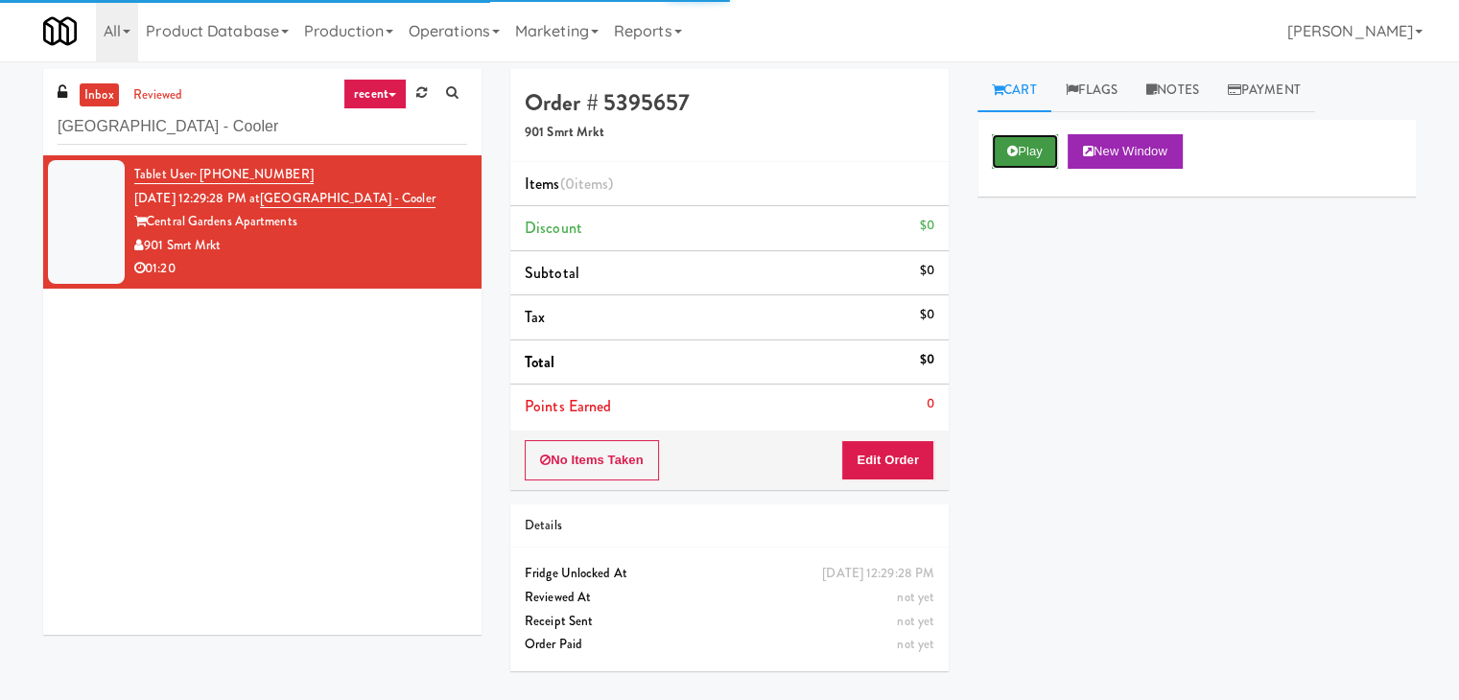
click at [1030, 151] on button "Play" at bounding box center [1025, 151] width 66 height 35
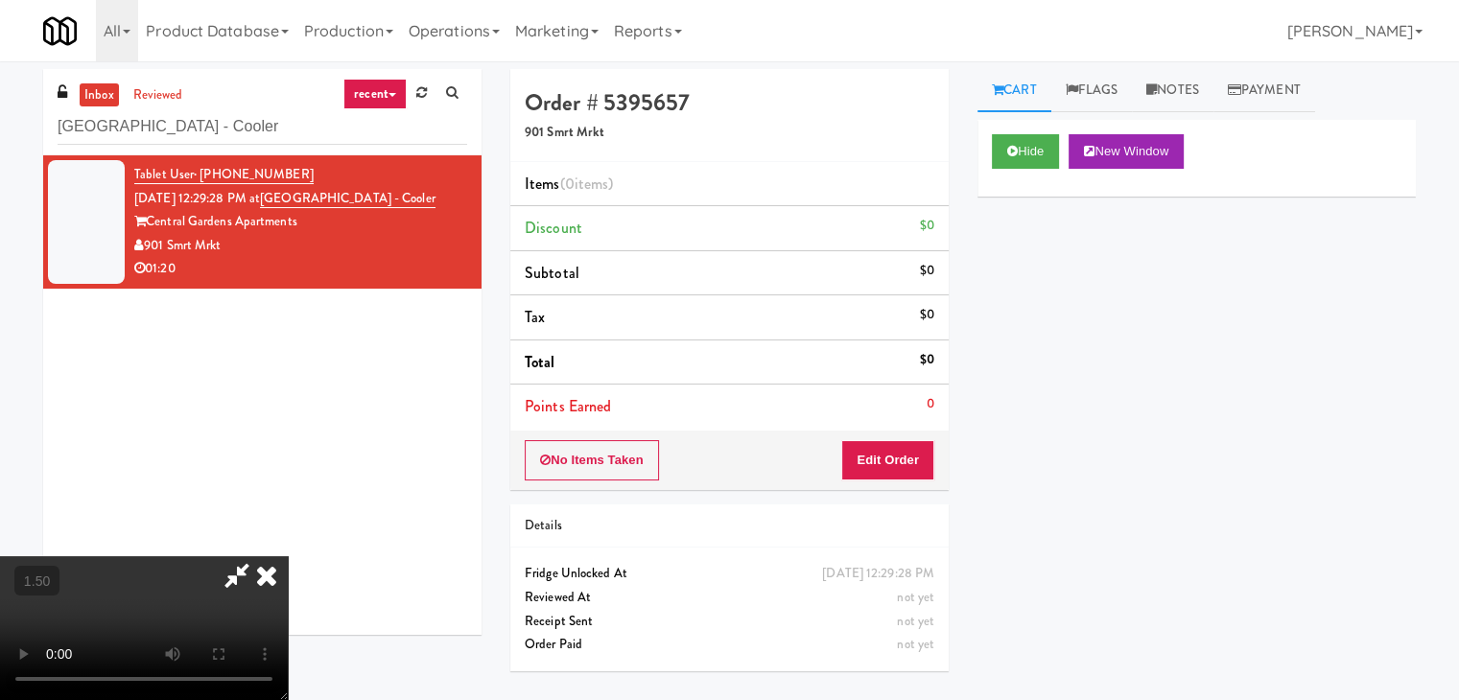
click at [288, 556] on video at bounding box center [144, 628] width 288 height 144
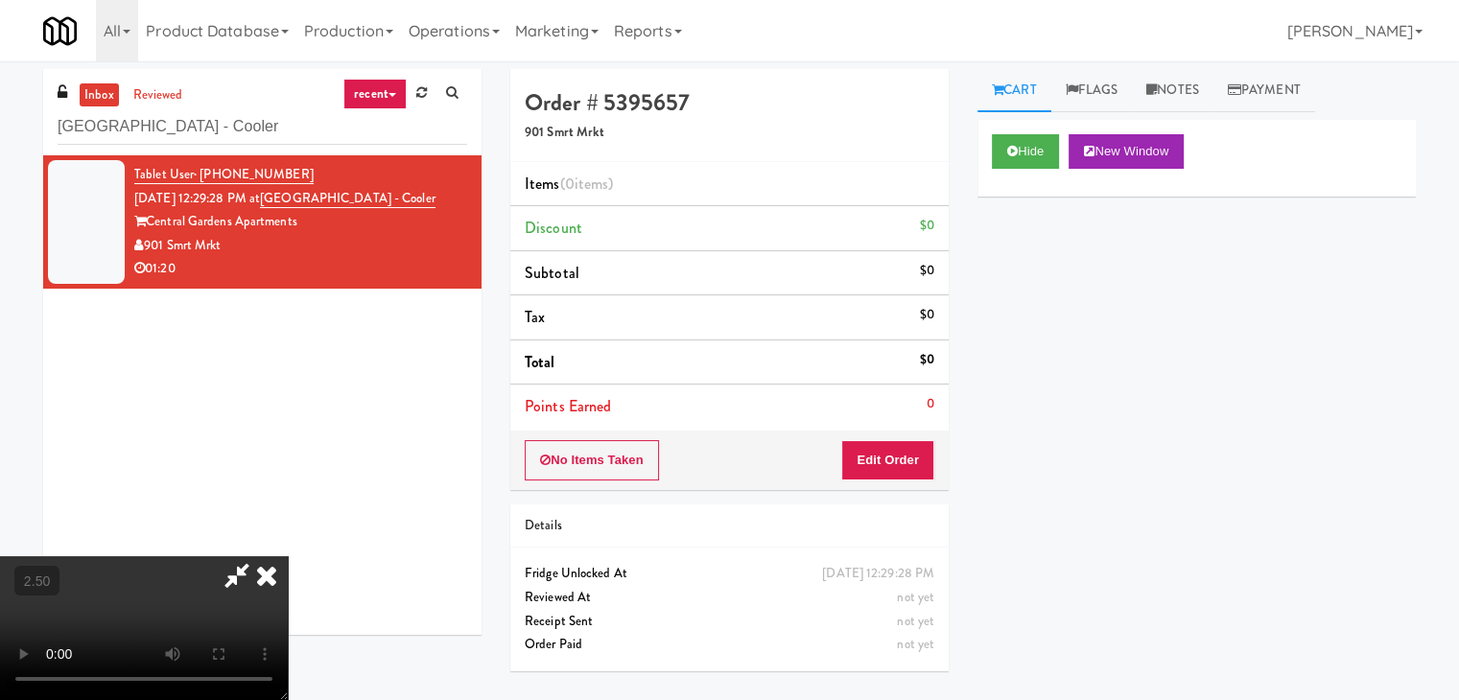
click at [288, 556] on video at bounding box center [144, 628] width 288 height 144
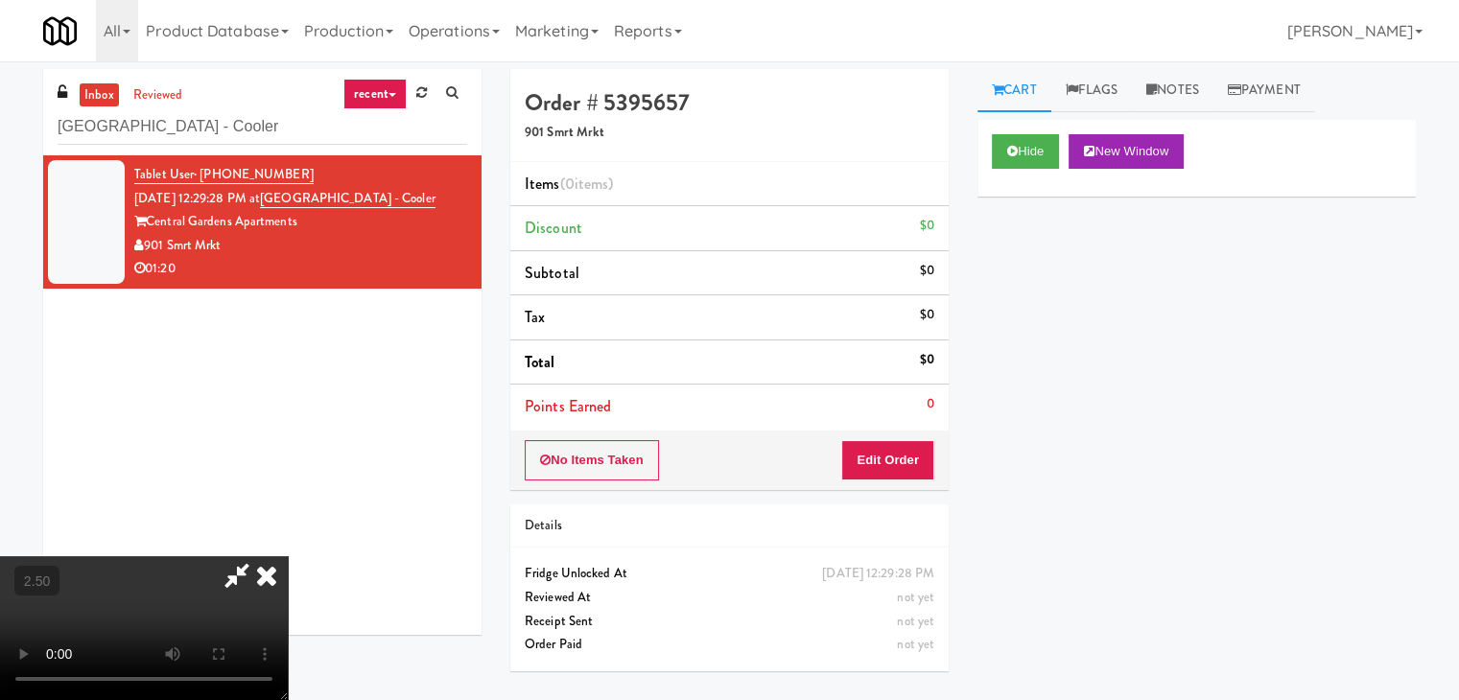
click at [288, 556] on video at bounding box center [144, 628] width 288 height 144
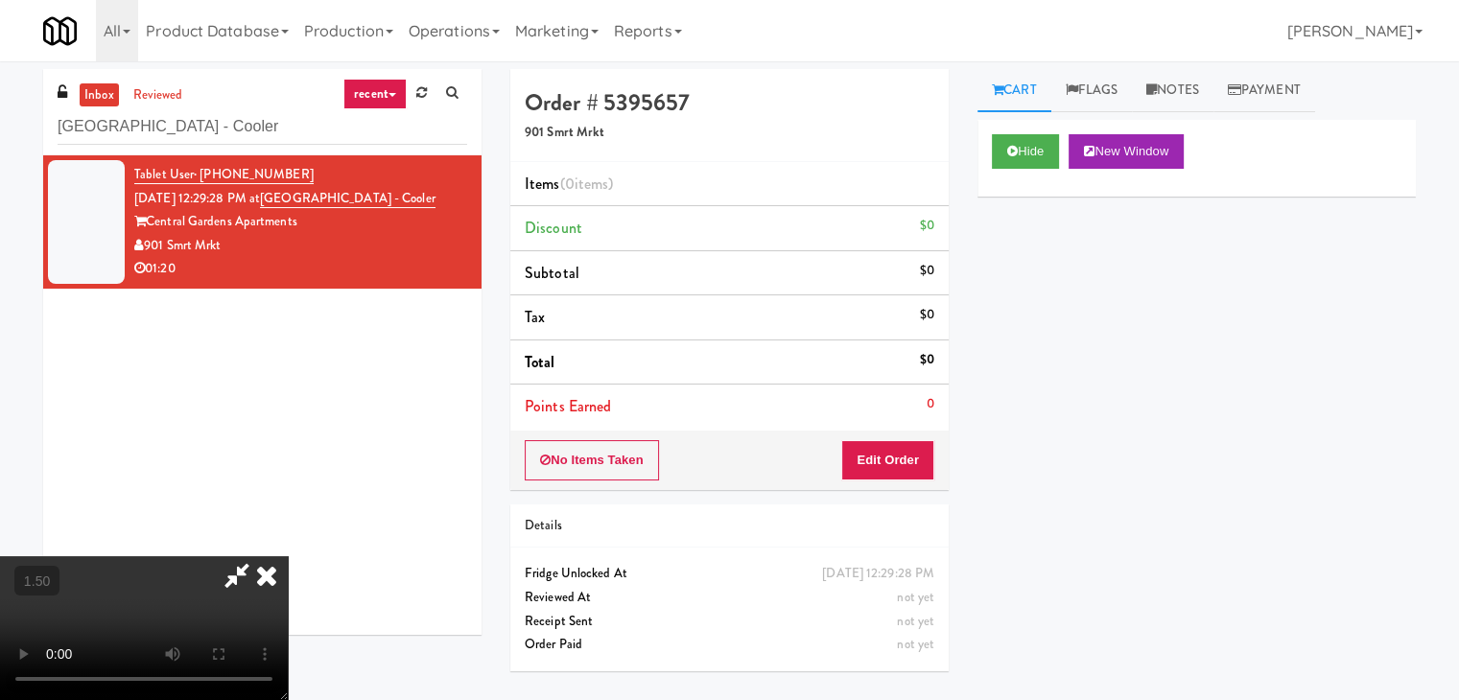
click at [288, 556] on icon at bounding box center [267, 575] width 42 height 38
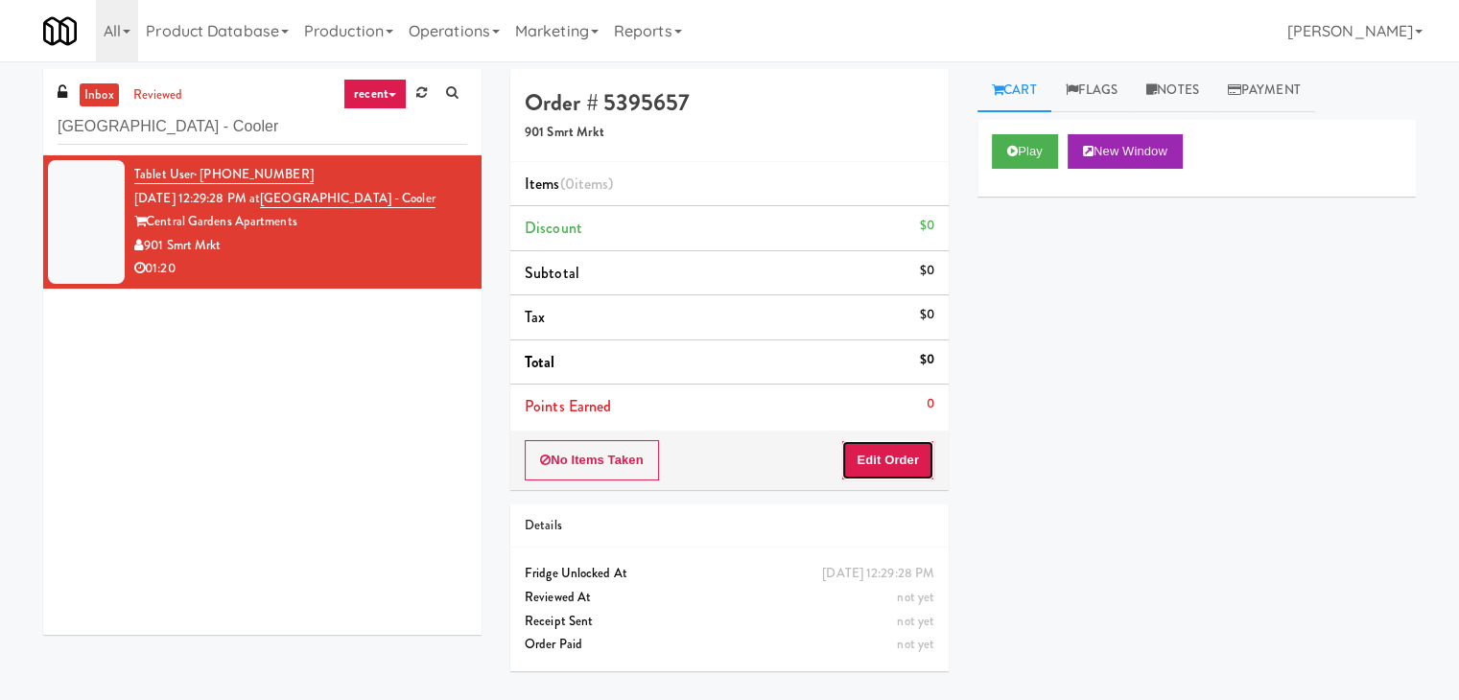
click at [867, 460] on button "Edit Order" at bounding box center [887, 460] width 93 height 40
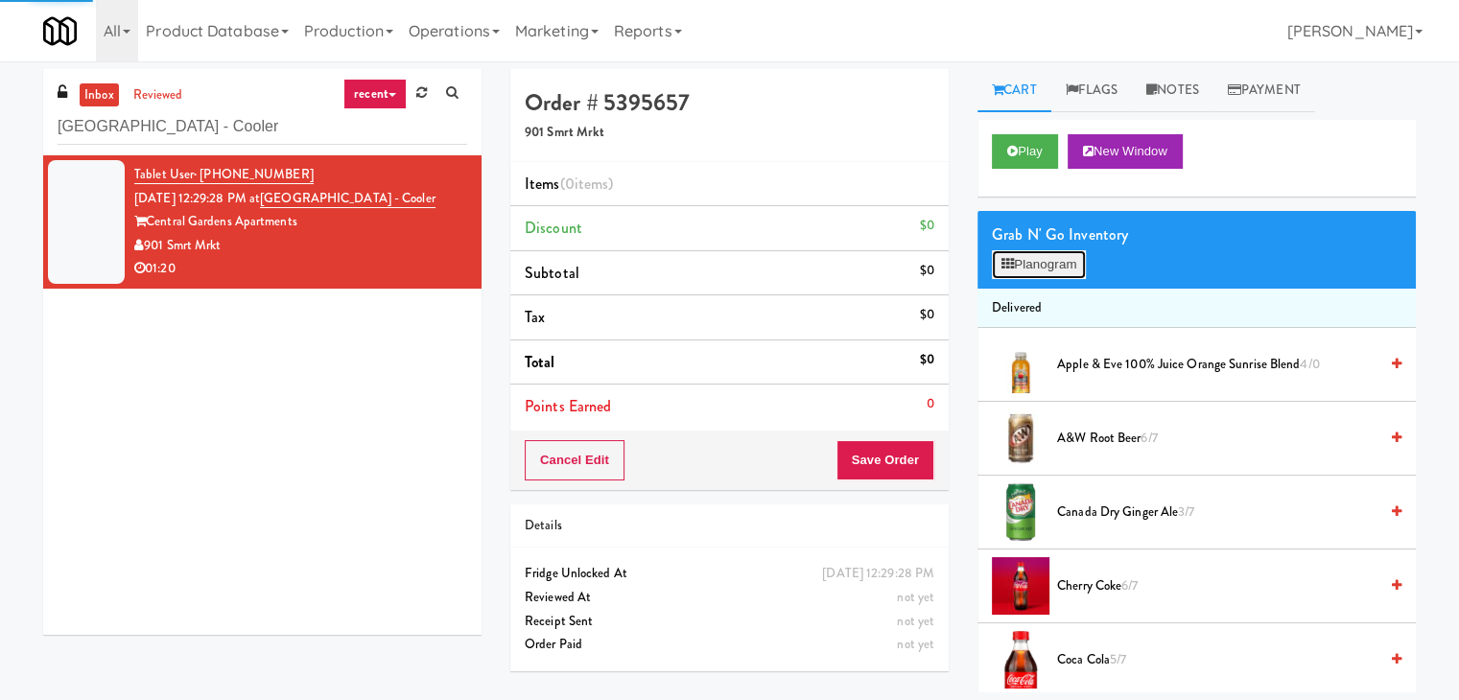
click at [1047, 266] on button "Planogram" at bounding box center [1039, 264] width 94 height 29
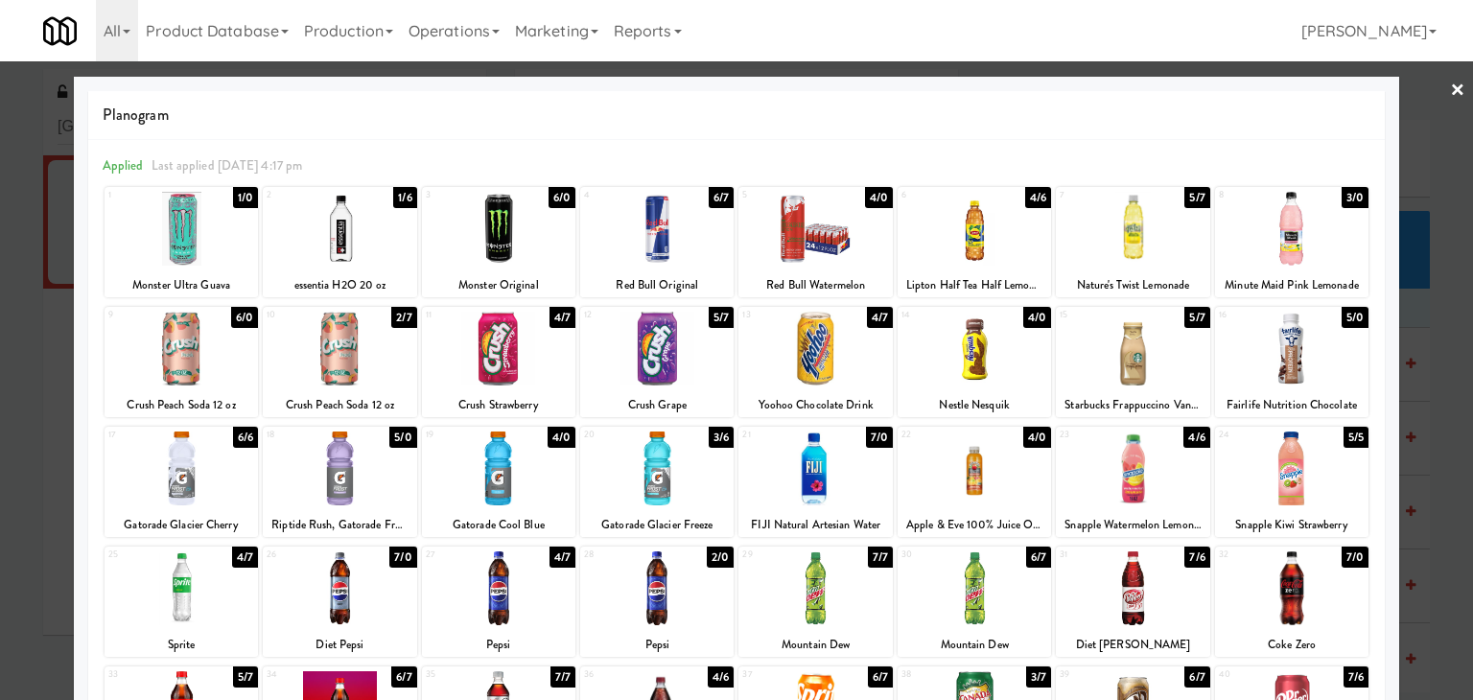
scroll to position [192, 0]
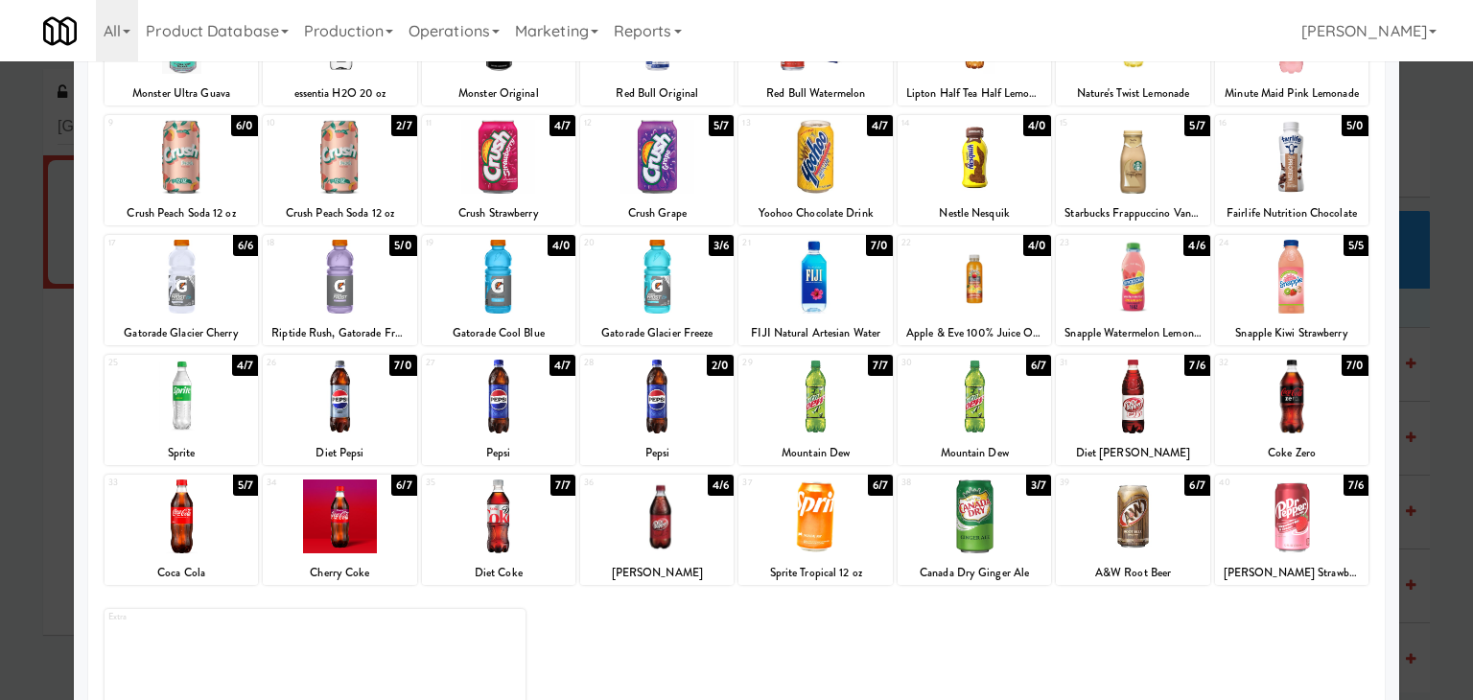
click at [1308, 407] on div at bounding box center [1291, 397] width 153 height 74
click at [1312, 523] on div at bounding box center [1291, 516] width 153 height 74
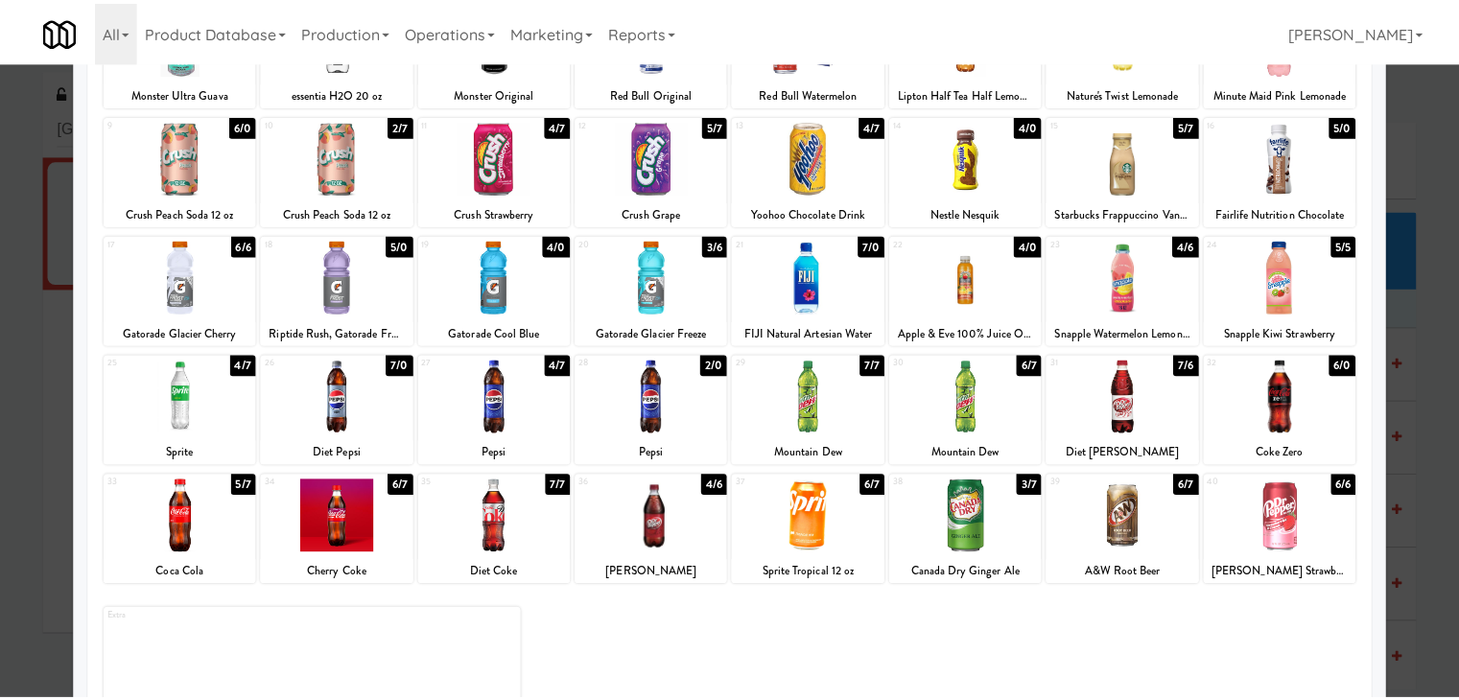
scroll to position [0, 0]
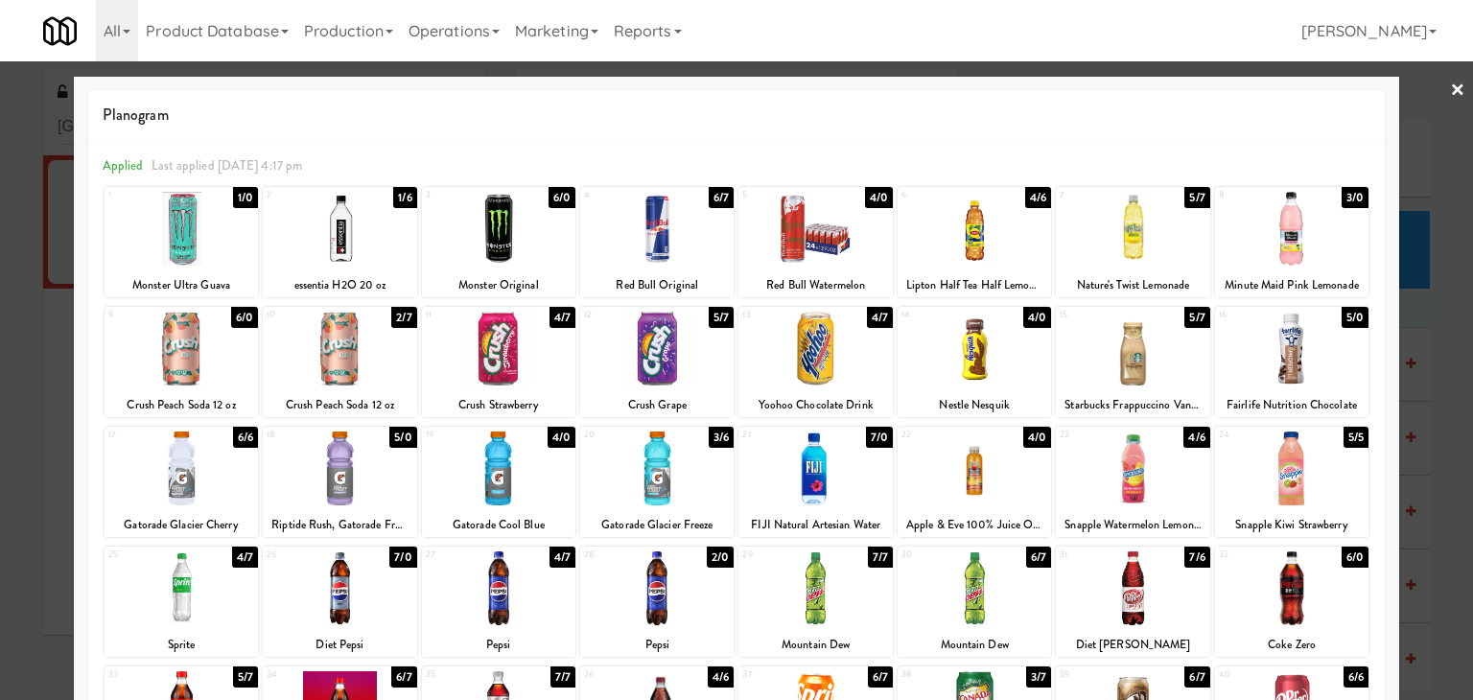
click at [1450, 88] on div at bounding box center [736, 350] width 1473 height 700
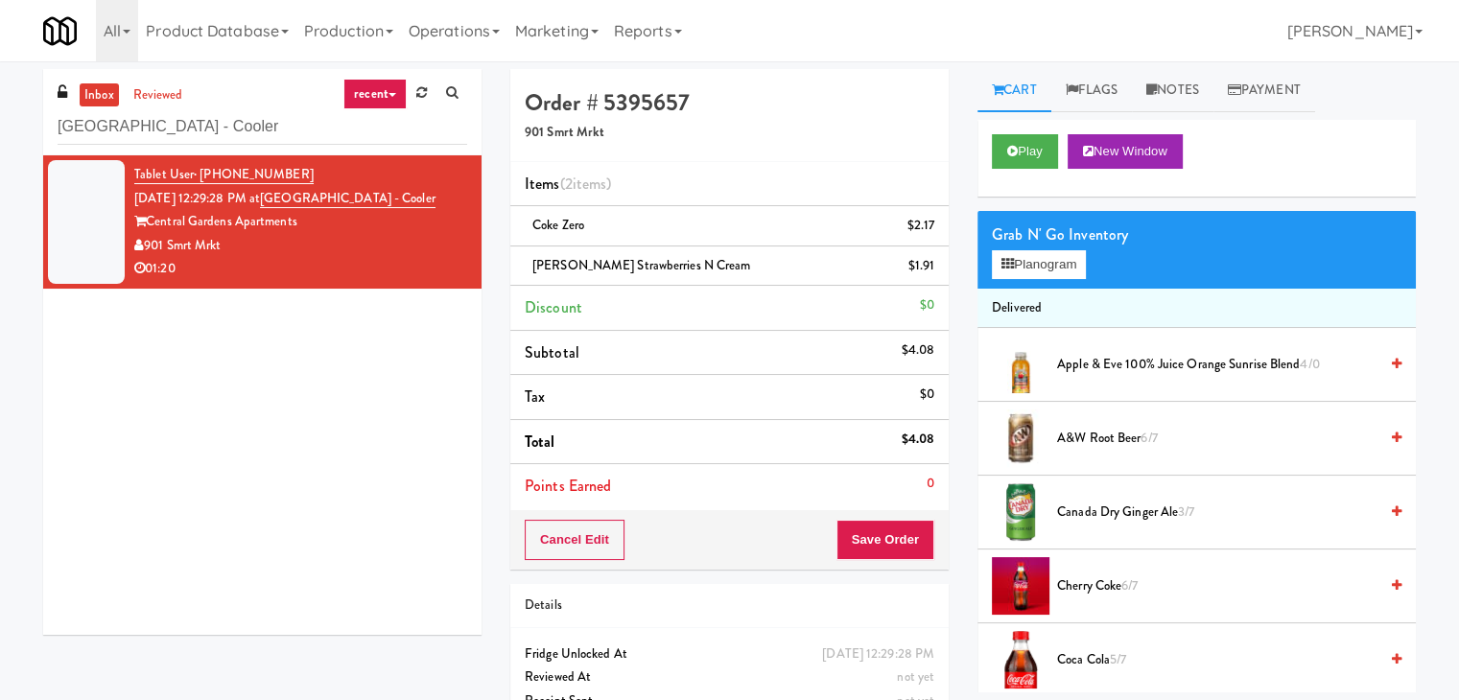
drag, startPoint x: 222, startPoint y: 243, endPoint x: 147, endPoint y: 246, distance: 75.8
click at [147, 246] on div "901 Smrt Mrkt" at bounding box center [300, 246] width 333 height 24
copy div "901 Smrt Mrkt"
drag, startPoint x: 298, startPoint y: 217, endPoint x: 152, endPoint y: 223, distance: 146.9
click at [152, 223] on div "Central Gardens Apartments" at bounding box center [300, 222] width 333 height 24
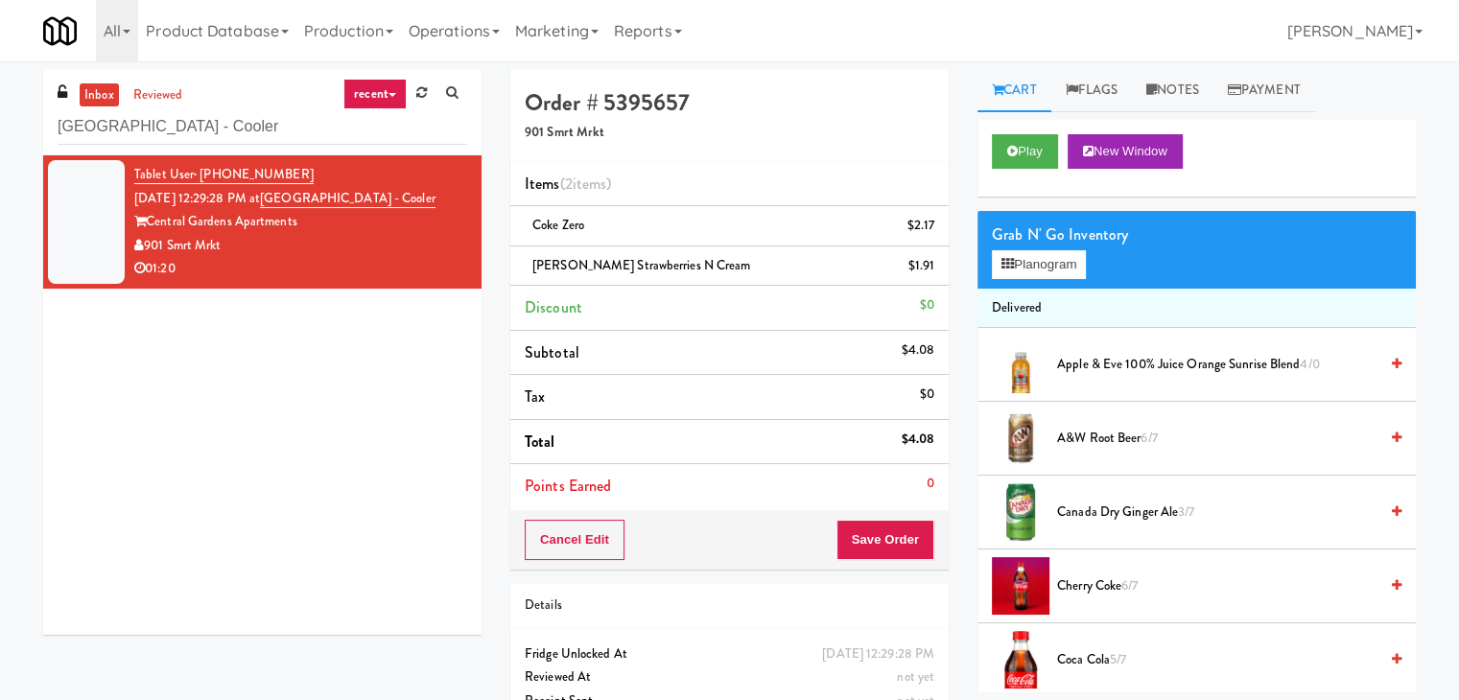
copy div "Central Gardens Apartments"
click at [888, 541] on button "Save Order" at bounding box center [885, 540] width 98 height 40
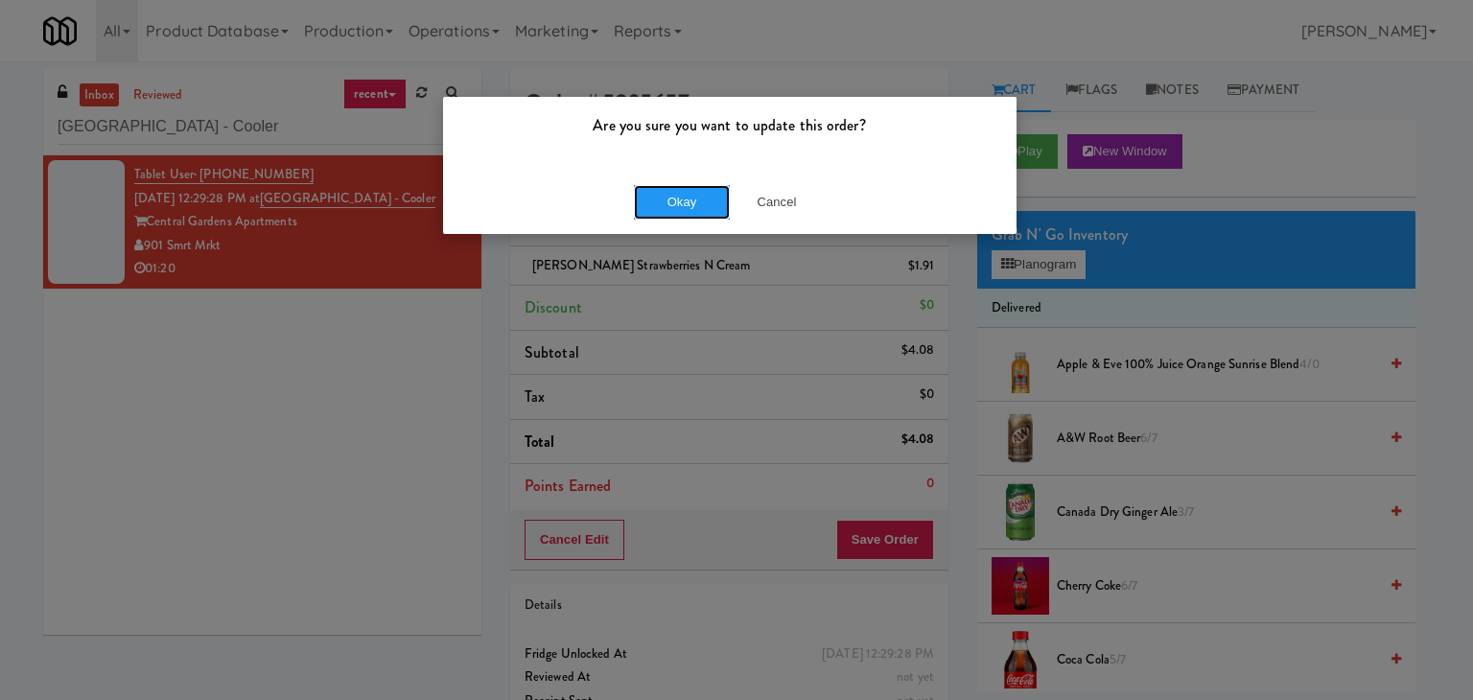
drag, startPoint x: 680, startPoint y: 201, endPoint x: 487, endPoint y: 82, distance: 227.0
click at [676, 198] on button "Okay" at bounding box center [682, 202] width 96 height 35
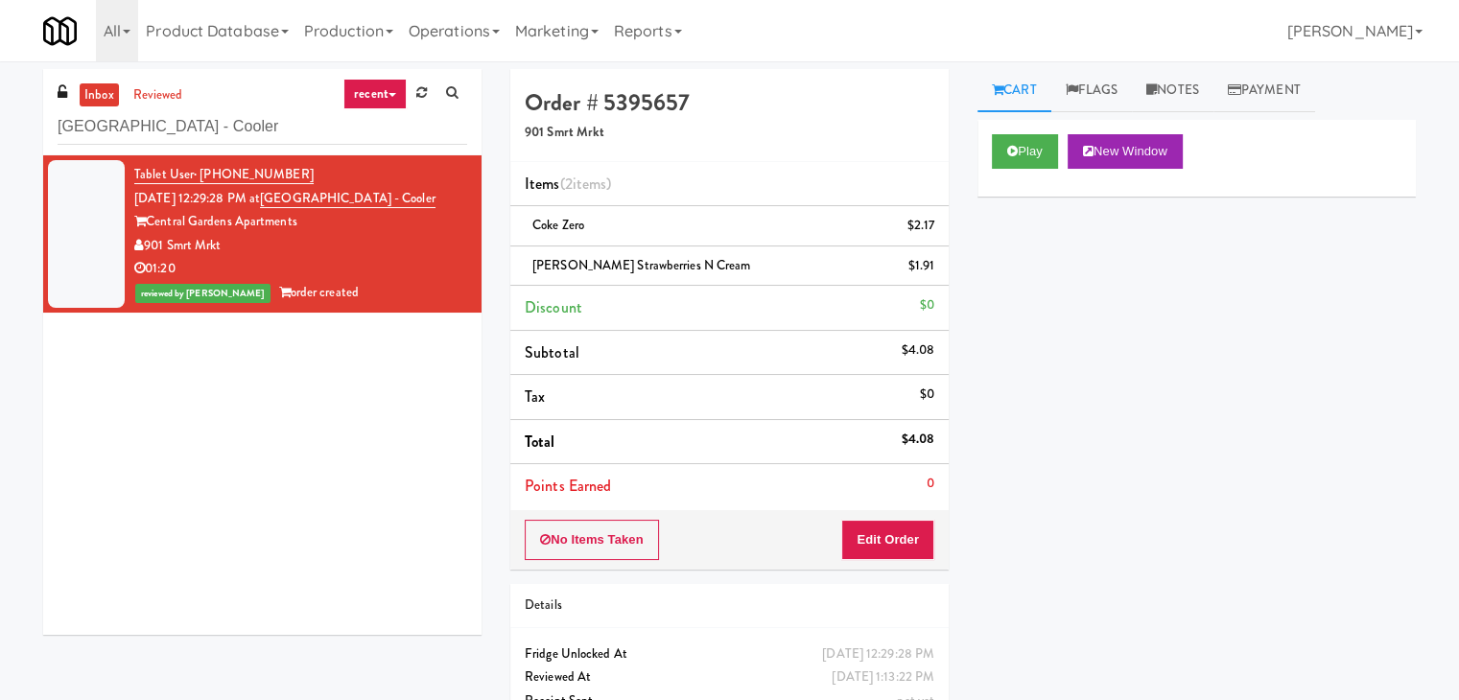
click at [1121, 325] on div "Play New Window Primary Flag Clear Flag if unable to determine what was taken o…" at bounding box center [1196, 479] width 438 height 719
click at [1040, 140] on button "Play" at bounding box center [1025, 151] width 66 height 35
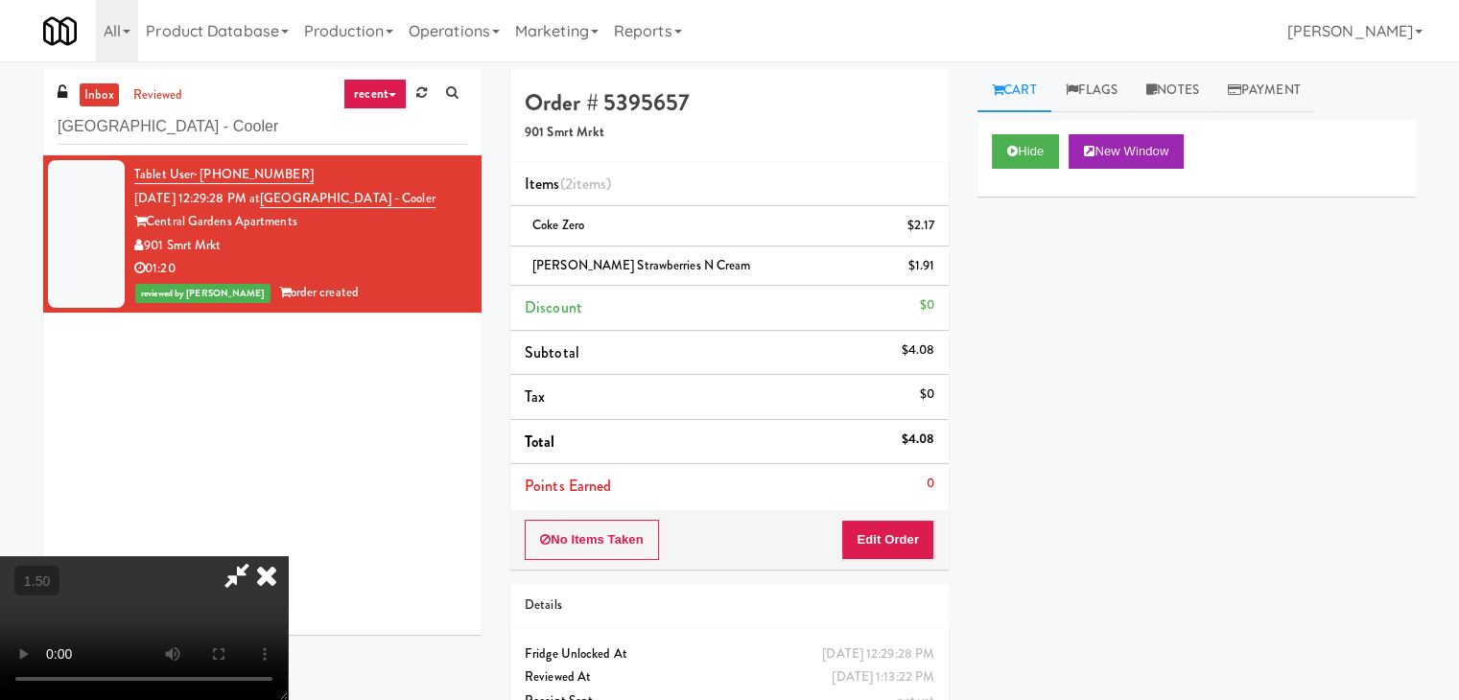
scroll to position [269, 0]
click at [288, 556] on video at bounding box center [144, 628] width 288 height 144
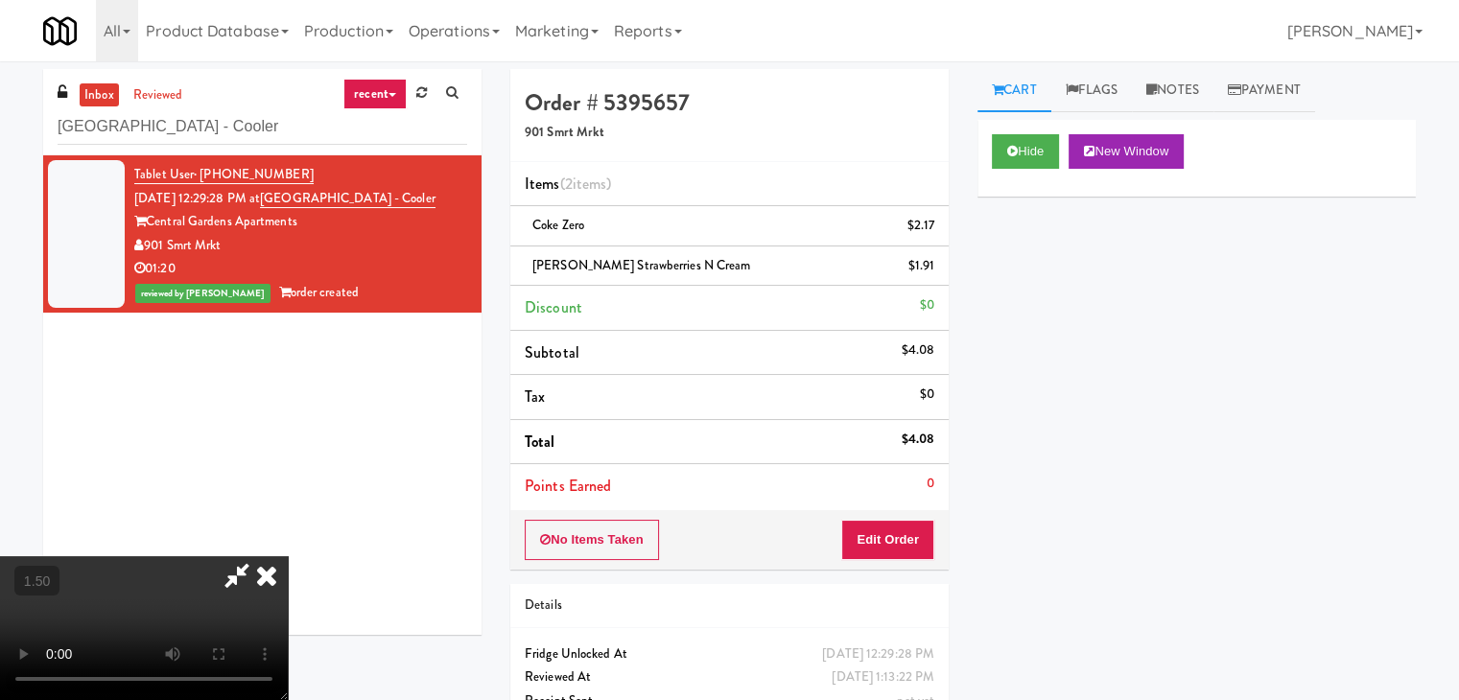
click at [288, 556] on video at bounding box center [144, 628] width 288 height 144
drag, startPoint x: 661, startPoint y: 393, endPoint x: 650, endPoint y: 380, distance: 17.1
click at [288, 556] on video at bounding box center [144, 628] width 288 height 144
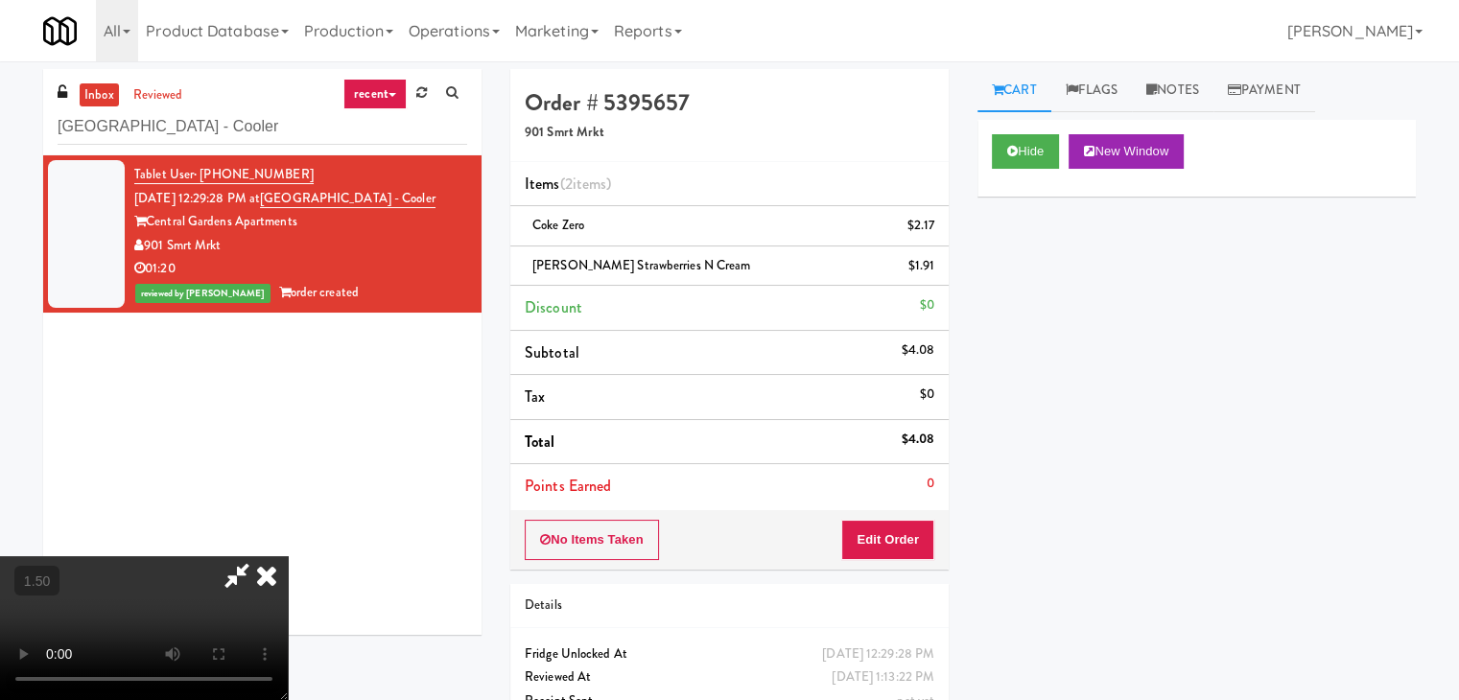
click at [288, 556] on video at bounding box center [144, 628] width 288 height 144
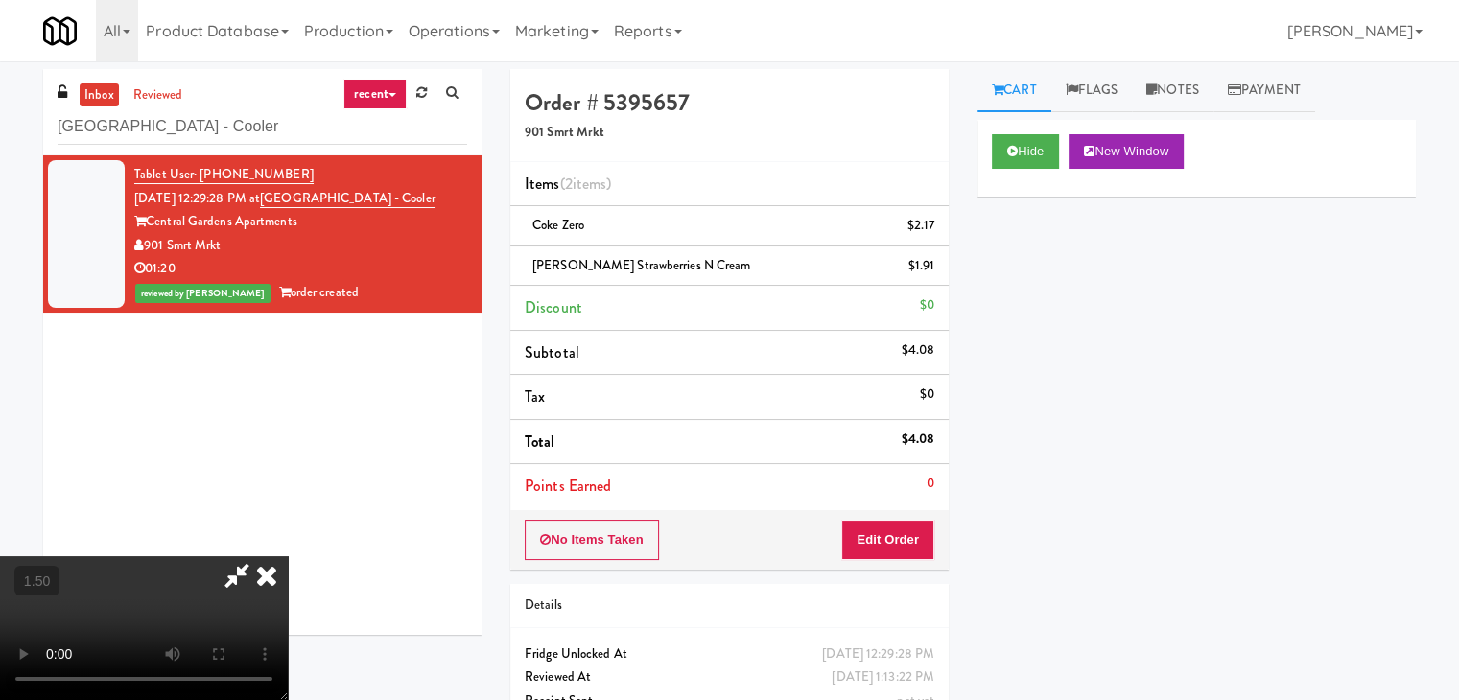
click at [288, 556] on video at bounding box center [144, 628] width 288 height 144
click at [288, 556] on icon at bounding box center [267, 575] width 42 height 38
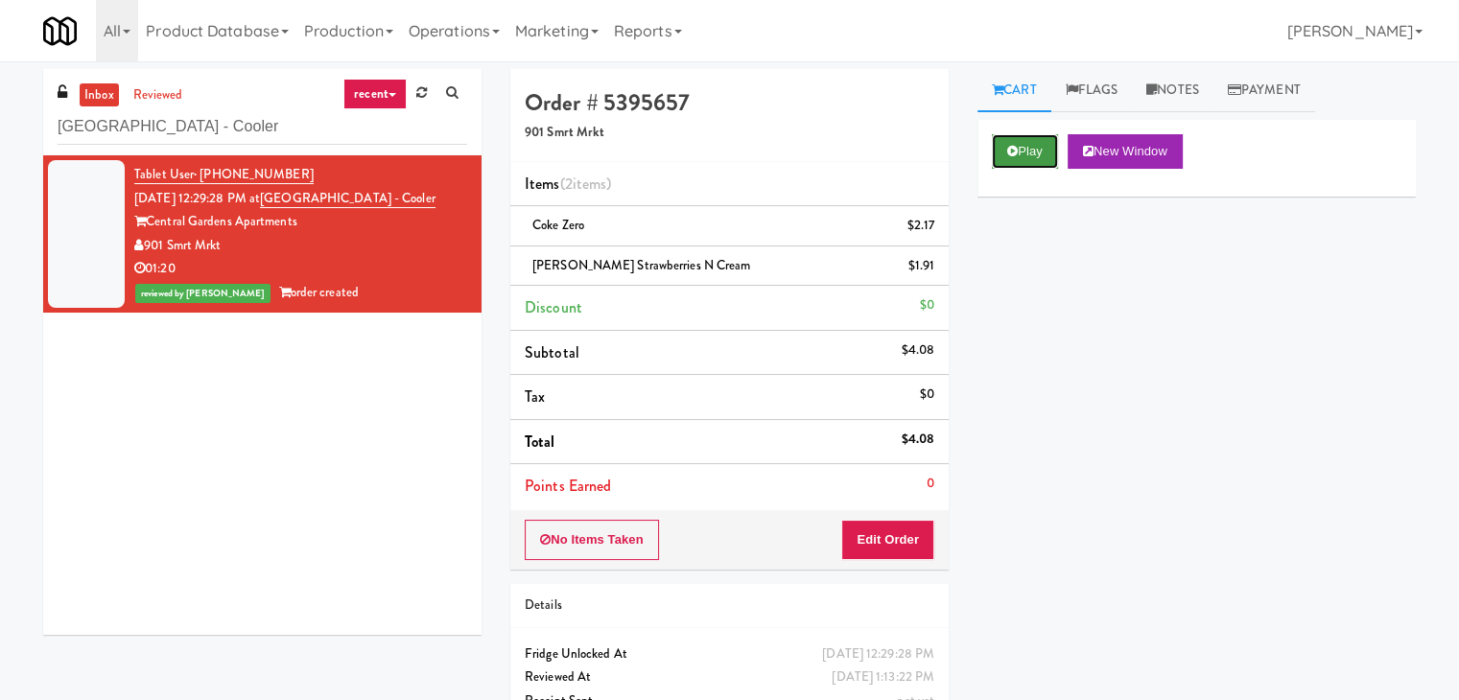
click at [1020, 151] on button "Play" at bounding box center [1025, 151] width 66 height 35
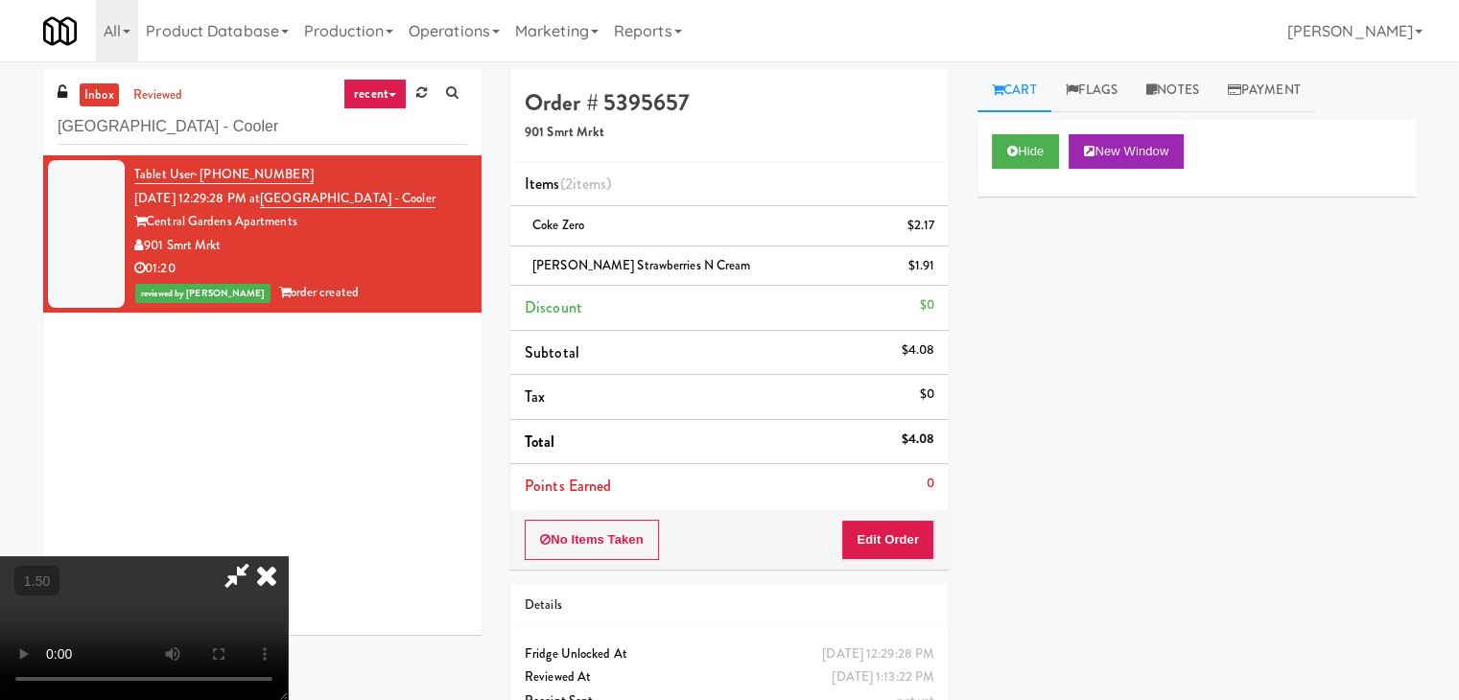
click at [288, 556] on icon at bounding box center [267, 575] width 42 height 38
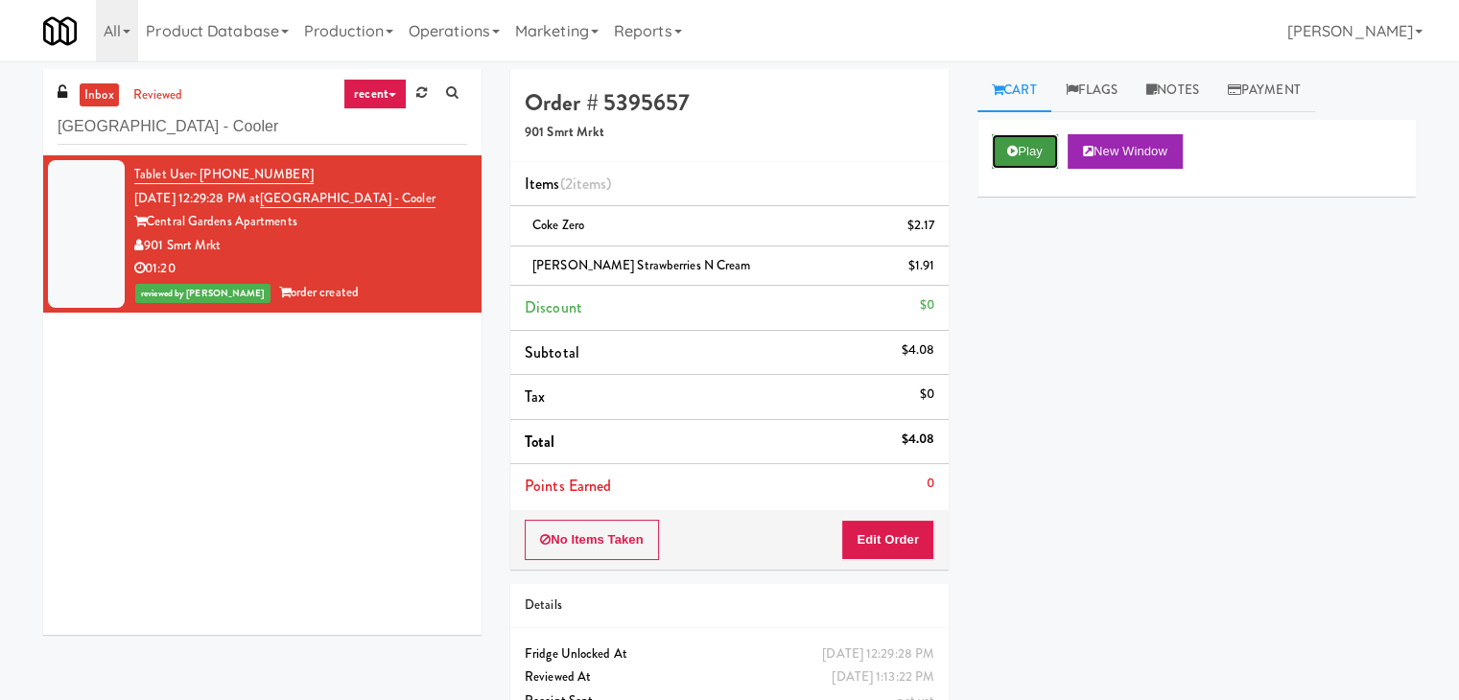
click at [1020, 149] on button "Play" at bounding box center [1025, 151] width 66 height 35
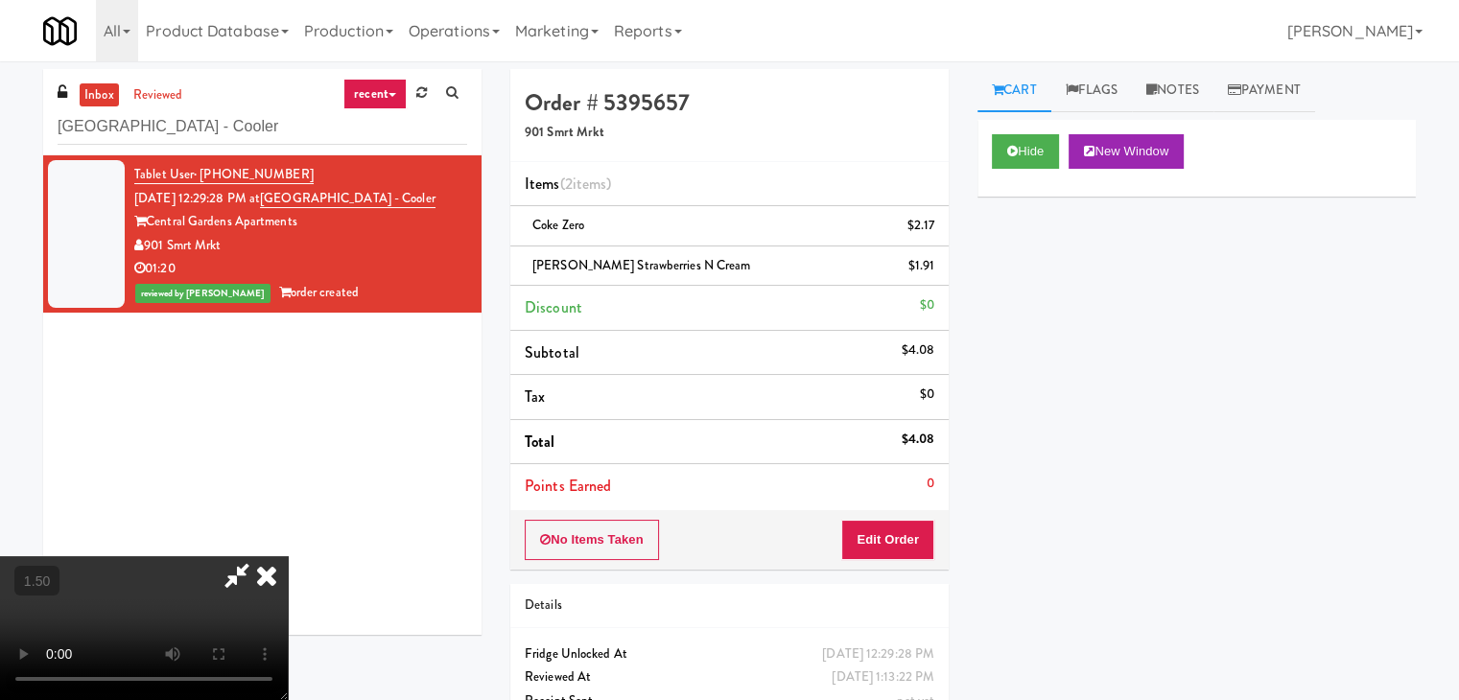
click at [288, 556] on icon at bounding box center [267, 575] width 42 height 38
